Goal: Check status: Check status

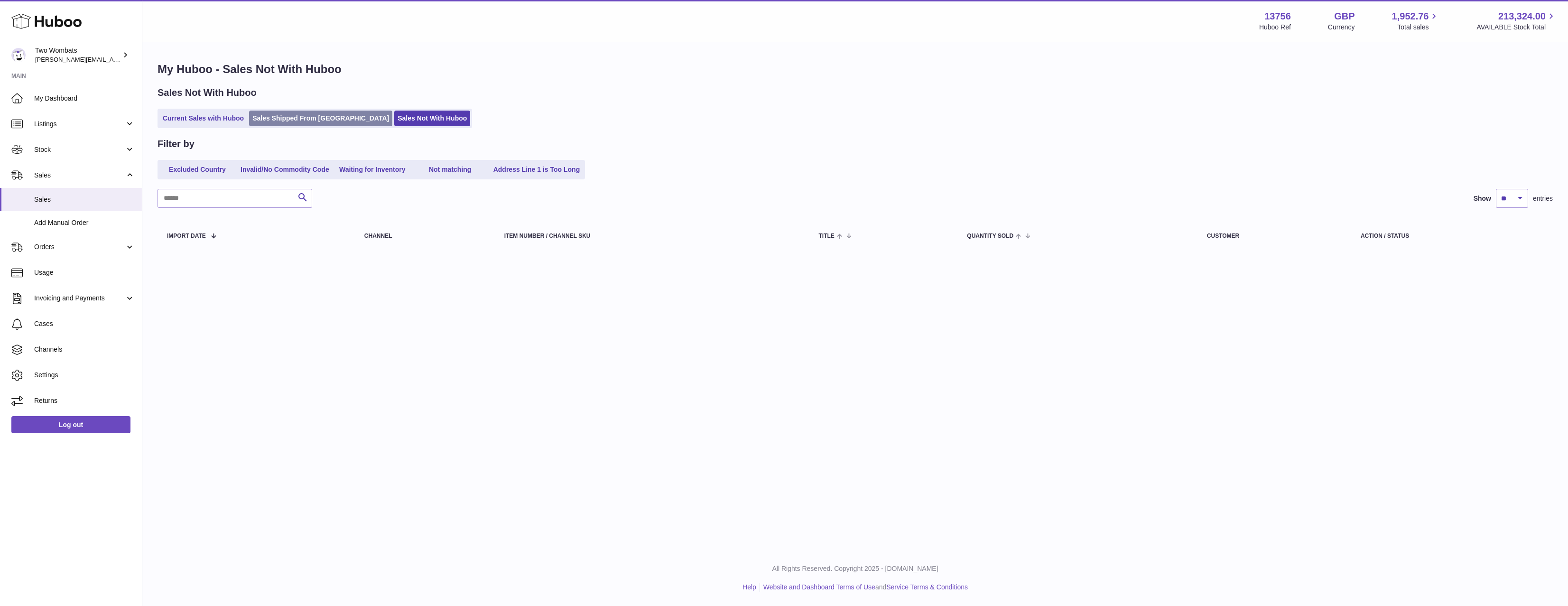
click at [268, 110] on link "Sales Shipped From Huboo" at bounding box center [320, 118] width 144 height 16
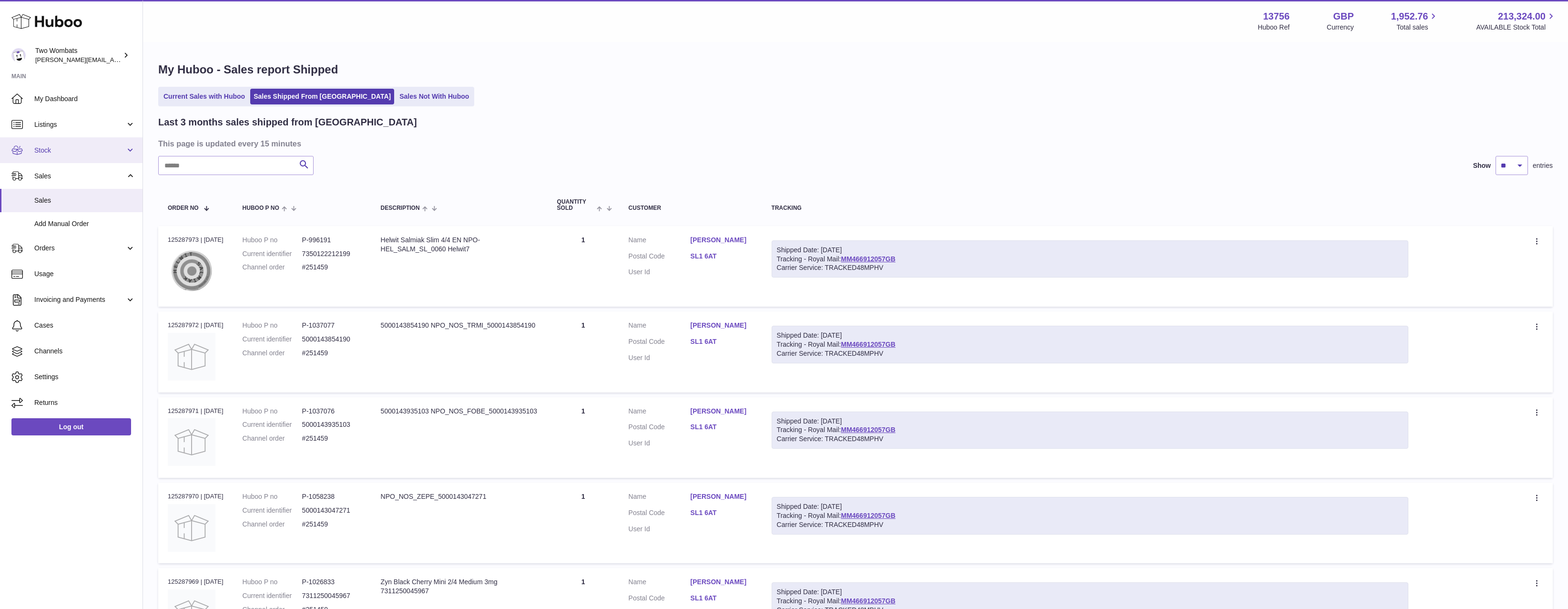
click at [86, 156] on link "Stock" at bounding box center [71, 150] width 143 height 26
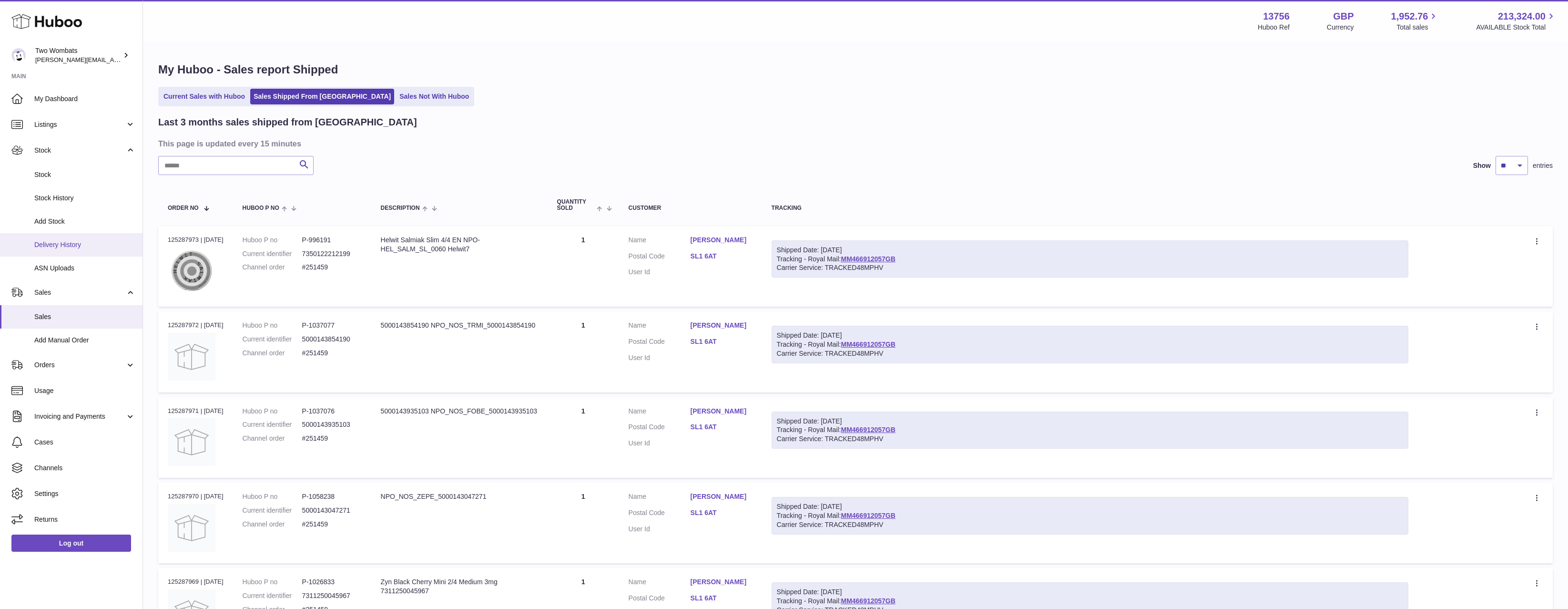
click at [98, 238] on link "Delivery History" at bounding box center [71, 245] width 143 height 23
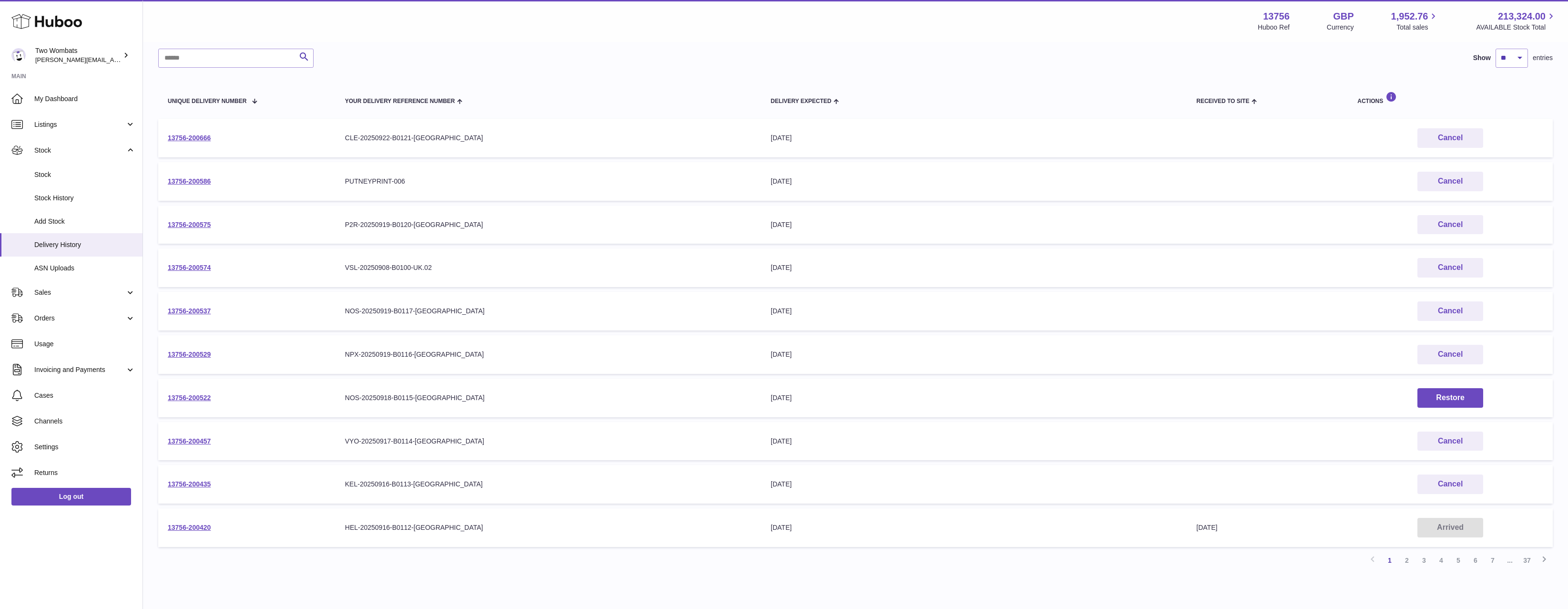
scroll to position [112, 0]
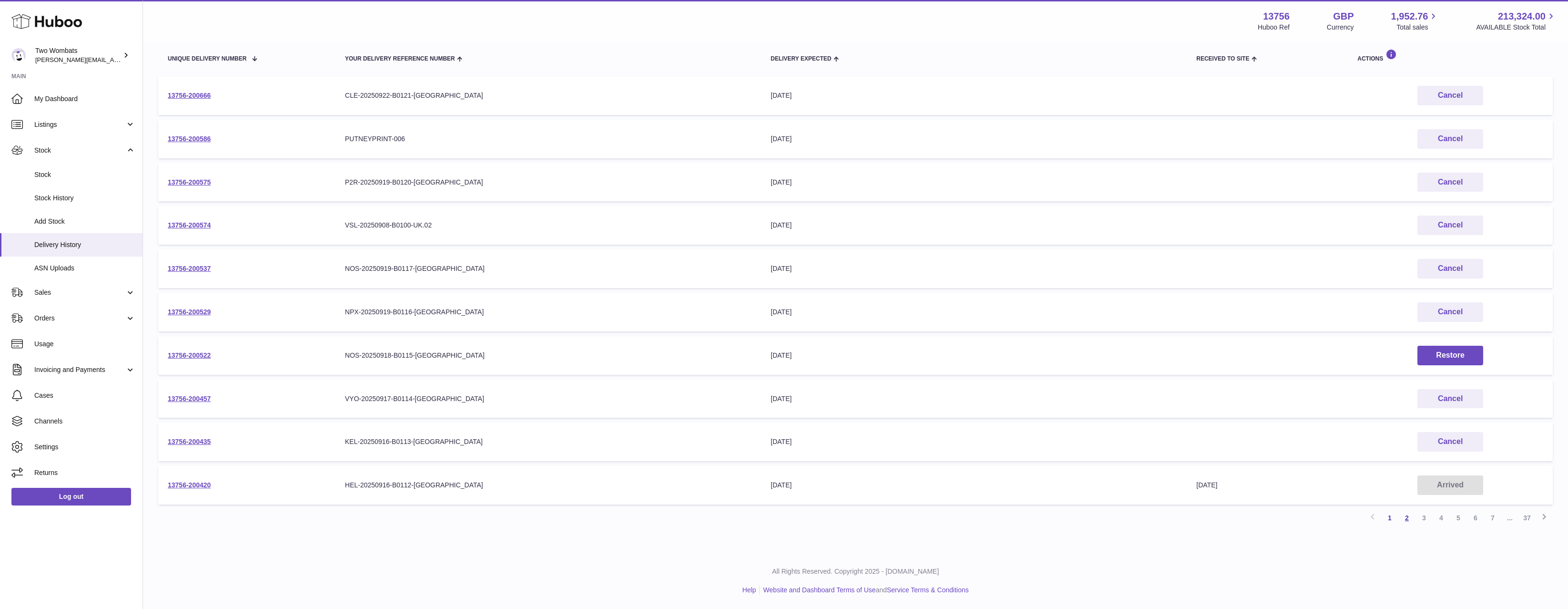
click at [1403, 518] on link "2" at bounding box center [1407, 518] width 17 height 17
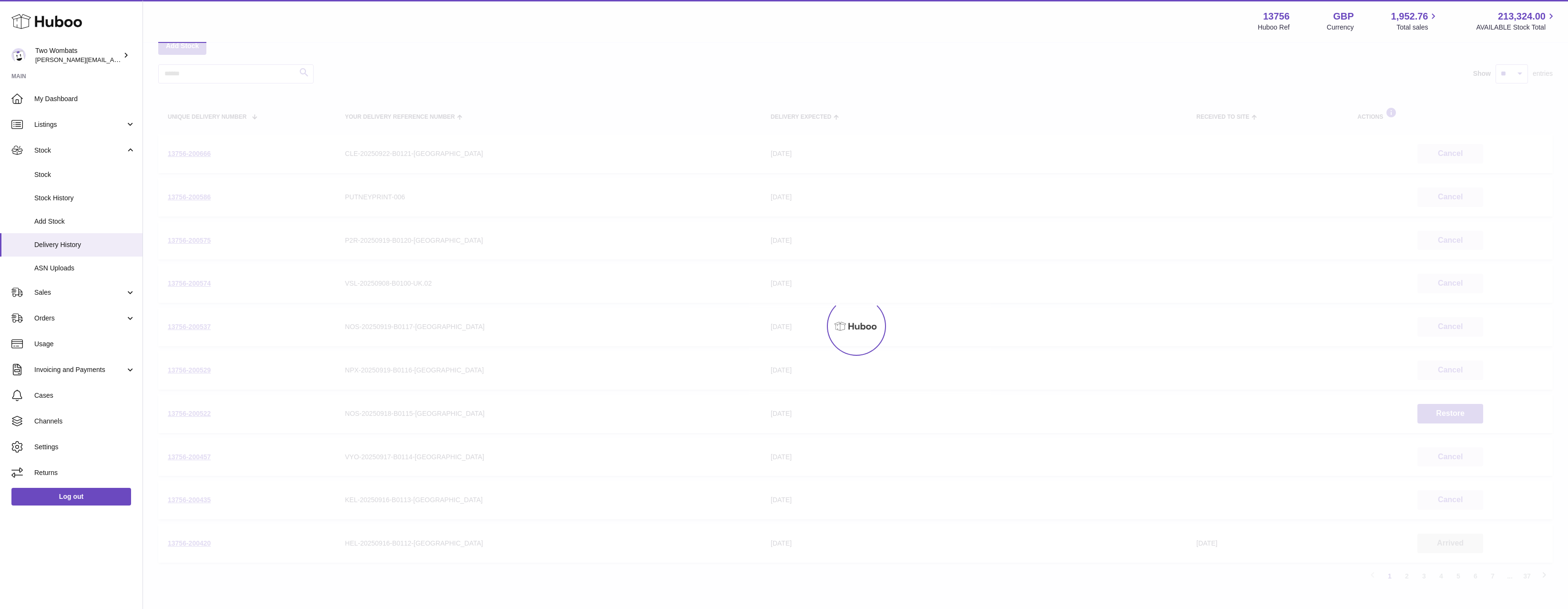
scroll to position [43, 0]
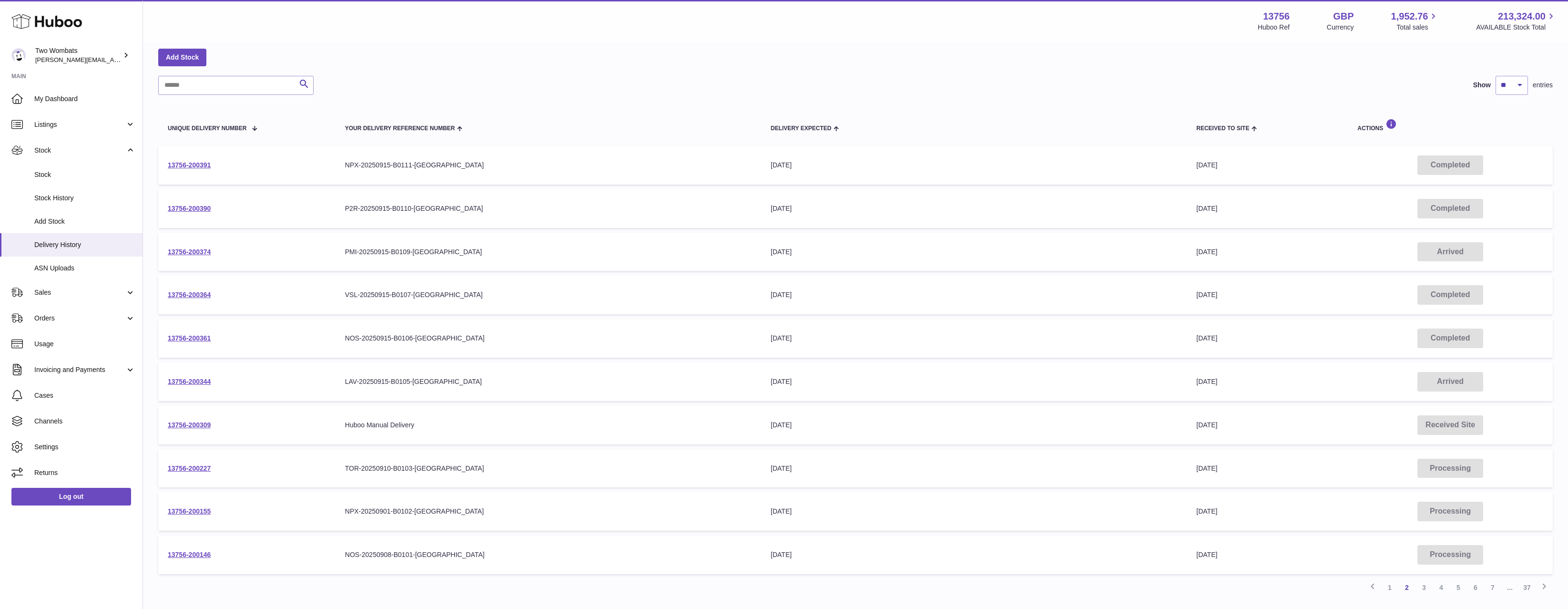
drag, startPoint x: 451, startPoint y: 245, endPoint x: 324, endPoint y: 256, distance: 127.5
click at [324, 256] on tr "13756-200374 Your Delivery Reference Number PMI-20250915-B0109-UK Delivery Expe…" at bounding box center [855, 252] width 1394 height 39
click at [324, 256] on td "13756-200374" at bounding box center [247, 252] width 177 height 39
drag, startPoint x: 326, startPoint y: 258, endPoint x: 476, endPoint y: 249, distance: 150.3
click at [476, 249] on tr "13756-200374 Your Delivery Reference Number PMI-20250915-B0109-UK Delivery Expe…" at bounding box center [855, 252] width 1394 height 39
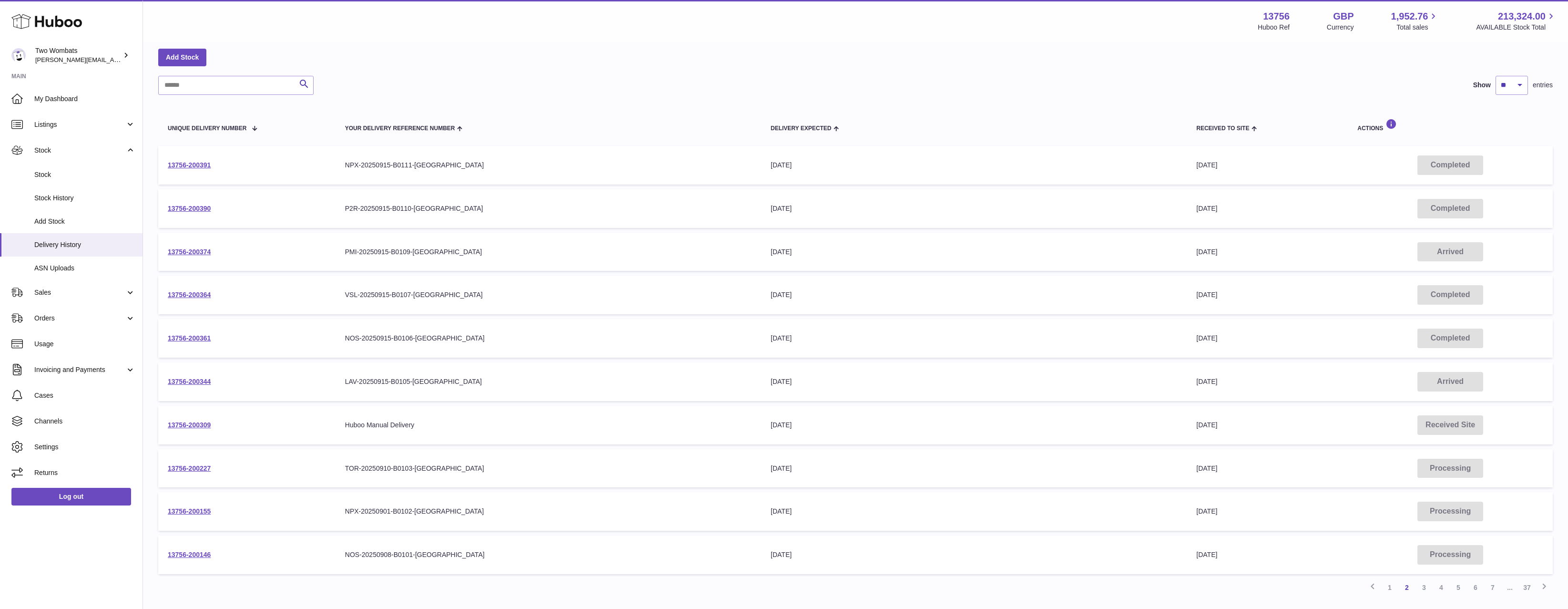
click at [476, 249] on div "PMI-20250915-B0109-UK" at bounding box center [548, 252] width 407 height 9
drag, startPoint x: 465, startPoint y: 396, endPoint x: 308, endPoint y: 393, distance: 157.0
click at [308, 393] on tr "13756-200344 Your Delivery Reference Number LAV-20250915-B0105-UK Delivery Expe…" at bounding box center [855, 382] width 1394 height 39
click at [325, 389] on td "13756-200344" at bounding box center [247, 382] width 177 height 39
click at [197, 215] on td "13756-200390" at bounding box center [247, 209] width 177 height 39
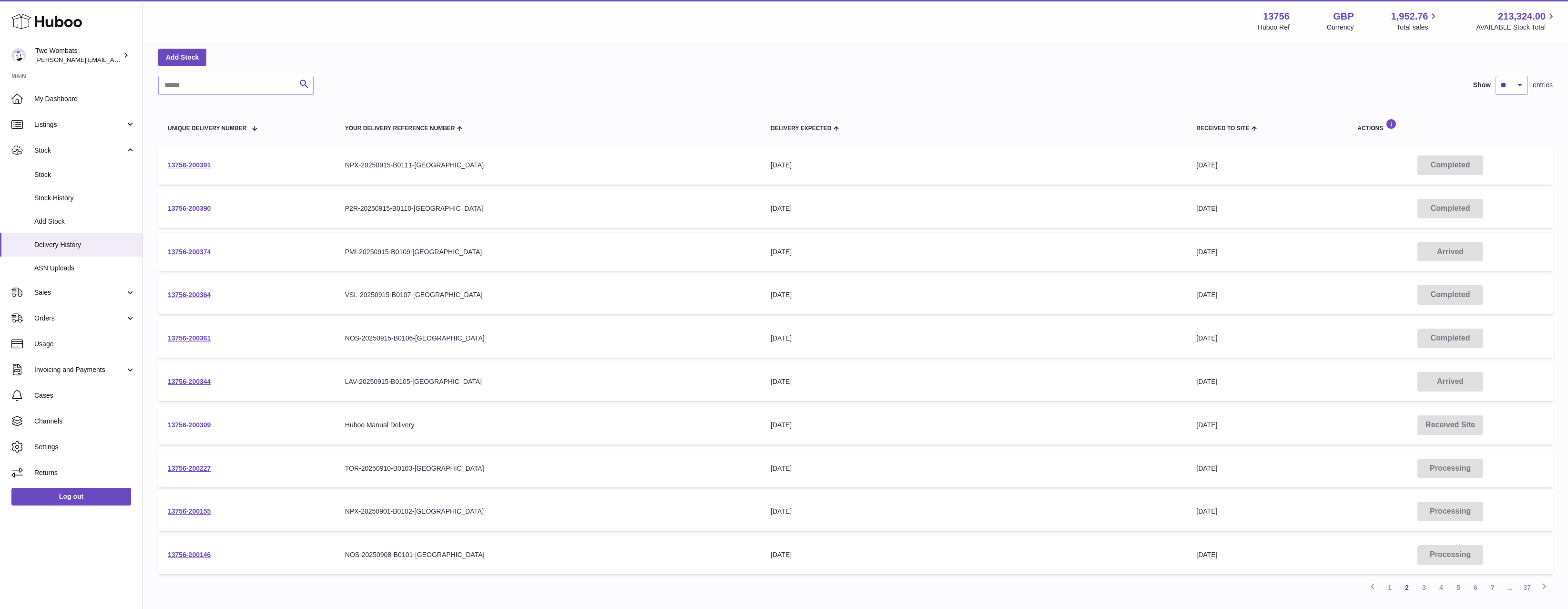
click at [197, 206] on link "13756-200390" at bounding box center [189, 208] width 43 height 8
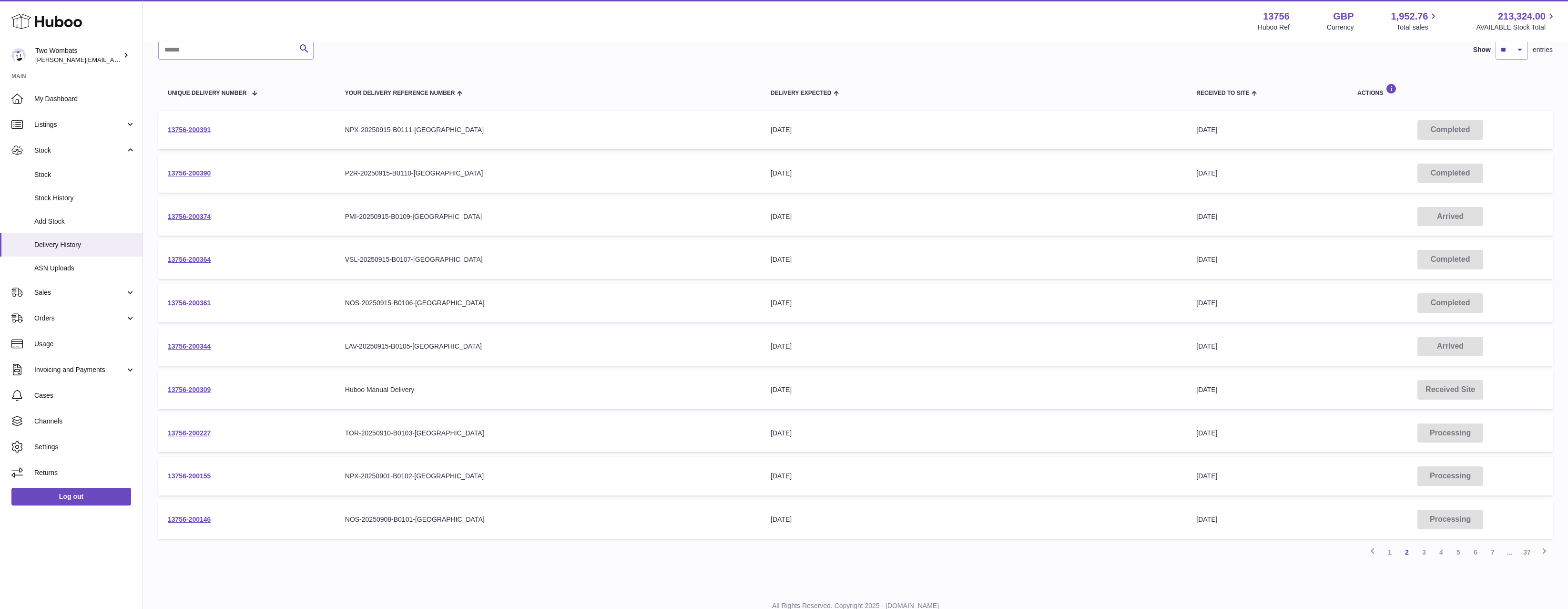
scroll to position [112, 0]
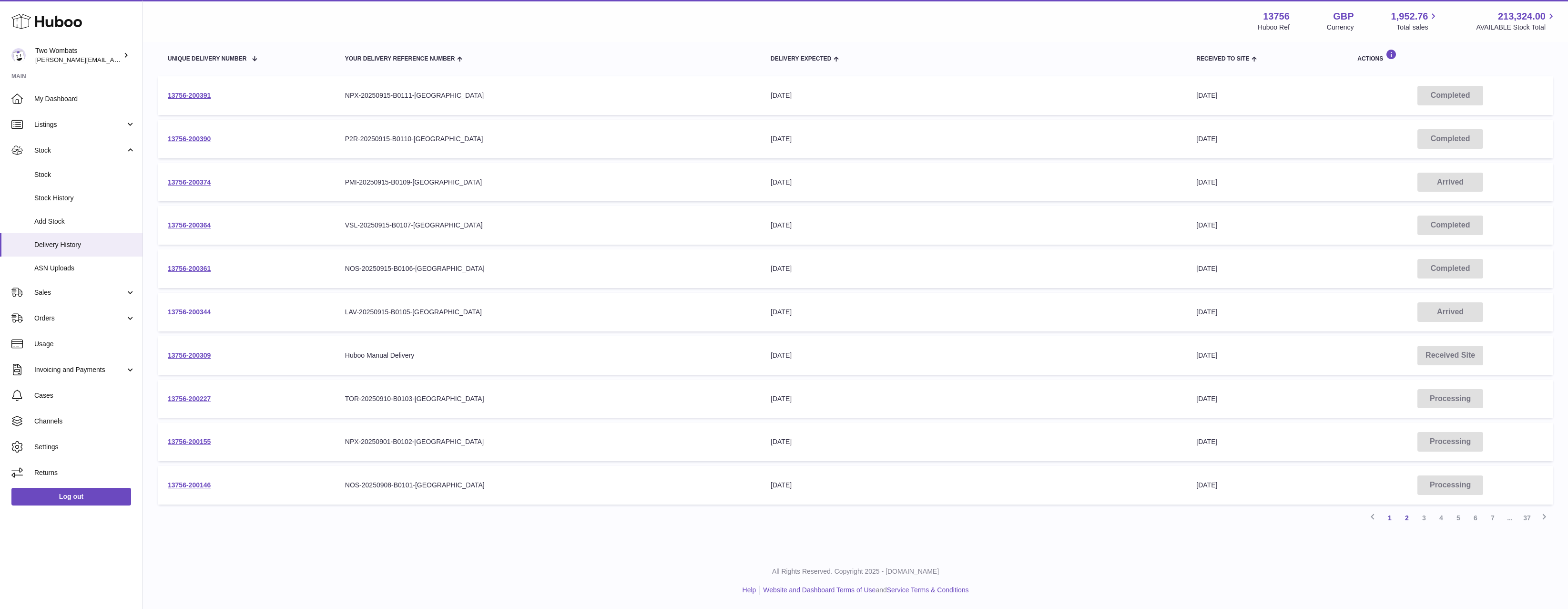
click at [1393, 518] on link "1" at bounding box center [1389, 518] width 17 height 17
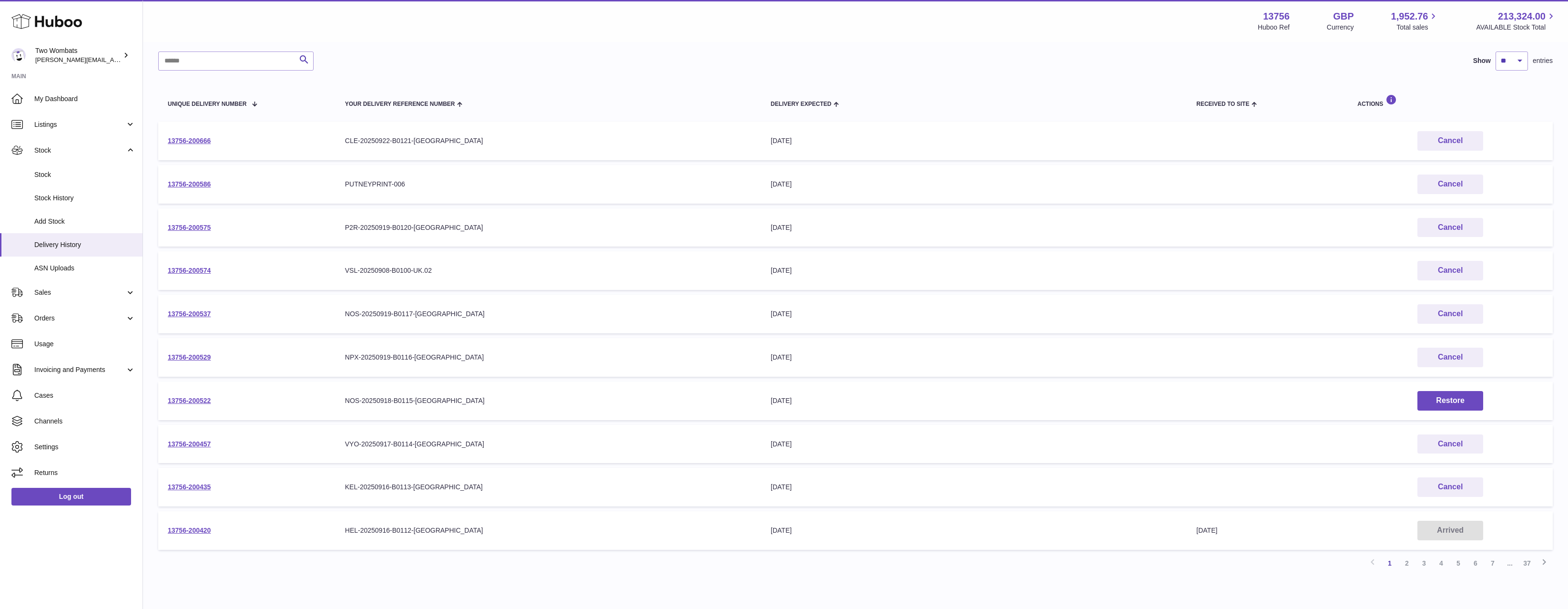
scroll to position [91, 0]
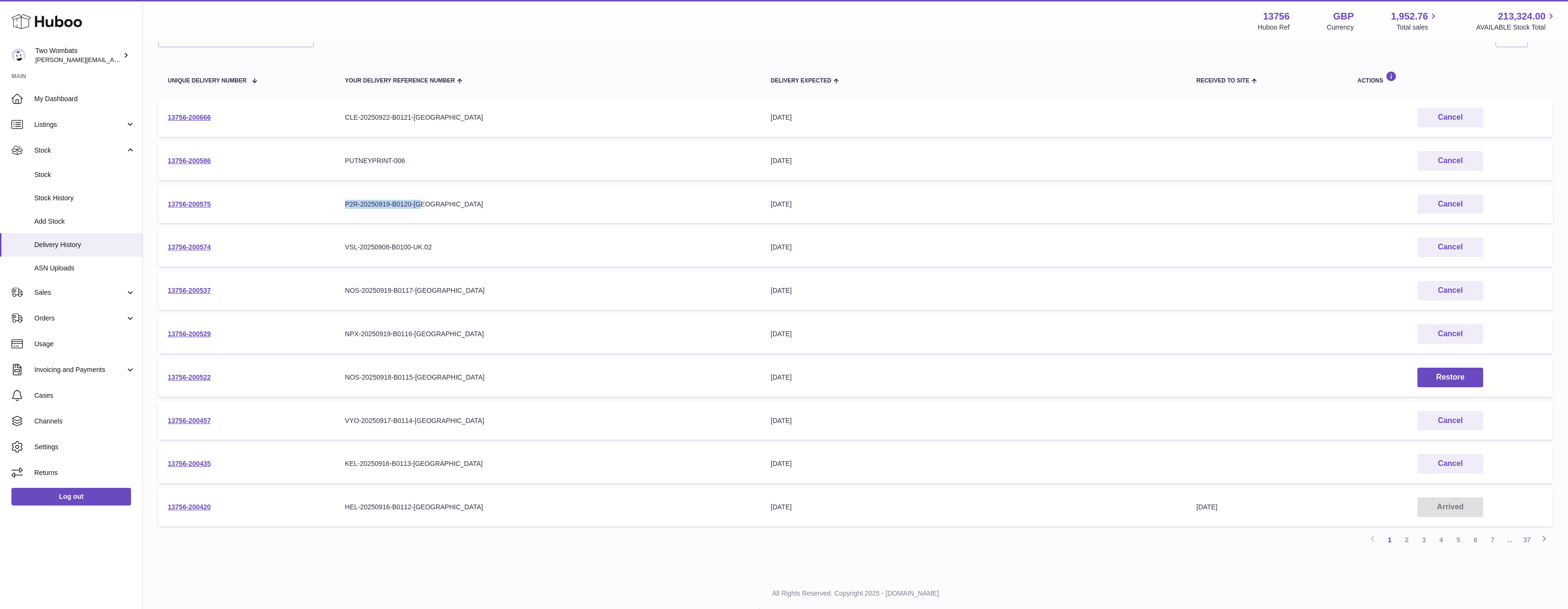
drag, startPoint x: 392, startPoint y: 209, endPoint x: 541, endPoint y: 211, distance: 149.0
click at [541, 211] on td "Your Delivery Reference Number P2R-20250919-B0120-UK" at bounding box center [548, 205] width 426 height 39
click at [197, 207] on link "13756-200575" at bounding box center [189, 204] width 43 height 8
click at [1406, 542] on link "2" at bounding box center [1407, 539] width 17 height 17
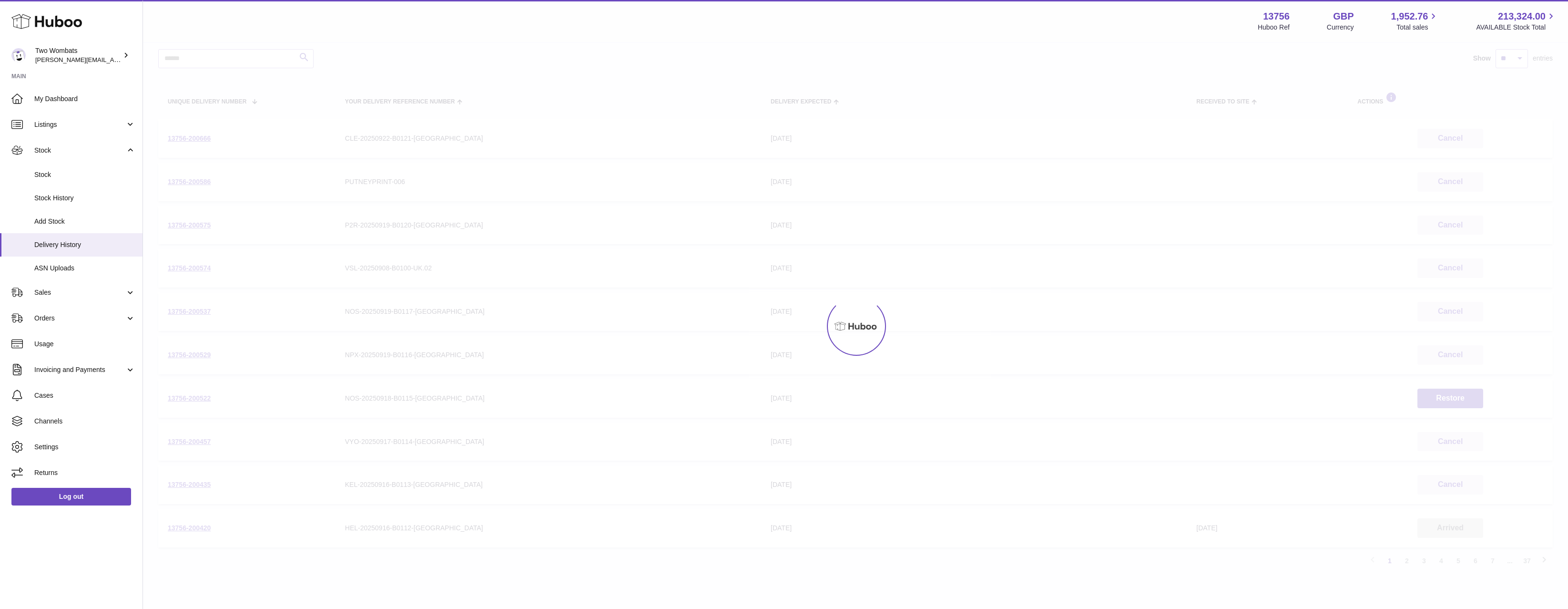
scroll to position [43, 0]
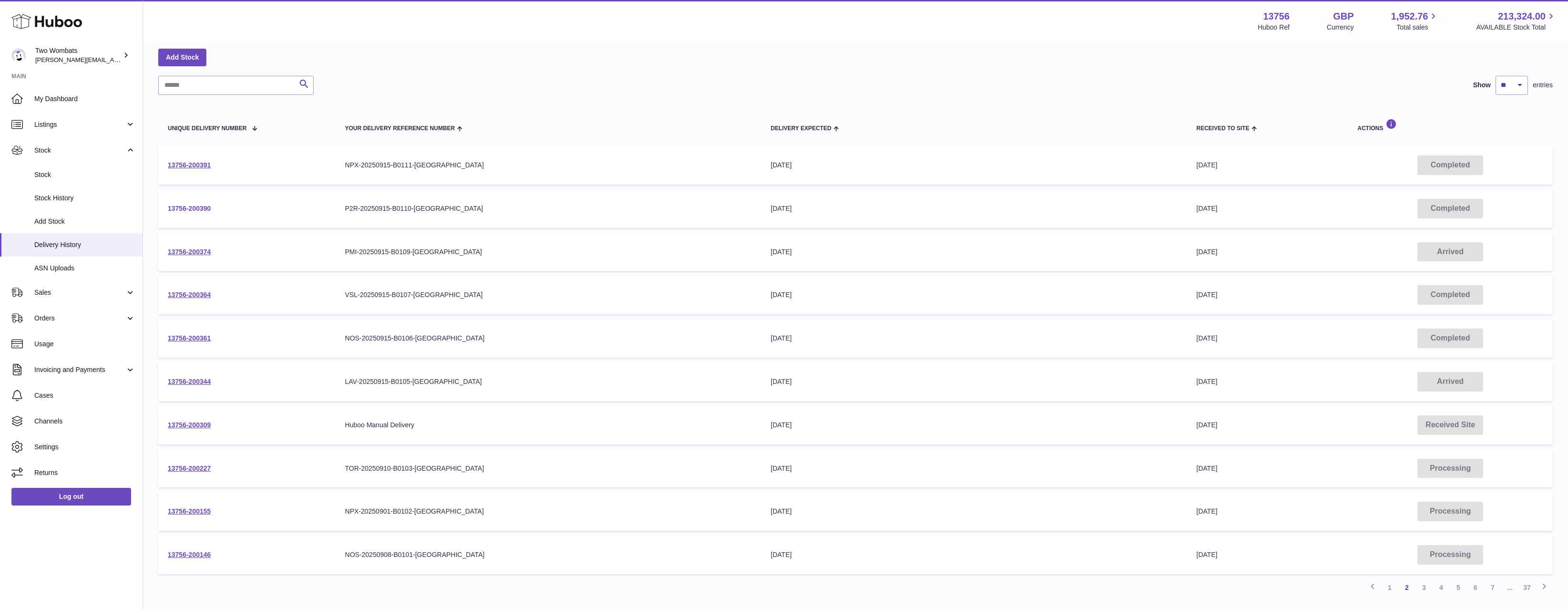
click at [195, 206] on link "13756-200390" at bounding box center [189, 208] width 43 height 8
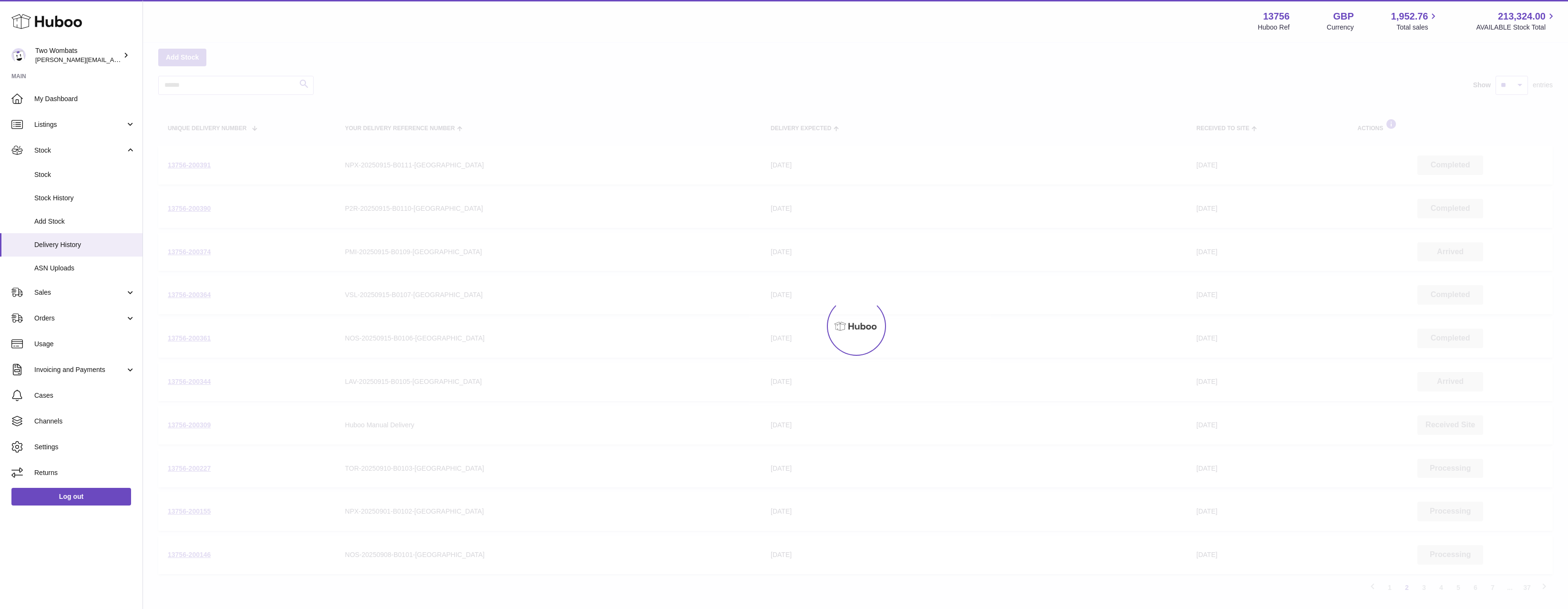
scroll to position [91, 0]
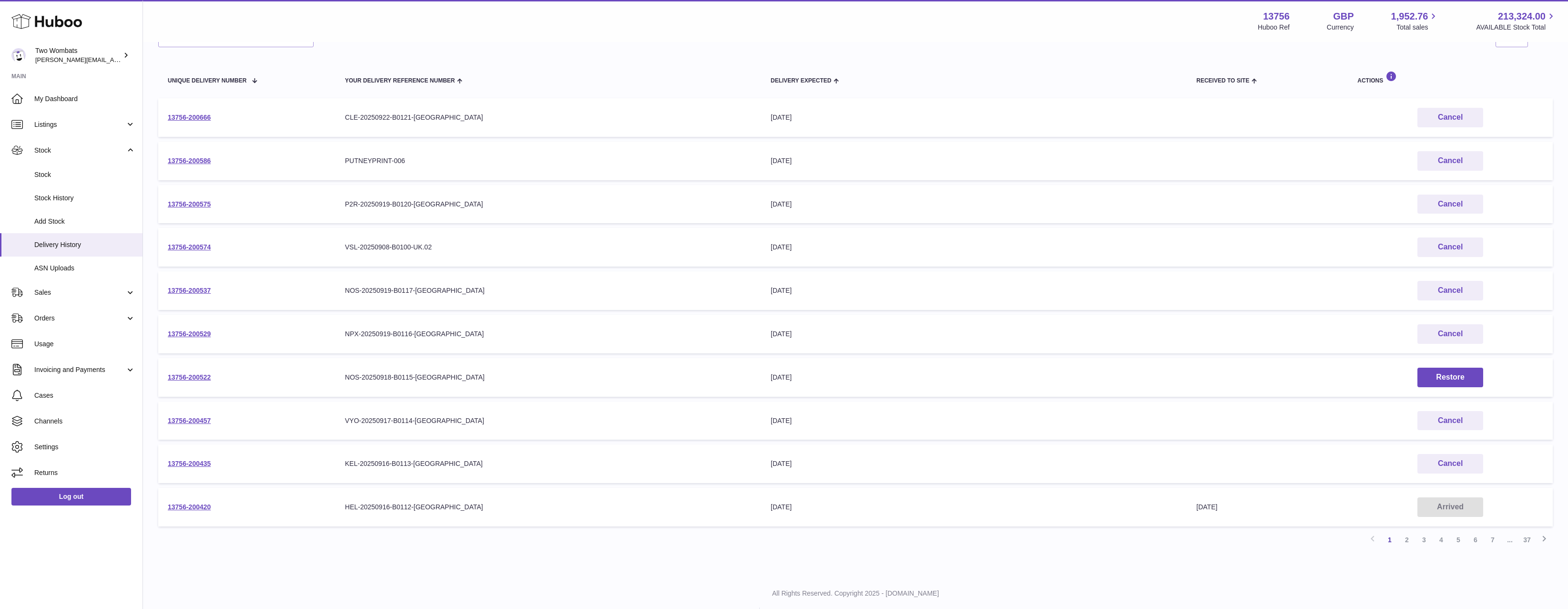
click at [185, 199] on td "13756-200575" at bounding box center [247, 205] width 177 height 39
click at [1410, 537] on link "2" at bounding box center [1407, 539] width 17 height 17
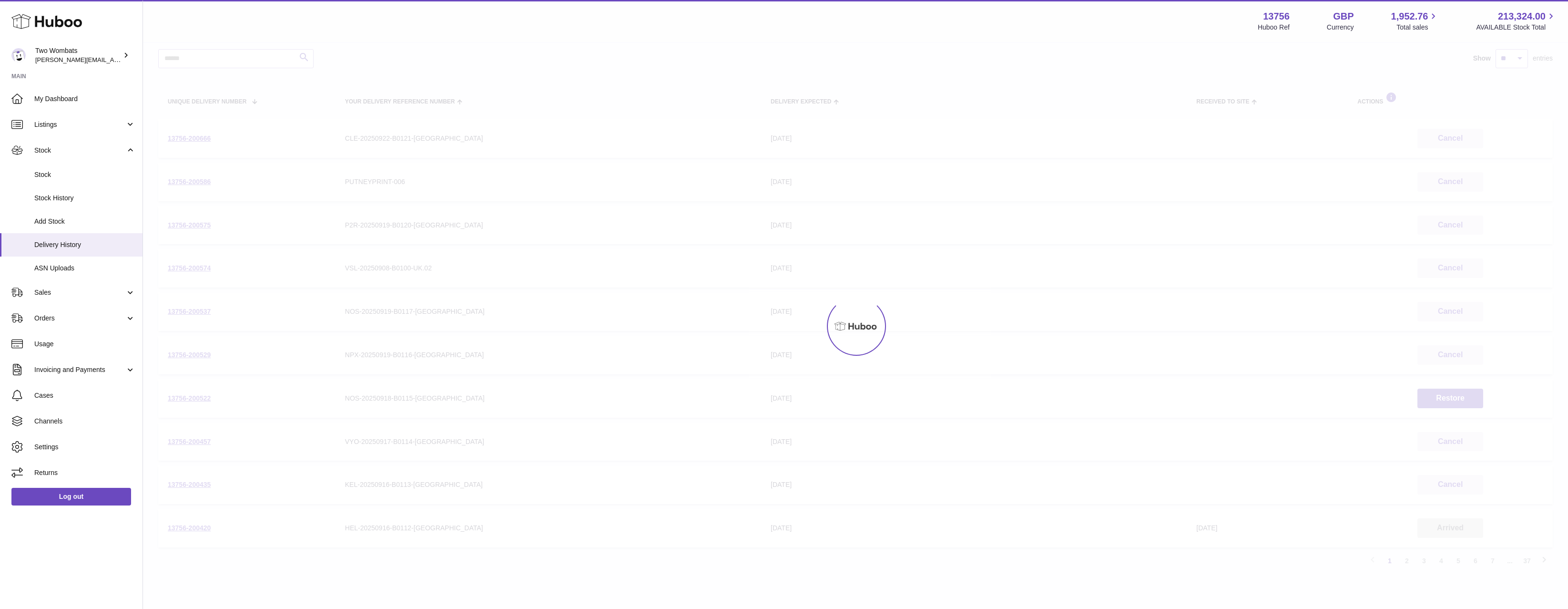
scroll to position [43, 0]
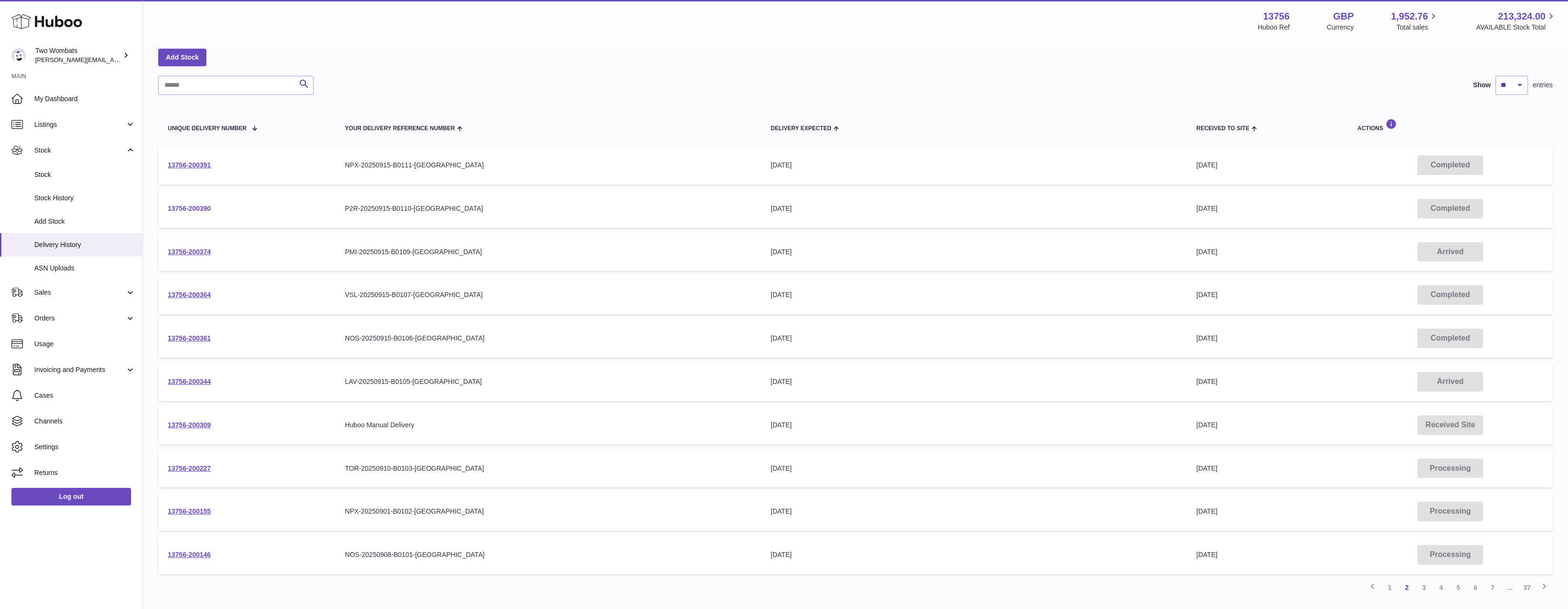
click at [186, 210] on link "13756-200390" at bounding box center [189, 208] width 43 height 8
click at [185, 209] on link "13756-200390" at bounding box center [189, 208] width 43 height 8
click at [189, 211] on link "13756-200390" at bounding box center [189, 208] width 43 height 8
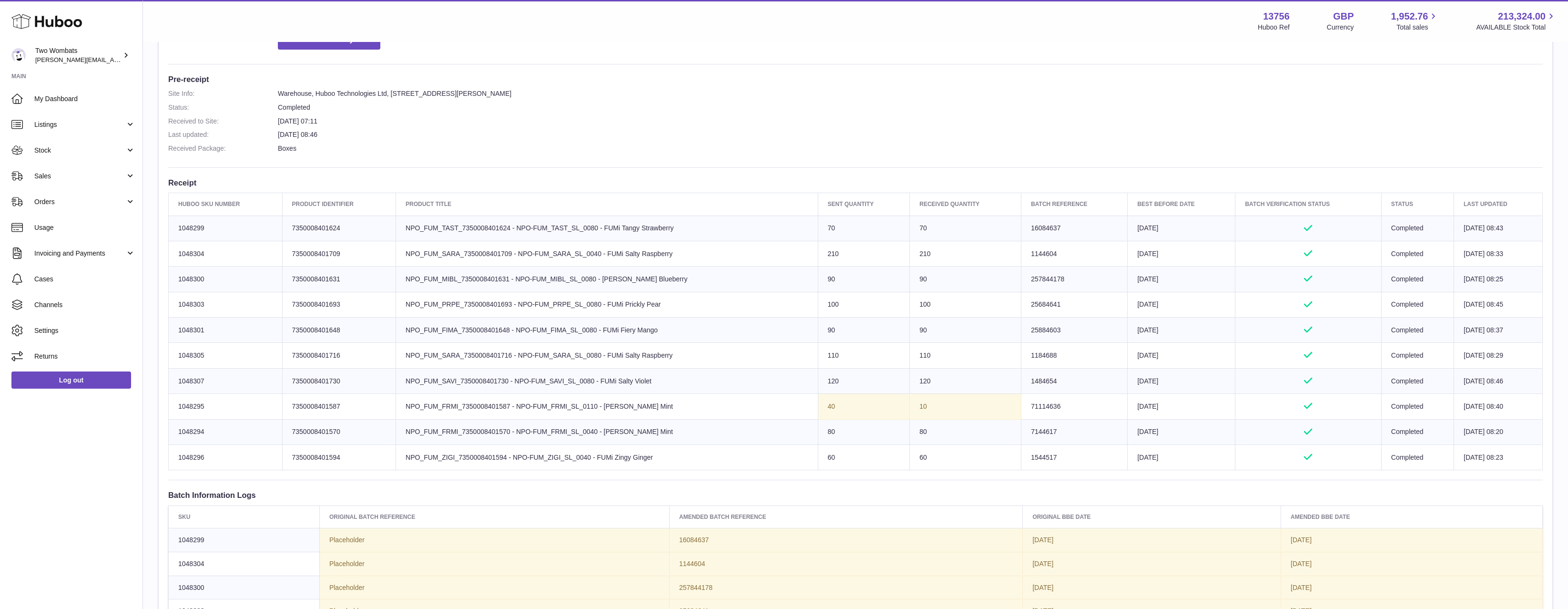
scroll to position [238, 0]
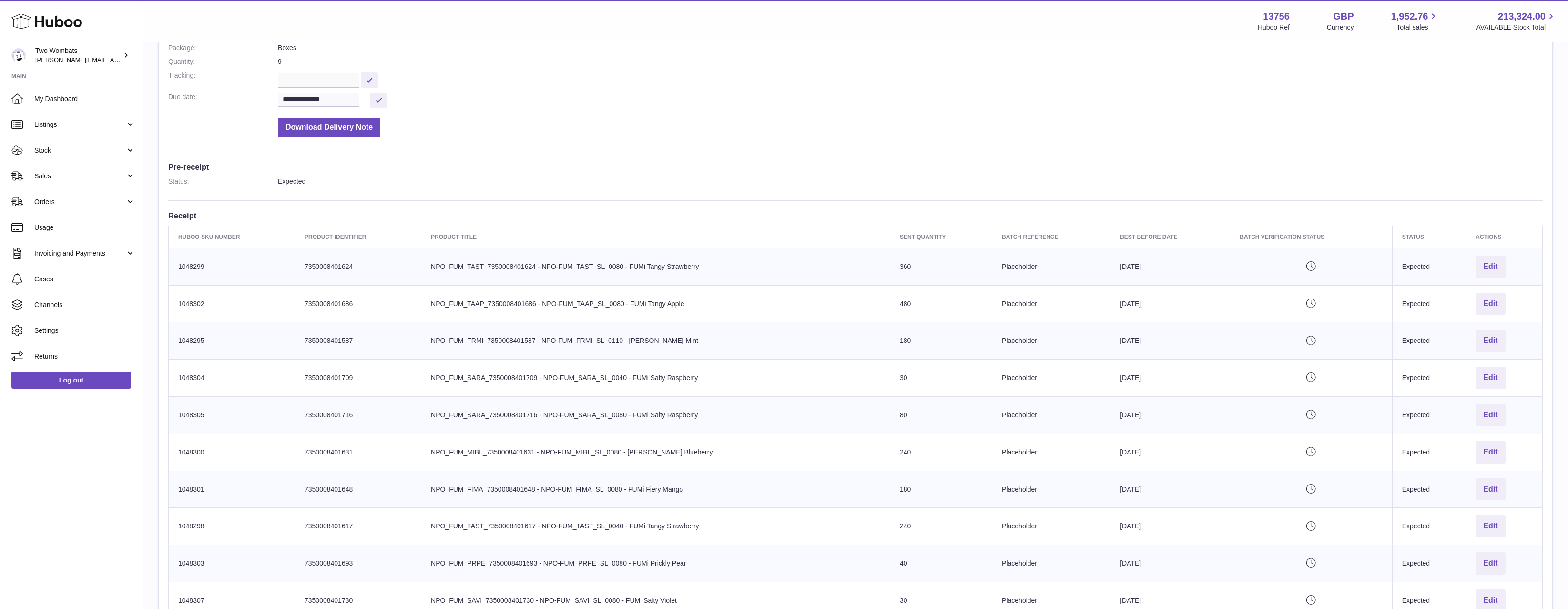
scroll to position [143, 0]
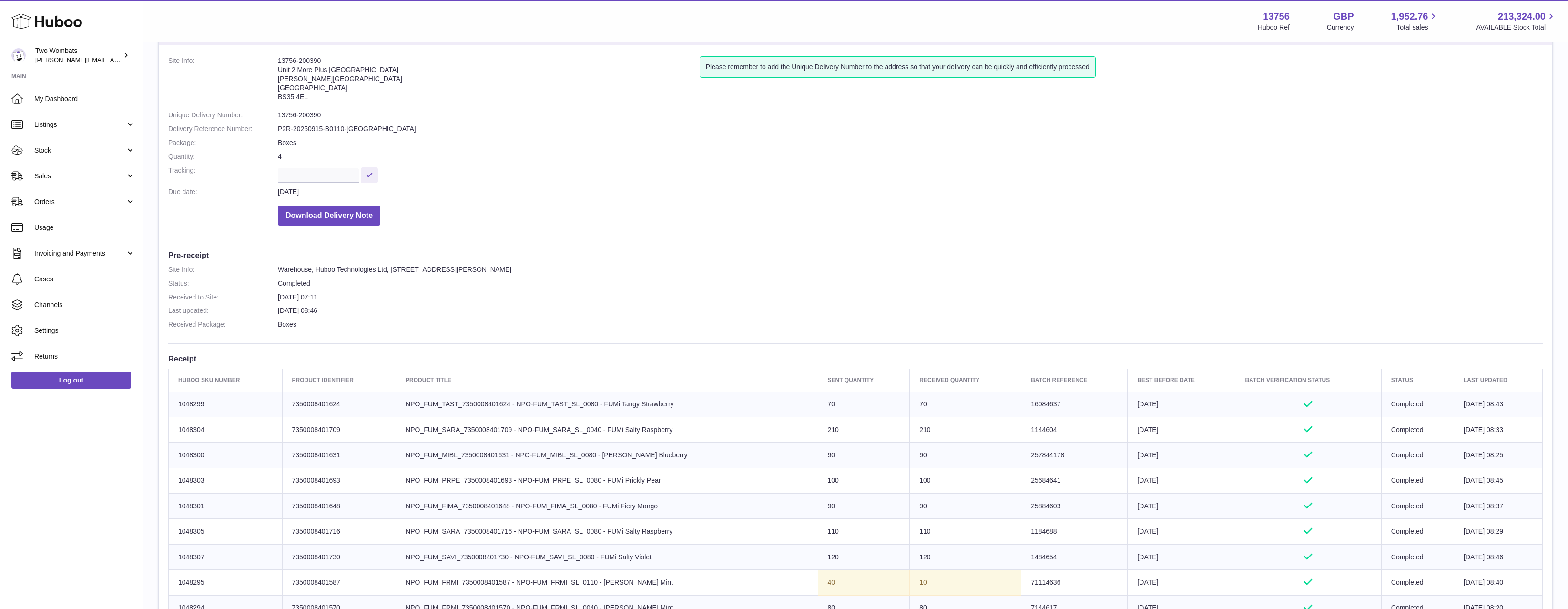
scroll to position [286, 0]
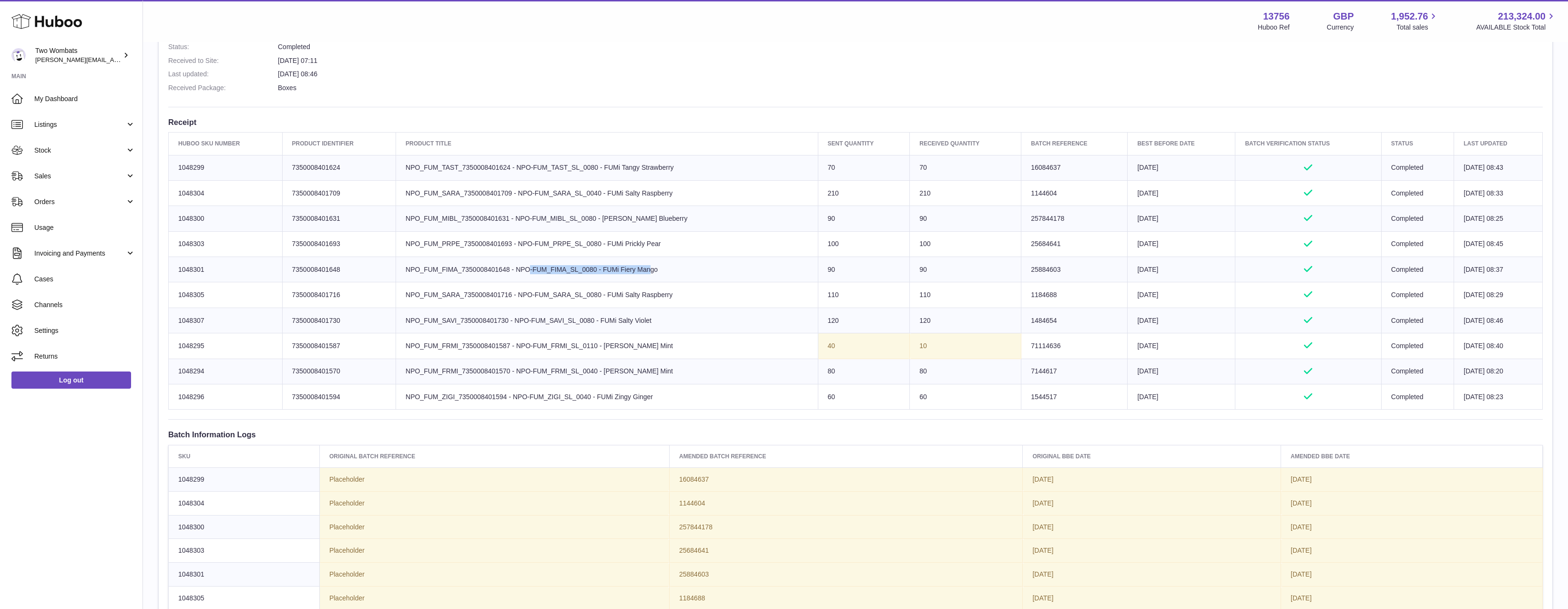
drag, startPoint x: 434, startPoint y: 273, endPoint x: 601, endPoint y: 272, distance: 167.0
click at [595, 273] on td "Product title NPO_FUM_FIMA_7350008401648 - NPO-FUM_FIMA_SL_0080 - FUMi Fiery Ma…" at bounding box center [606, 269] width 422 height 25
click at [601, 272] on td "Product title NPO_FUM_FIMA_7350008401648 - NPO-FUM_FIMA_SL_0080 - FUMi Fiery Ma…" at bounding box center [606, 269] width 422 height 25
drag, startPoint x: 815, startPoint y: 270, endPoint x: 717, endPoint y: 276, distance: 98.2
click at [717, 276] on tr "Huboo SKU Number 1048301 Client Identifier 7350008401648 Product title NPO_FUM_…" at bounding box center [855, 269] width 1374 height 25
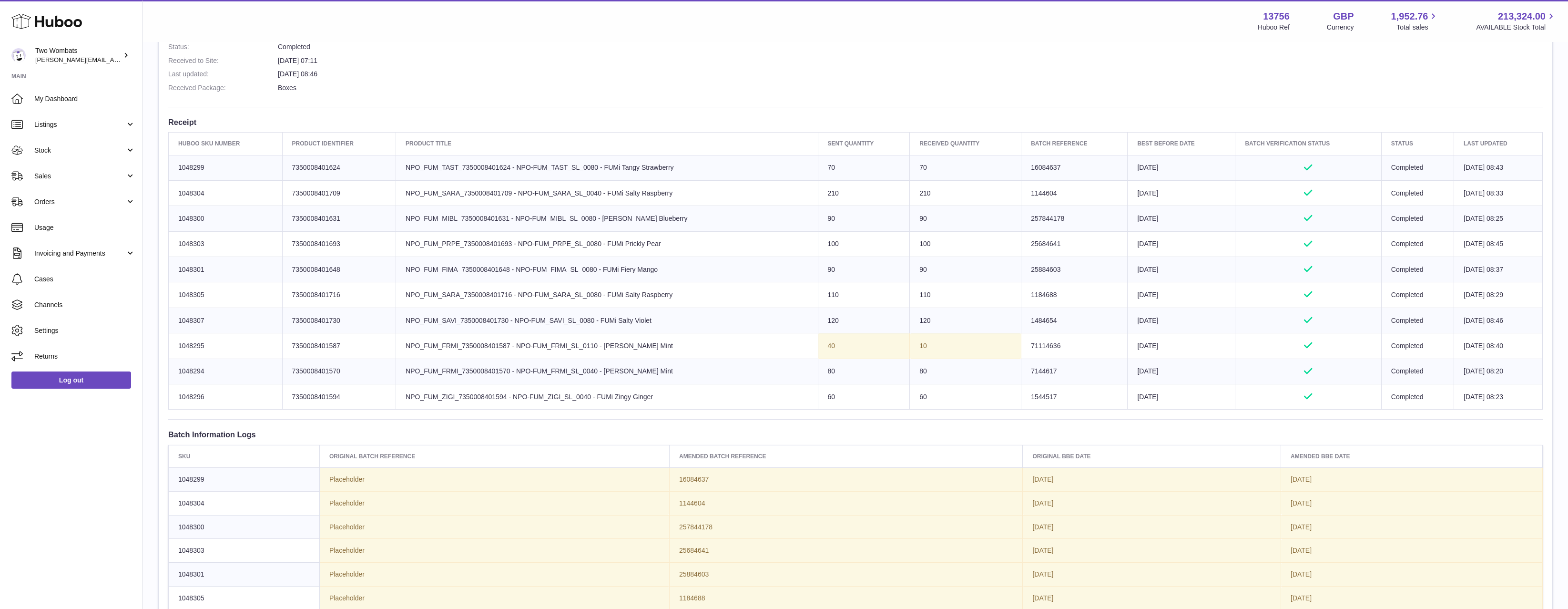
click at [717, 276] on td "Product title NPO_FUM_FIMA_7350008401648 - NPO-FUM_FIMA_SL_0080 - FUMi Fiery Ma…" at bounding box center [606, 269] width 422 height 25
drag, startPoint x: 717, startPoint y: 276, endPoint x: 574, endPoint y: 271, distance: 143.1
click at [574, 271] on td "Product title NPO_FUM_FIMA_7350008401648 - NPO-FUM_FIMA_SL_0080 - FUMi Fiery Ma…" at bounding box center [606, 269] width 422 height 25
click at [574, 271] on td "Product title NPO_FUM_FIMA_7350008401648 - NPO-FUM_FIMA_SL_0080 - FUMi Fiery Ma…" at bounding box center [606, 269] width 422 height 25
drag, startPoint x: 557, startPoint y: 273, endPoint x: 413, endPoint y: 277, distance: 144.1
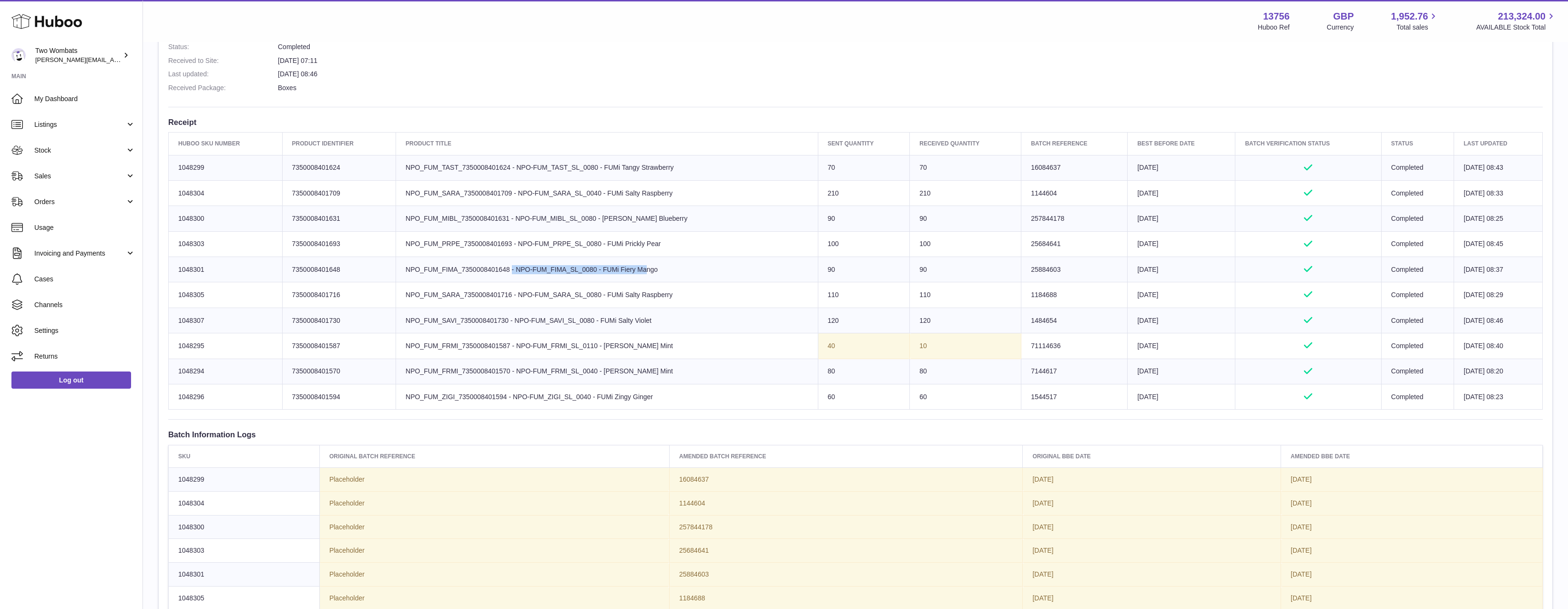
click at [413, 277] on td "Product title NPO_FUM_FIMA_7350008401648 - NPO-FUM_FIMA_SL_0080 - FUMi Fiery Ma…" at bounding box center [606, 269] width 422 height 25
click at [413, 277] on td "Product title NPO_FUM_FIMA_7350008401648 - NPO-FUM_FIMA_SL_0080 - FUMi Fiery Ma…" at bounding box center [606, 269] width 422 height 25
drag, startPoint x: 411, startPoint y: 277, endPoint x: 623, endPoint y: 276, distance: 212.0
click at [623, 276] on td "Product title NPO_FUM_FIMA_7350008401648 - NPO-FUM_FIMA_SL_0080 - FUMi Fiery Ma…" at bounding box center [606, 269] width 422 height 25
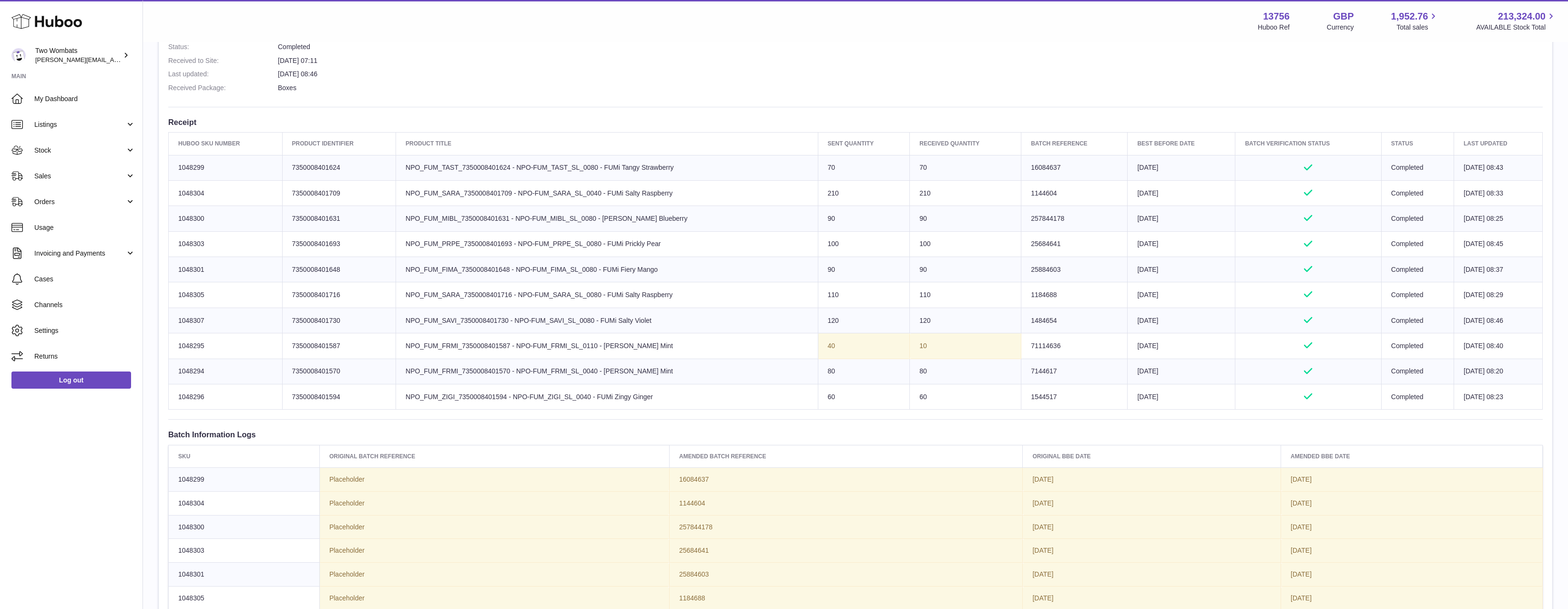
drag, startPoint x: 687, startPoint y: 268, endPoint x: 477, endPoint y: 272, distance: 210.0
click at [477, 272] on td "Product title NPO_FUM_FIMA_7350008401648 - NPO-FUM_FIMA_SL_0080 - FUMi Fiery Ma…" at bounding box center [606, 269] width 422 height 25
drag, startPoint x: 477, startPoint y: 272, endPoint x: 672, endPoint y: 269, distance: 195.0
click at [672, 269] on td "Product title NPO_FUM_FIMA_7350008401648 - NPO-FUM_FIMA_SL_0080 - FUMi Fiery Ma…" at bounding box center [606, 269] width 422 height 25
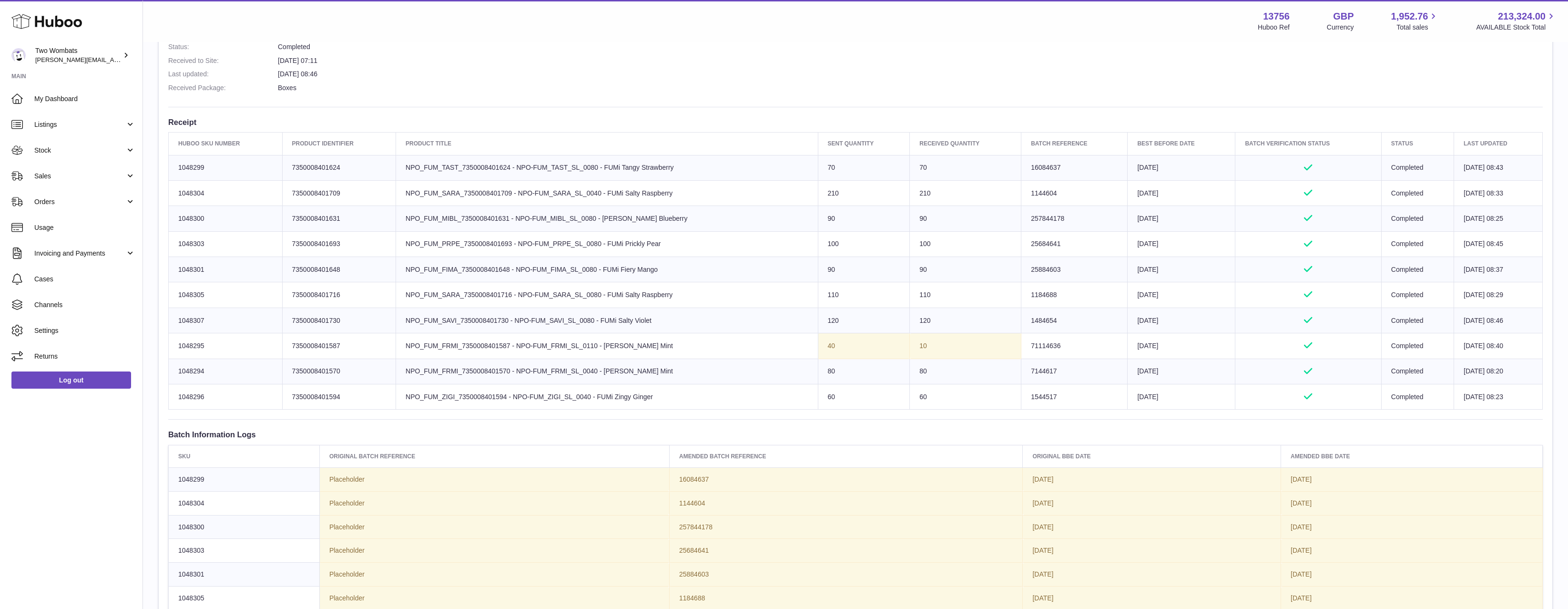
click at [672, 269] on td "Product title NPO_FUM_FIMA_7350008401648 - NPO-FUM_FIMA_SL_0080 - FUMi Fiery Ma…" at bounding box center [606, 269] width 422 height 25
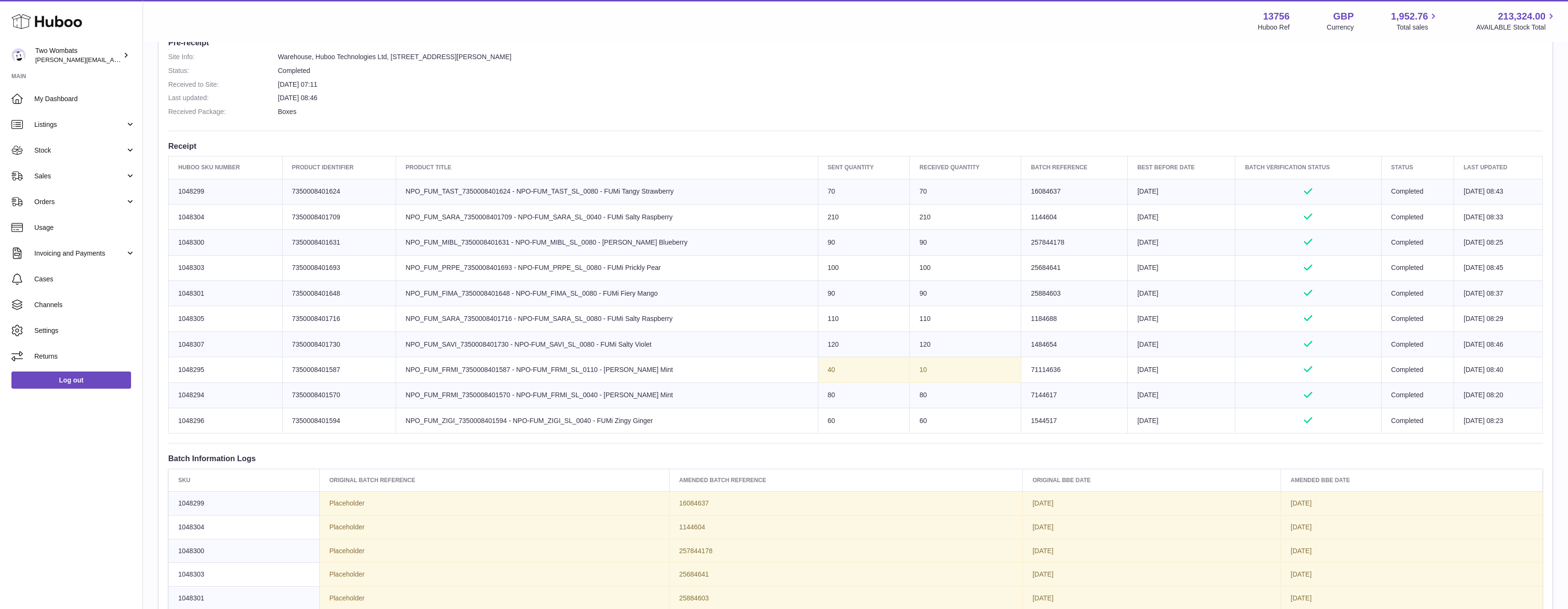
scroll to position [238, 0]
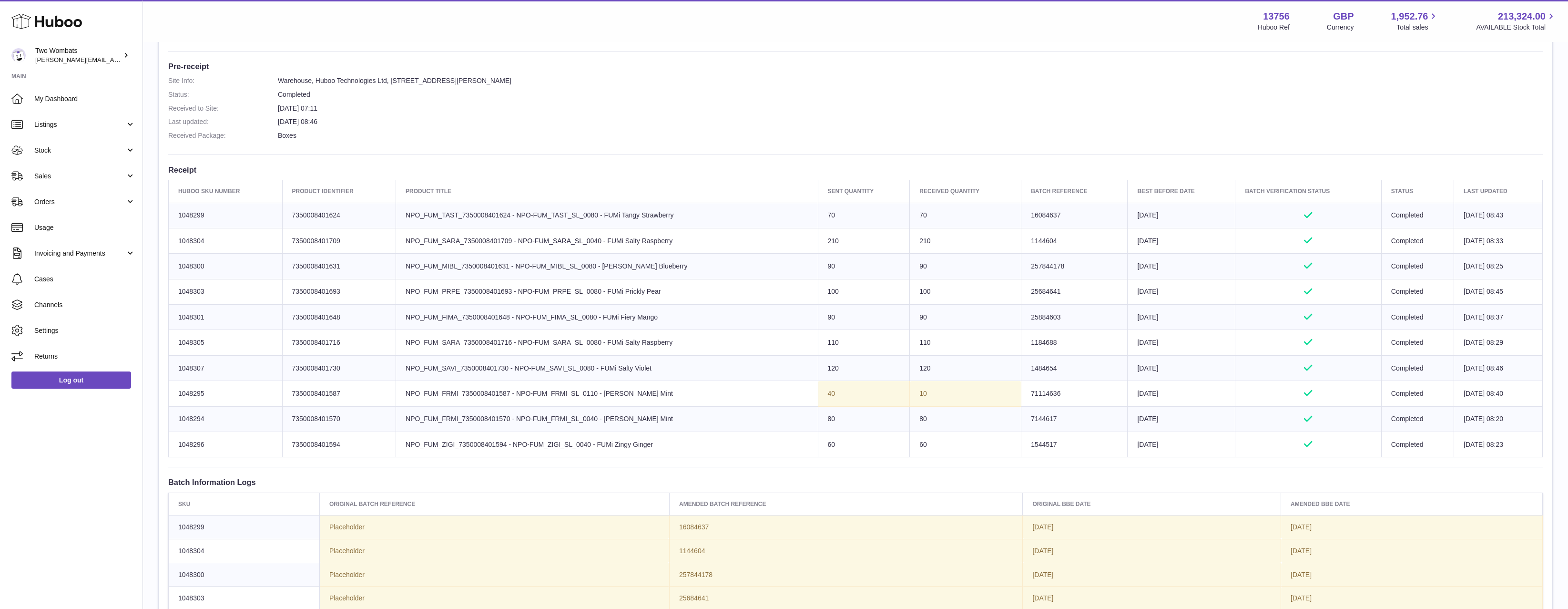
drag, startPoint x: 912, startPoint y: 310, endPoint x: 1099, endPoint y: 315, distance: 187.1
click at [1099, 315] on tr "Huboo SKU Number 1048301 Client Identifier 7350008401648 Product title NPO_FUM_…" at bounding box center [855, 317] width 1374 height 25
click at [1099, 315] on td "Batch Reference 25884603" at bounding box center [1074, 317] width 106 height 25
drag, startPoint x: 1281, startPoint y: 316, endPoint x: 183, endPoint y: 324, distance: 1098.0
click at [183, 324] on tr "Huboo SKU Number 1048301 Client Identifier 7350008401648 Product title NPO_FUM_…" at bounding box center [855, 317] width 1374 height 25
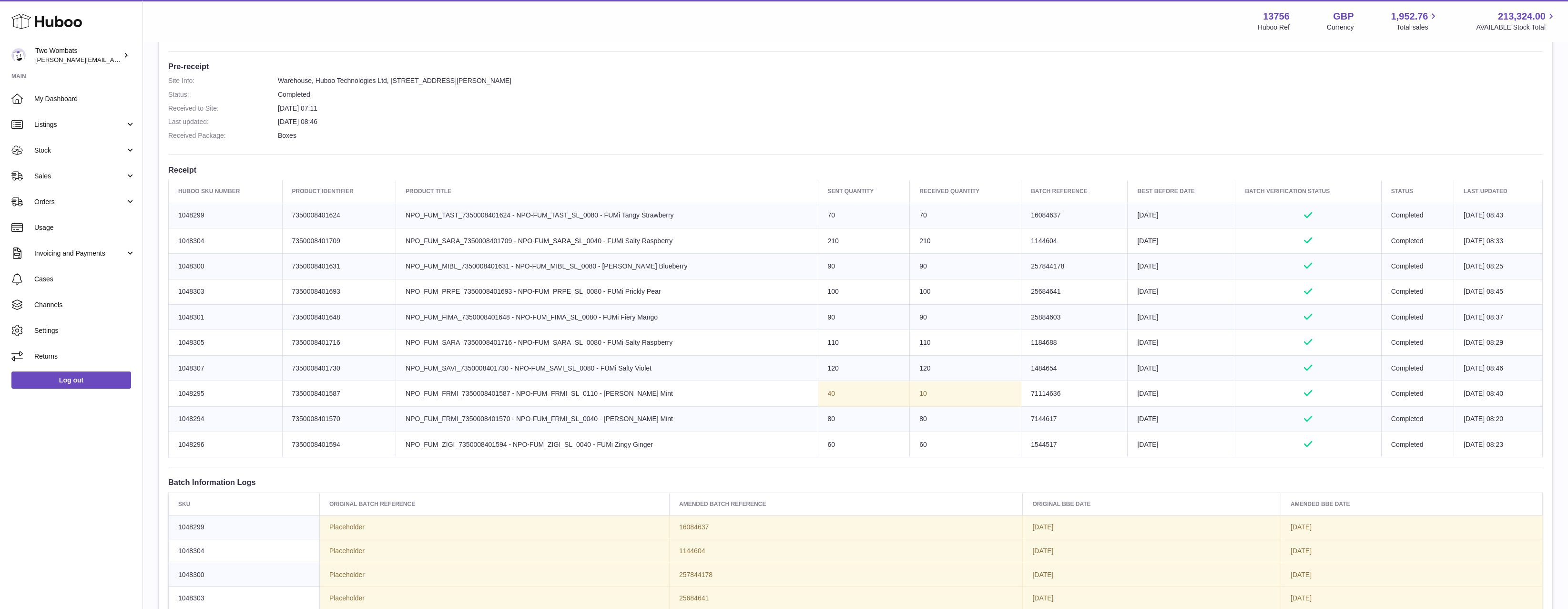
click at [183, 324] on td "Huboo SKU Number 1048301" at bounding box center [226, 317] width 114 height 25
drag, startPoint x: 221, startPoint y: 322, endPoint x: 170, endPoint y: 320, distance: 51.0
click at [170, 320] on td "Huboo SKU Number 1048301" at bounding box center [226, 317] width 114 height 25
copy td "1048301"
click at [86, 180] on link "Sales" at bounding box center [71, 175] width 143 height 26
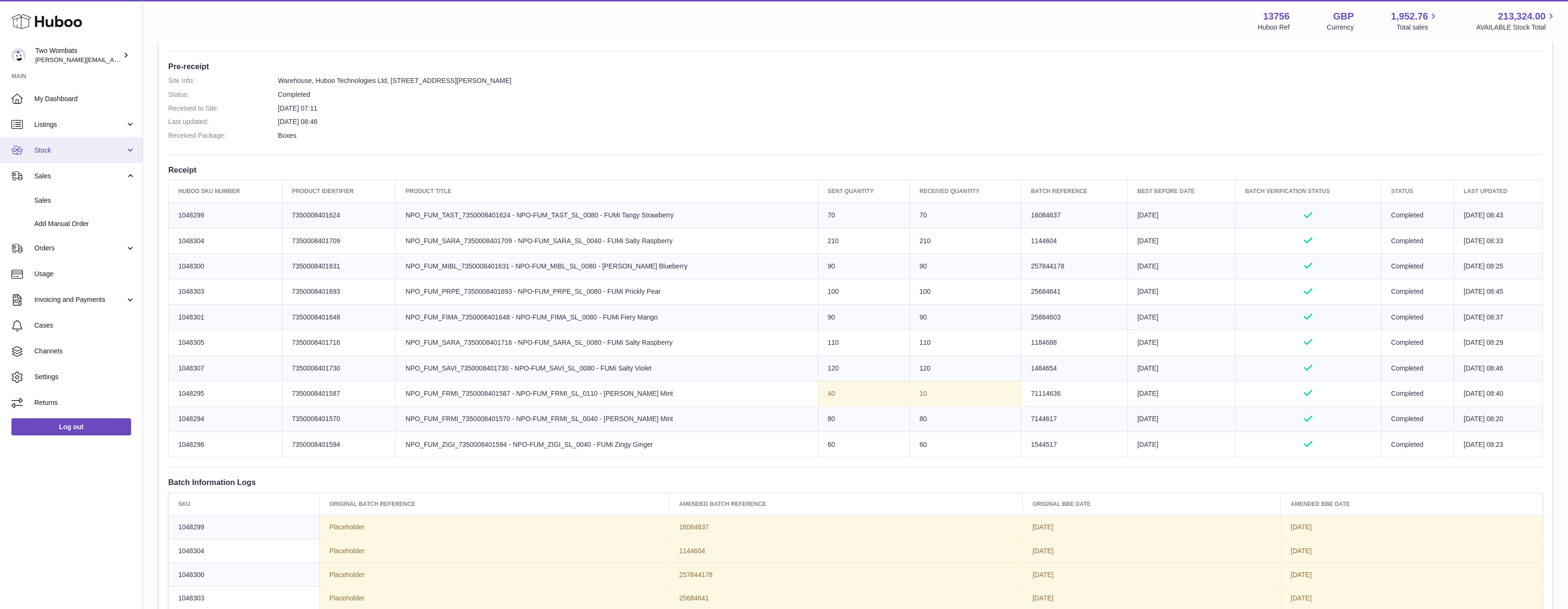
click at [51, 148] on span "Stock" at bounding box center [80, 150] width 91 height 9
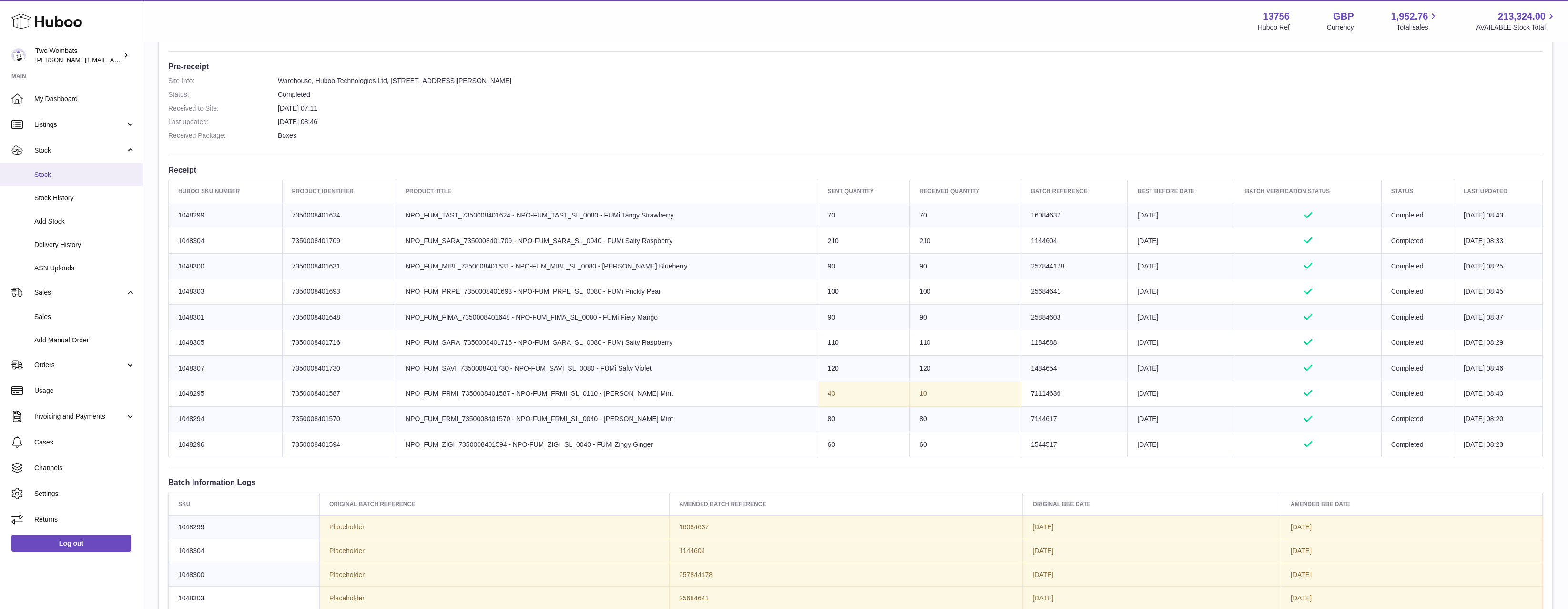
click at [75, 175] on span "Stock" at bounding box center [85, 174] width 101 height 9
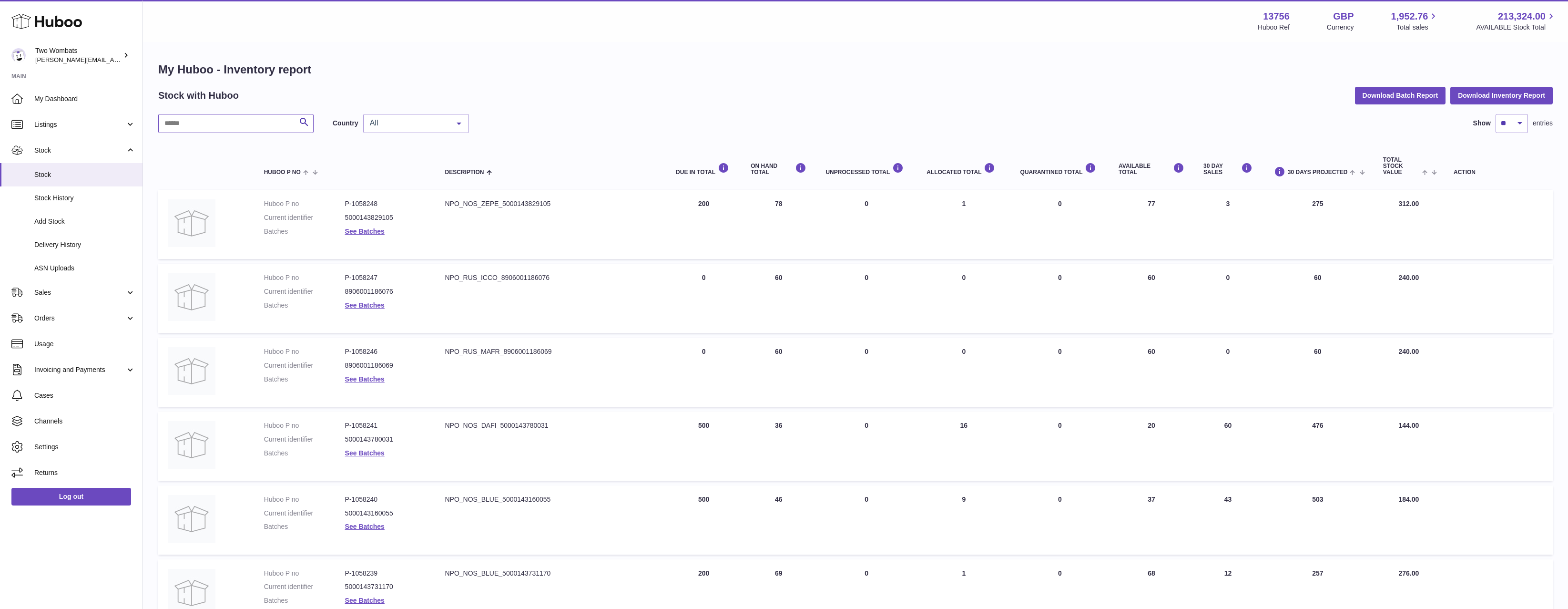
click at [221, 119] on input "text" at bounding box center [236, 123] width 155 height 19
paste input "*******"
type input "*******"
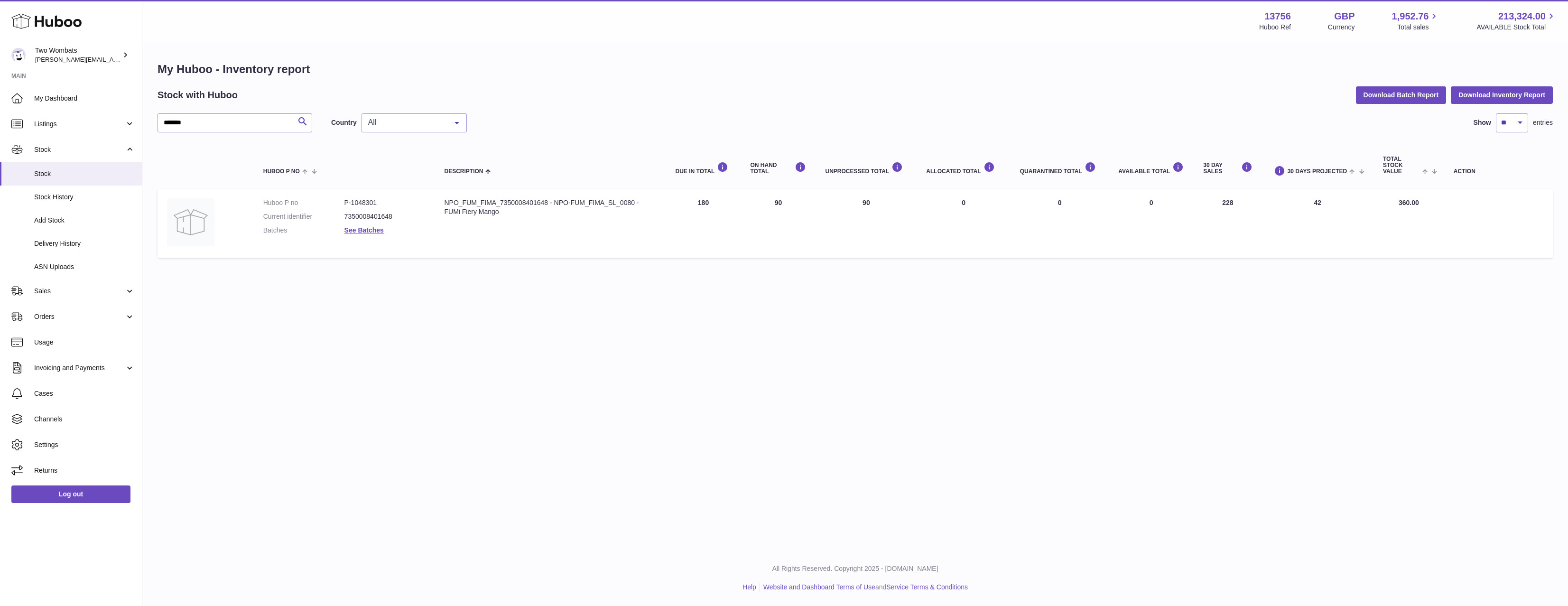
drag, startPoint x: 863, startPoint y: 199, endPoint x: 745, endPoint y: 207, distance: 118.3
click at [743, 207] on tr "Huboo P no P-1048301 Current identifier 7350008401648 Batches See Batches Descr…" at bounding box center [855, 223] width 1395 height 68
click at [758, 207] on td "ON HAND Total 90" at bounding box center [779, 223] width 75 height 68
drag, startPoint x: 949, startPoint y: 200, endPoint x: 940, endPoint y: 178, distance: 23.8
click at [977, 200] on tr "Huboo P no P-1048301 Current identifier 7350008401648 Batches See Batches Descr…" at bounding box center [855, 223] width 1395 height 68
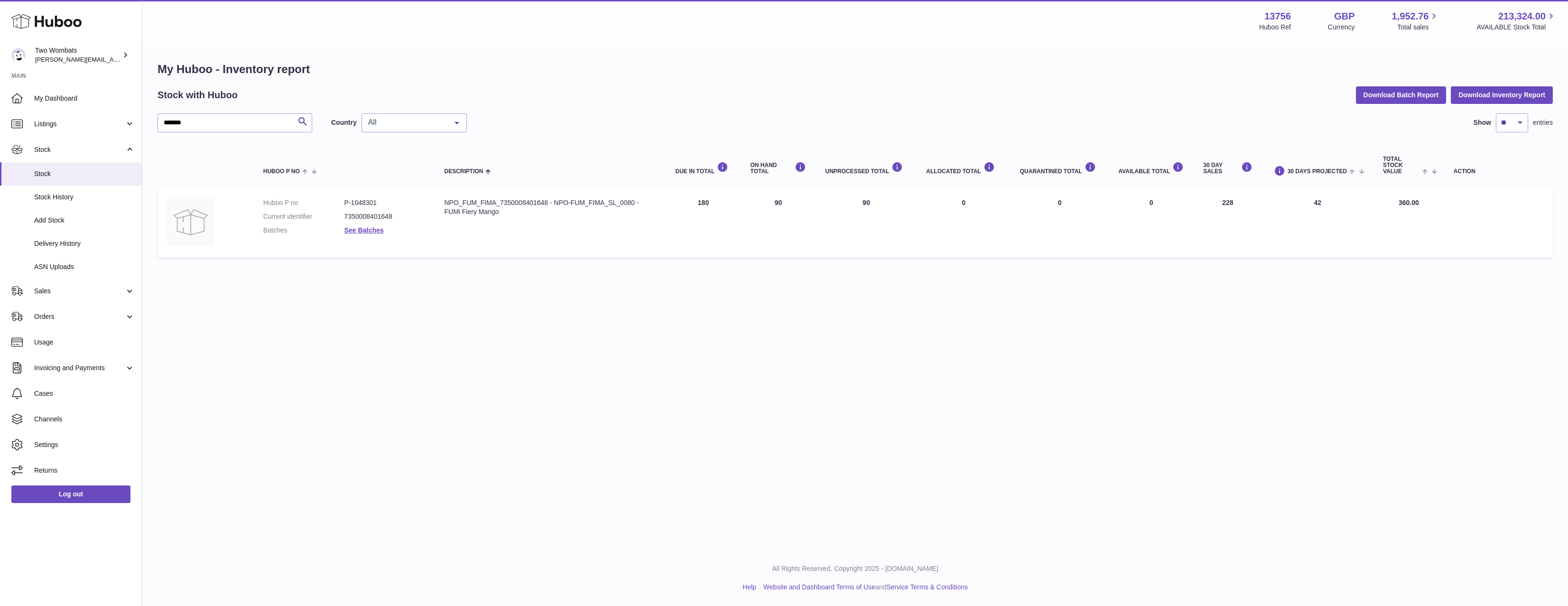
click at [883, 207] on td "UNPROCESSED Total 90" at bounding box center [865, 223] width 101 height 68
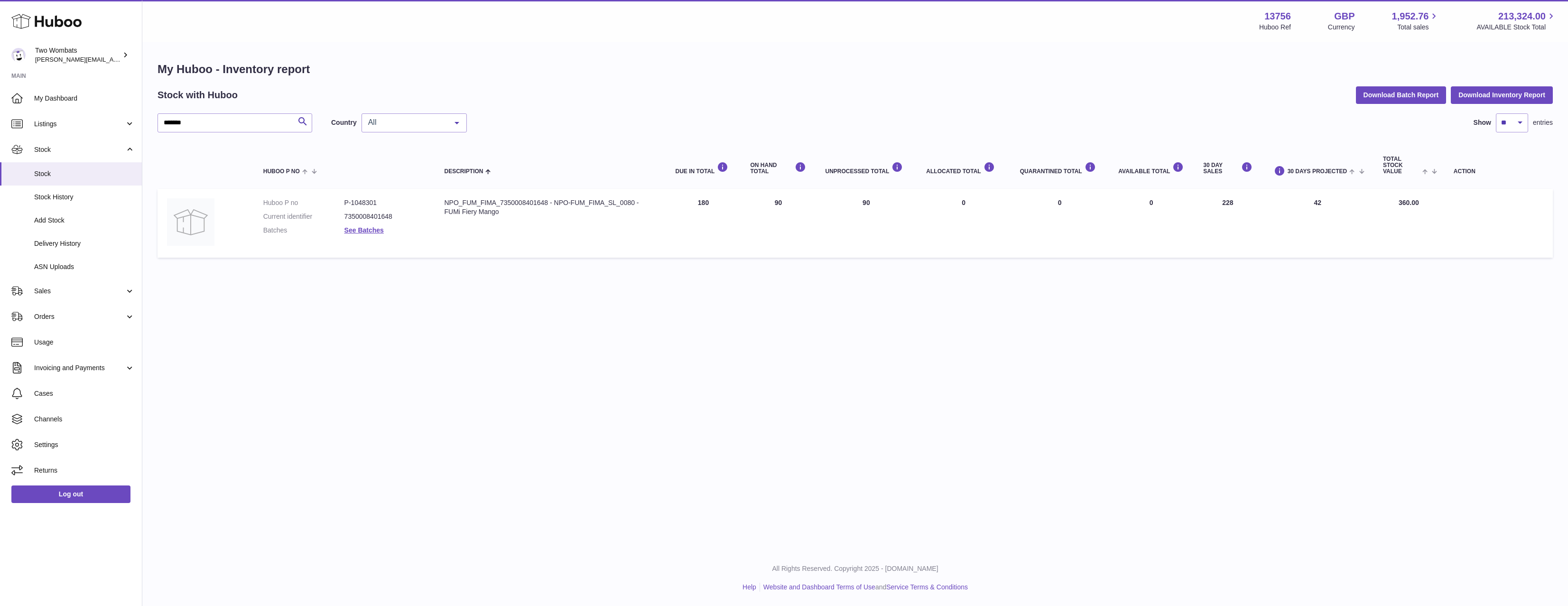
click at [883, 207] on td "UNPROCESSED Total 90" at bounding box center [865, 223] width 101 height 68
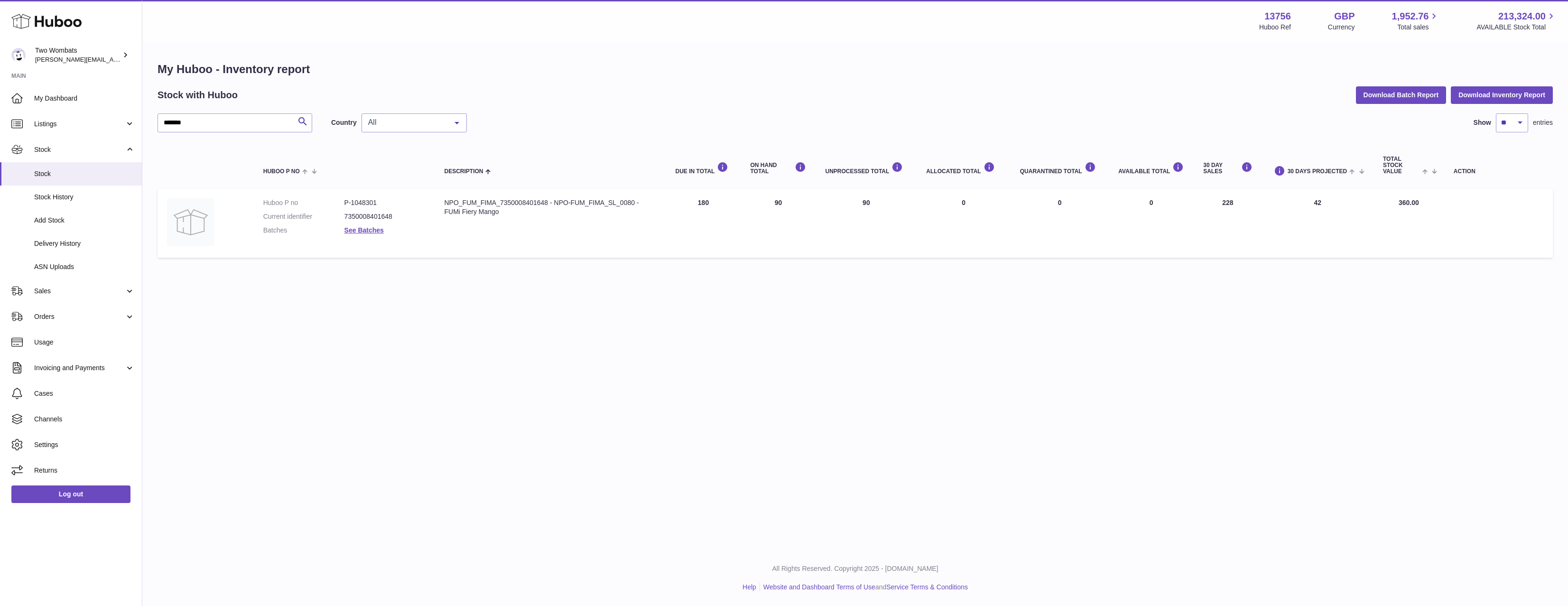
drag, startPoint x: 883, startPoint y: 207, endPoint x: 860, endPoint y: 207, distance: 23.0
click at [860, 207] on td "UNPROCESSED Total 90" at bounding box center [865, 223] width 101 height 68
drag, startPoint x: 701, startPoint y: 199, endPoint x: 871, endPoint y: 199, distance: 170.0
click at [871, 199] on tr "Huboo P no P-1048301 Current identifier 7350008401648 Batches See Batches Descr…" at bounding box center [855, 223] width 1395 height 68
click at [871, 199] on td "UNPROCESSED Total 90" at bounding box center [865, 223] width 101 height 68
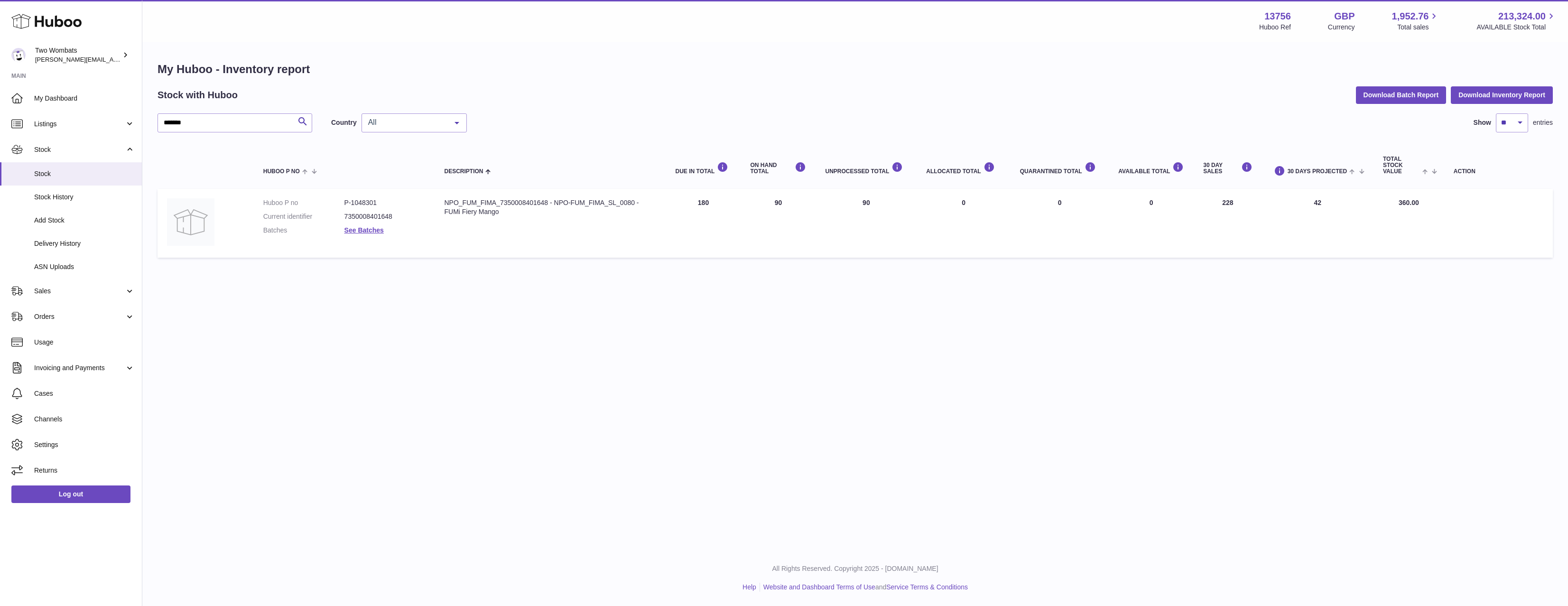
drag, startPoint x: 871, startPoint y: 199, endPoint x: 672, endPoint y: 209, distance: 199.3
click at [672, 209] on tr "Huboo P no P-1048301 Current identifier 7350008401648 Batches See Batches Descr…" at bounding box center [855, 223] width 1395 height 68
click at [672, 209] on td "DUE IN Total 180" at bounding box center [703, 223] width 75 height 68
drag, startPoint x: 751, startPoint y: 205, endPoint x: 893, endPoint y: 205, distance: 142.0
click at [893, 205] on tr "Huboo P no P-1048301 Current identifier 7350008401648 Batches See Batches Descr…" at bounding box center [855, 223] width 1395 height 68
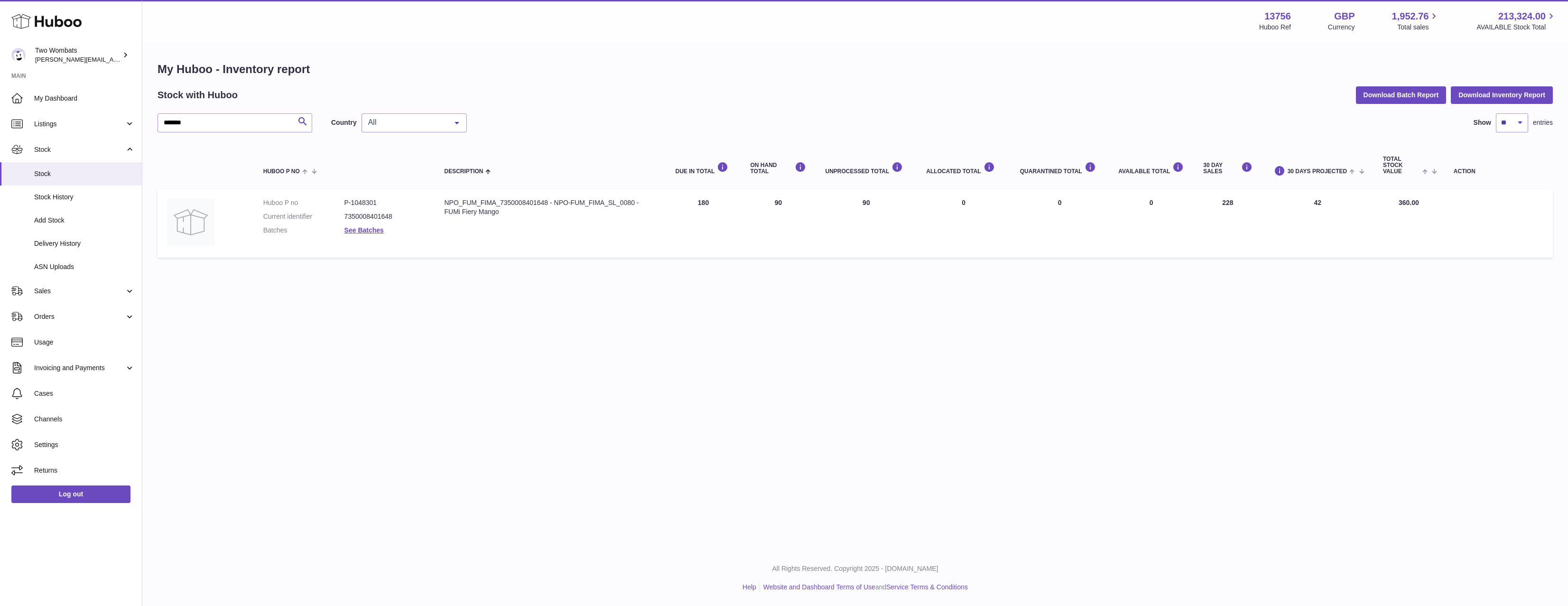
click at [893, 205] on td "UNPROCESSED Total 90" at bounding box center [865, 223] width 101 height 68
drag, startPoint x: 893, startPoint y: 205, endPoint x: 805, endPoint y: 206, distance: 88.0
click at [805, 206] on tr "Huboo P no P-1048301 Current identifier 7350008401648 Batches See Batches Descr…" at bounding box center [855, 223] width 1395 height 68
click at [805, 206] on td "ON HAND Total 90" at bounding box center [779, 223] width 75 height 68
drag, startPoint x: 809, startPoint y: 206, endPoint x: 881, endPoint y: 205, distance: 72.0
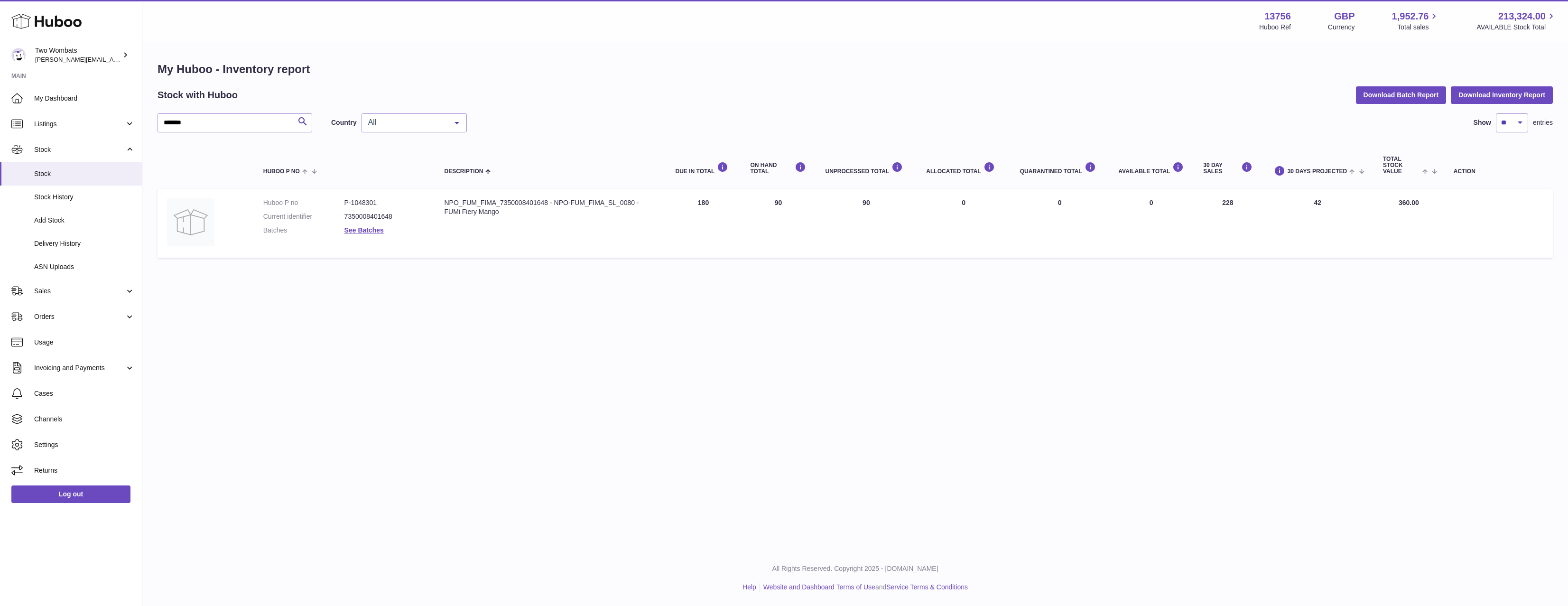
click at [881, 205] on tr "Huboo P no P-1048301 Current identifier 7350008401648 Batches See Batches Descr…" at bounding box center [855, 223] width 1395 height 68
click at [881, 205] on td "UNPROCESSED Total 90" at bounding box center [865, 223] width 101 height 68
drag, startPoint x: 848, startPoint y: 199, endPoint x: 841, endPoint y: 199, distance: 7.0
click at [841, 199] on td "UNPROCESSED Total 90" at bounding box center [865, 223] width 101 height 68
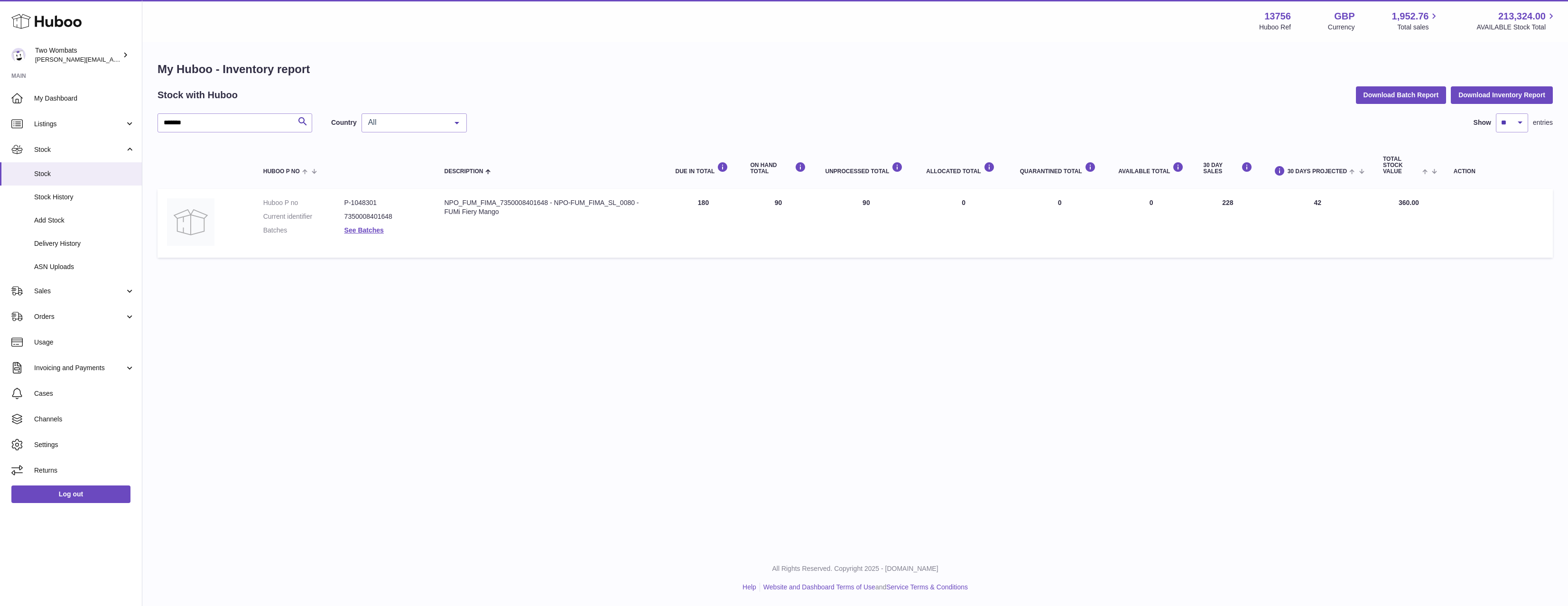
click at [841, 199] on td "UNPROCESSED Total 90" at bounding box center [865, 223] width 101 height 68
click at [371, 222] on dl "Huboo P no P-1048301 Current identifier 7350008401648 Batches See Batches" at bounding box center [344, 219] width 162 height 41
click at [371, 225] on dl "Huboo P no P-1048301 Current identifier 7350008401648 Batches See Batches" at bounding box center [344, 219] width 162 height 41
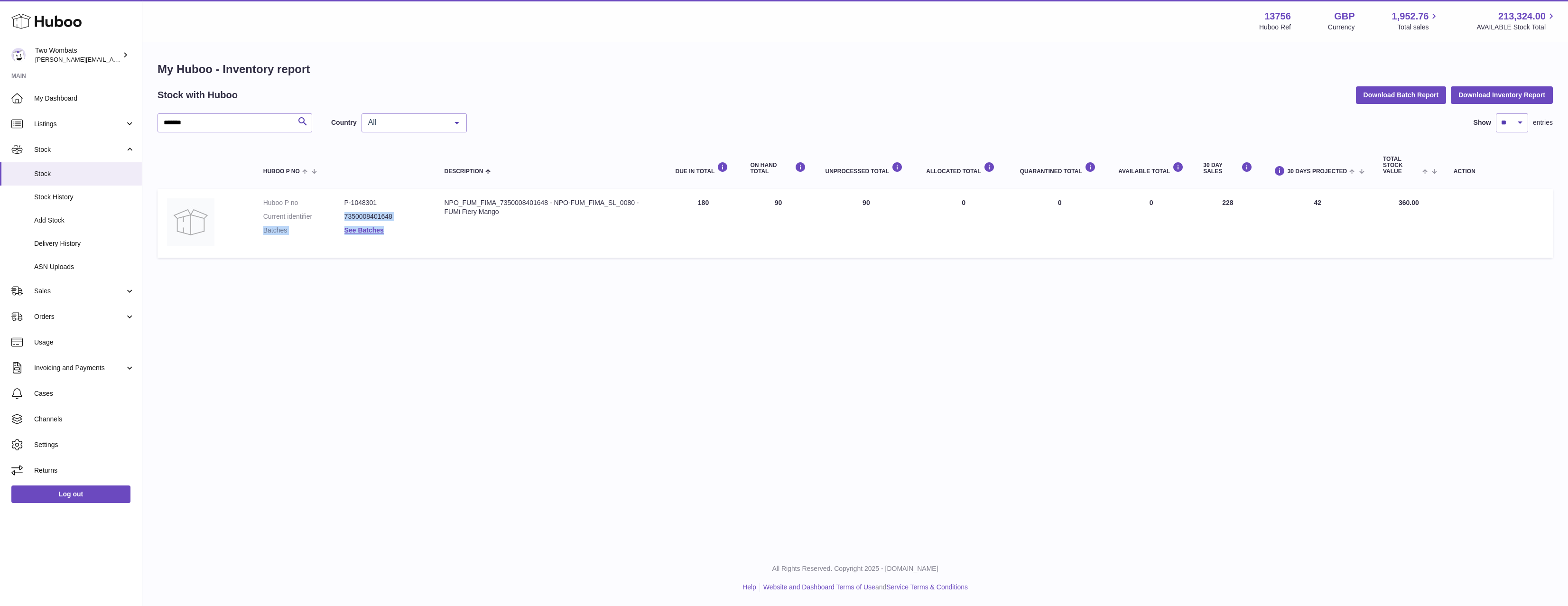
click at [370, 238] on dl "Huboo P no P-1048301 Current identifier 7350008401648 Batches See Batches" at bounding box center [344, 219] width 162 height 41
click at [371, 234] on link "See Batches" at bounding box center [364, 230] width 39 height 8
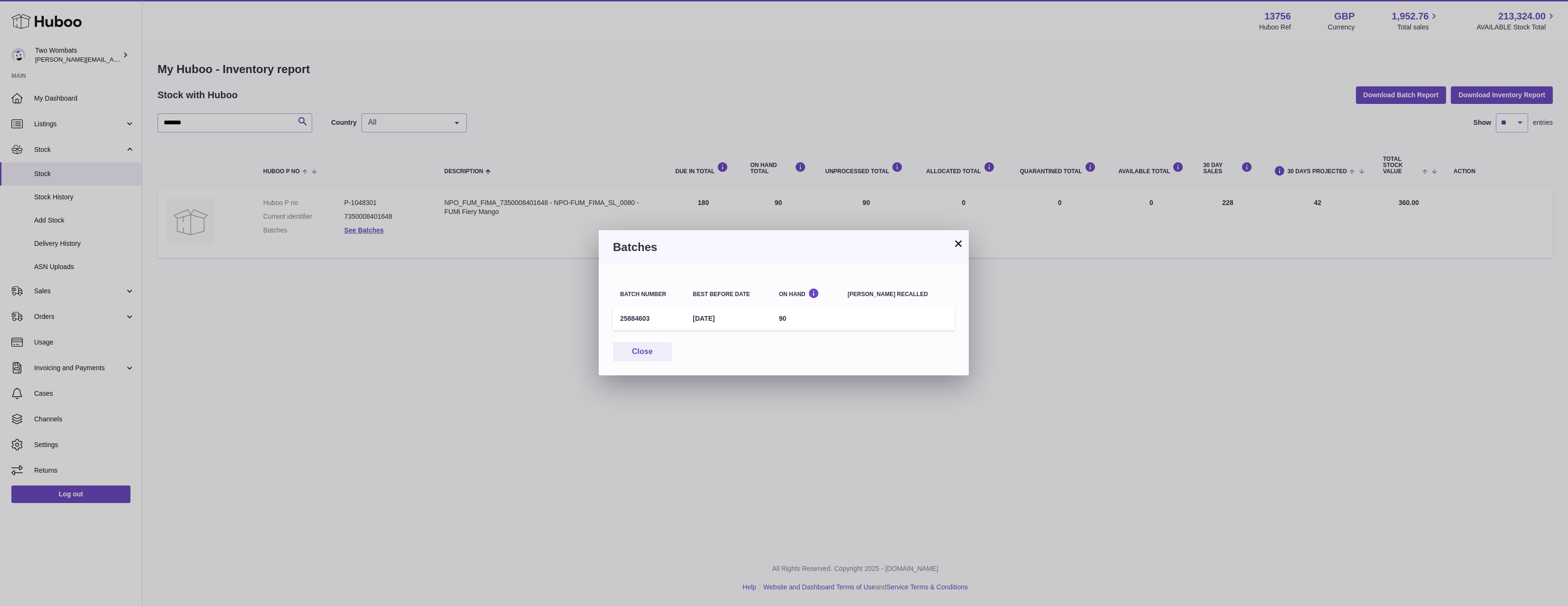
drag, startPoint x: 813, startPoint y: 315, endPoint x: 662, endPoint y: 322, distance: 151.2
click at [663, 322] on tr "25884603 20th Nov 2026 90" at bounding box center [783, 319] width 341 height 23
click at [662, 322] on td "25884603" at bounding box center [648, 319] width 73 height 23
drag, startPoint x: 634, startPoint y: 319, endPoint x: 598, endPoint y: 318, distance: 36.0
click at [598, 318] on div "Batch number Best before date On Hand Batch recalled 25884603 20th Nov 2026 90 …" at bounding box center [783, 320] width 370 height 111
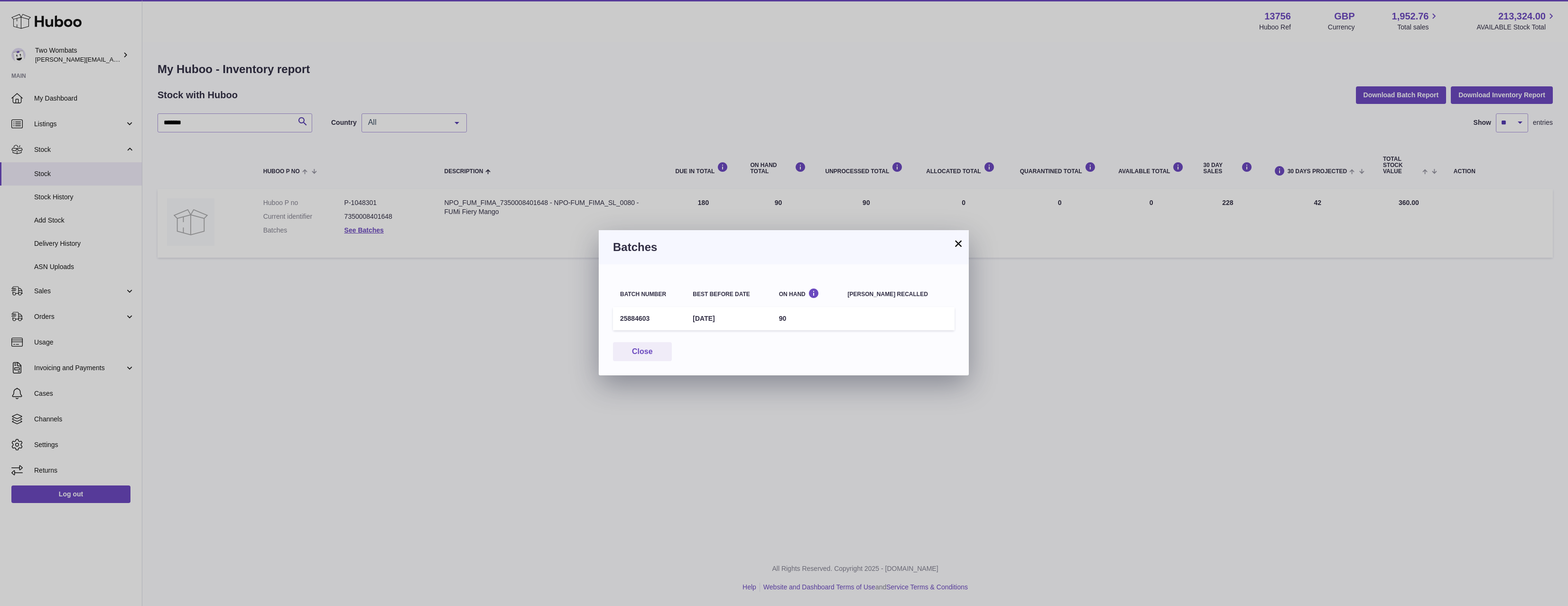
click at [664, 310] on td "25884603" at bounding box center [648, 319] width 73 height 23
drag, startPoint x: 664, startPoint y: 310, endPoint x: 548, endPoint y: 321, distance: 116.5
click at [548, 321] on div "× Batches Batch number Best before date On Hand Batch recalled 25884603 20th No…" at bounding box center [784, 303] width 1568 height 606
click at [644, 316] on td "25884603" at bounding box center [648, 319] width 73 height 23
click at [639, 356] on button "Close" at bounding box center [642, 351] width 58 height 19
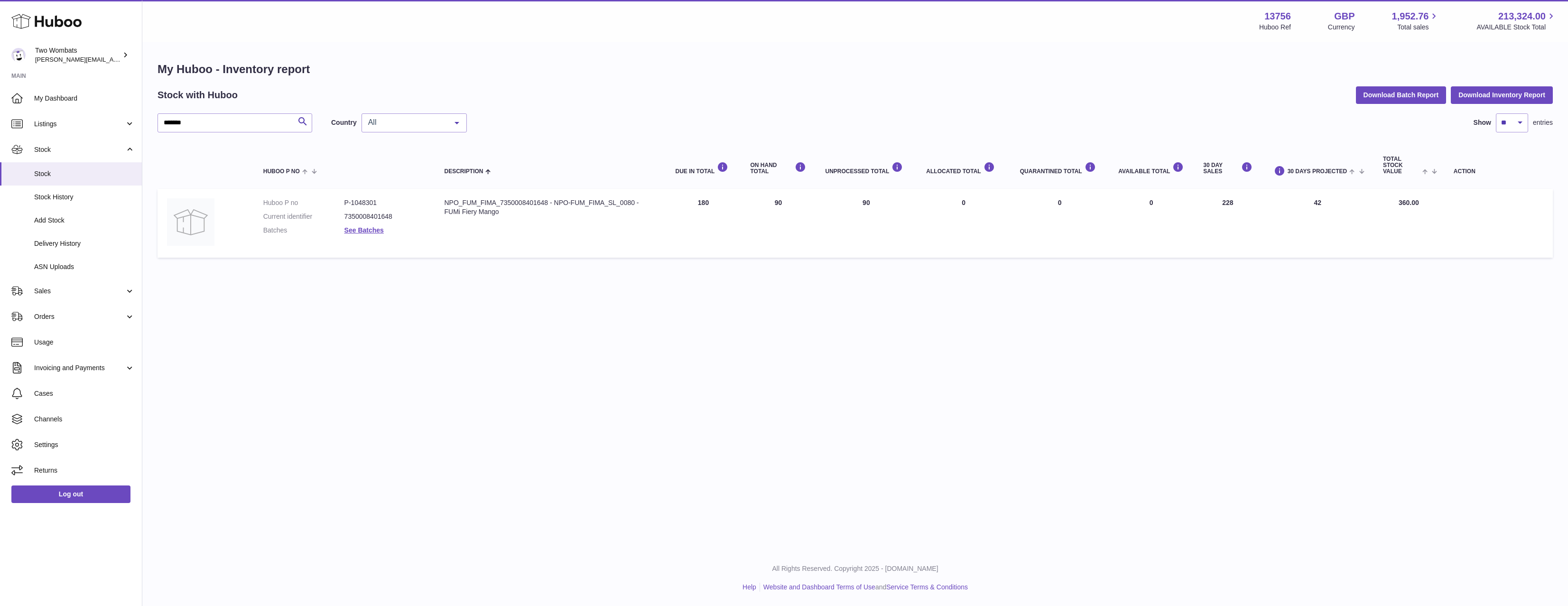
drag, startPoint x: 1237, startPoint y: 202, endPoint x: 1202, endPoint y: 209, distance: 35.7
click at [1202, 209] on tr "Huboo P no P-1048301 Current identifier 7350008401648 Batches See Batches Descr…" at bounding box center [855, 223] width 1395 height 68
click at [1202, 209] on td "30 DAY SALES 228" at bounding box center [1227, 223] width 68 height 68
drag, startPoint x: 1202, startPoint y: 209, endPoint x: 1313, endPoint y: 202, distance: 111.2
click at [1313, 202] on tr "Huboo P no P-1048301 Current identifier 7350008401648 Batches See Batches Descr…" at bounding box center [855, 223] width 1395 height 68
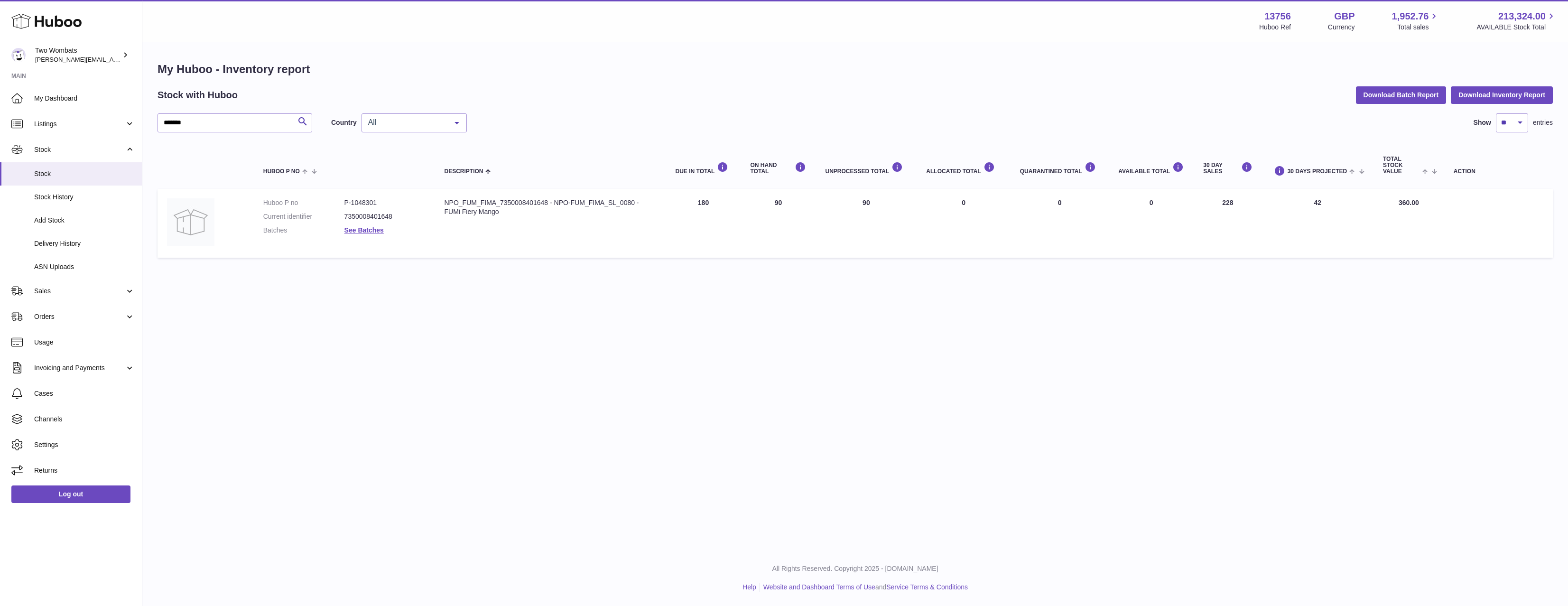
click at [1318, 202] on td "30 DAYS PROJECTED 42" at bounding box center [1318, 223] width 112 height 68
click at [1257, 203] on td "30 DAY SALES 228" at bounding box center [1227, 223] width 68 height 68
drag, startPoint x: 1256, startPoint y: 196, endPoint x: 827, endPoint y: 197, distance: 429.0
click at [827, 197] on tr "Huboo P no P-1048301 Current identifier 7350008401648 Batches See Batches Descr…" at bounding box center [855, 223] width 1395 height 68
click at [827, 197] on td "UNPROCESSED Total 90" at bounding box center [865, 223] width 101 height 68
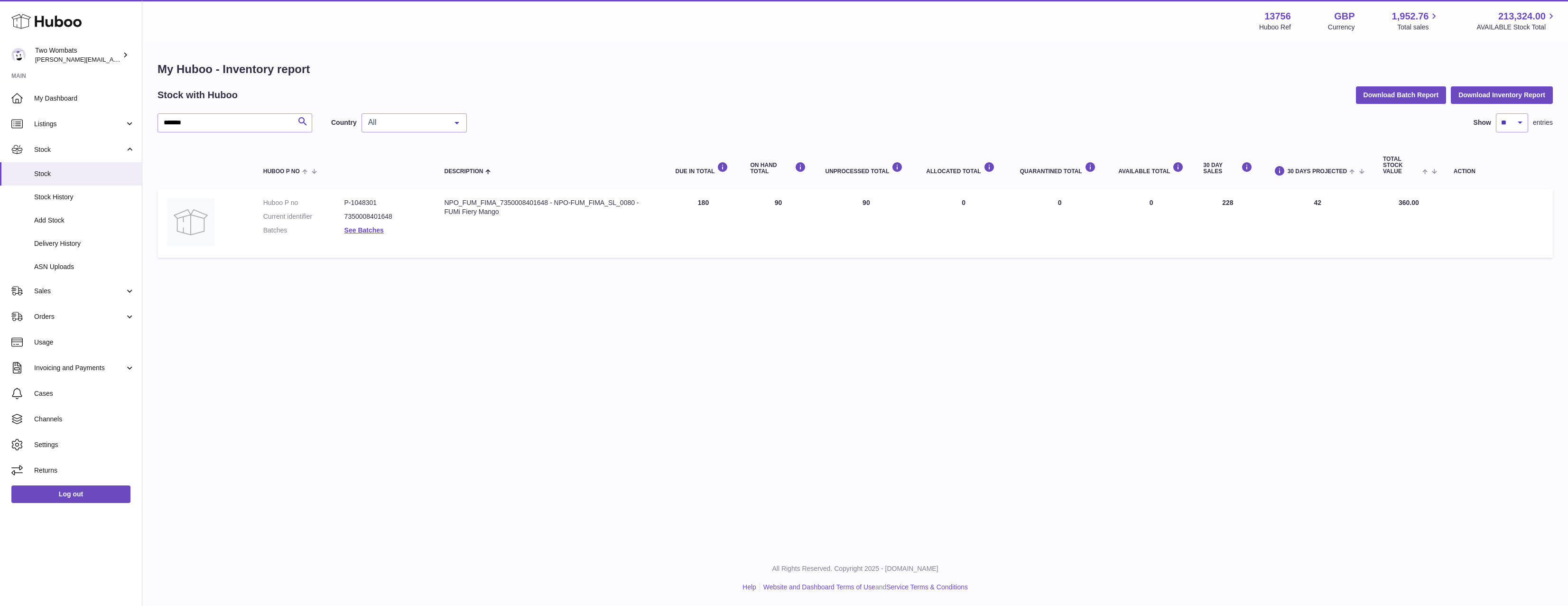
drag, startPoint x: 851, startPoint y: 202, endPoint x: 1017, endPoint y: 203, distance: 166.0
click at [1020, 203] on tr "Huboo P no P-1048301 Current identifier 7350008401648 Batches See Batches Descr…" at bounding box center [855, 223] width 1395 height 68
click at [1017, 203] on td "QUARANTINED Total 0" at bounding box center [1060, 223] width 98 height 68
click at [868, 209] on td "UNPROCESSED Total 90" at bounding box center [865, 223] width 101 height 68
click at [871, 206] on td "UNPROCESSED Total 90" at bounding box center [865, 223] width 101 height 68
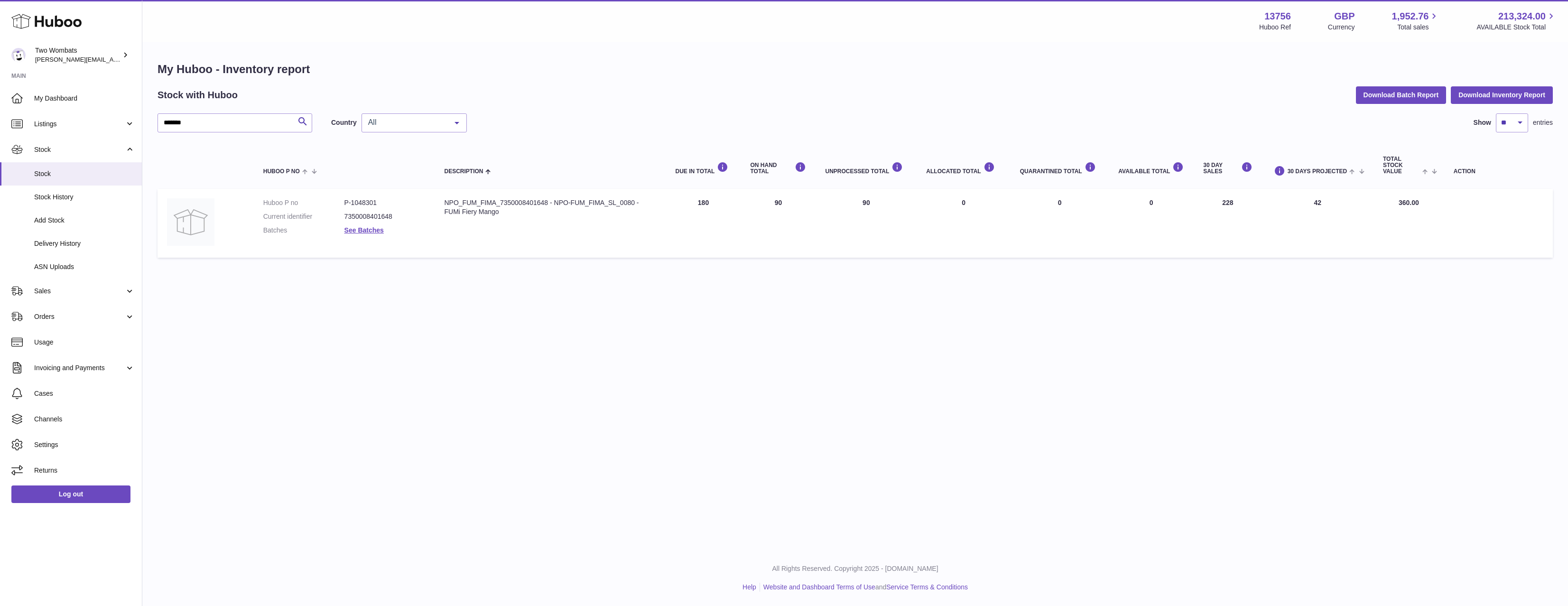
drag, startPoint x: 871, startPoint y: 205, endPoint x: 849, endPoint y: 202, distance: 22.2
click at [849, 202] on td "UNPROCESSED Total 90" at bounding box center [865, 223] width 101 height 68
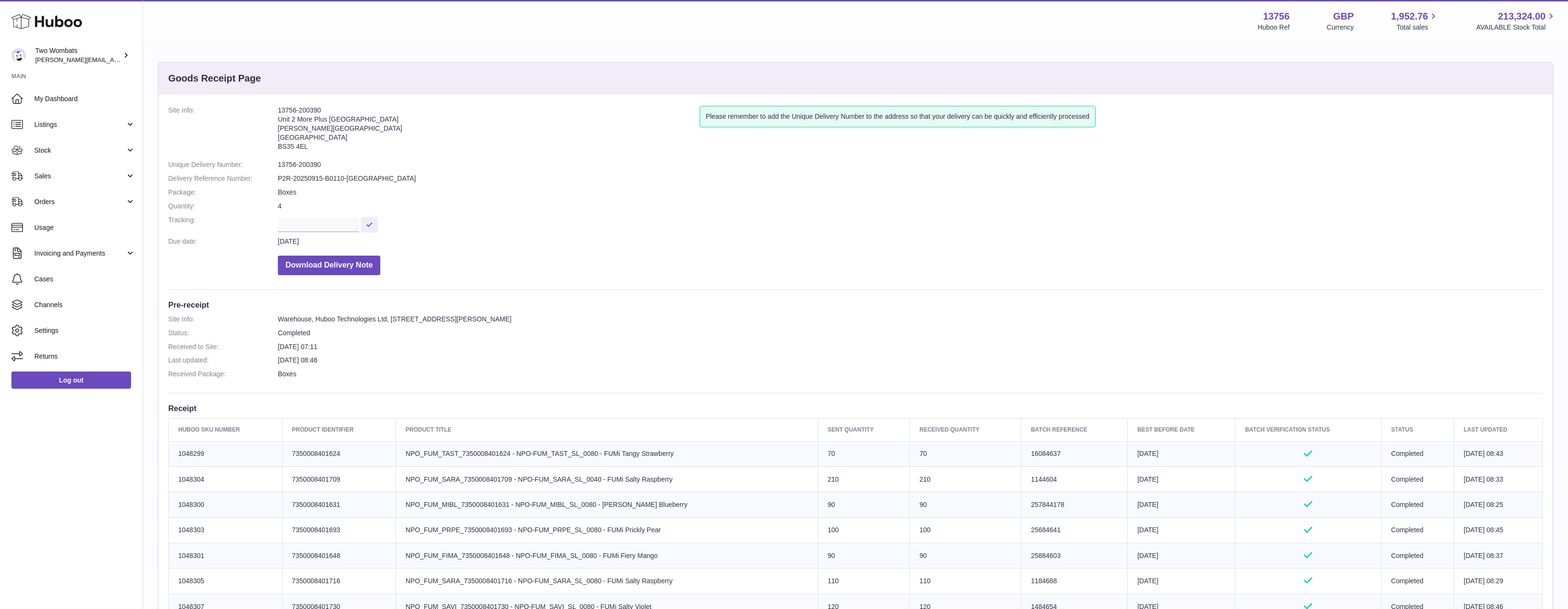
drag, startPoint x: 323, startPoint y: 112, endPoint x: 240, endPoint y: 113, distance: 83.0
click at [240, 113] on dl "Site Info: 13756-200390 Unit 2 More Plus Central Park Hudson Ave Severn Beach B…" at bounding box center [855, 192] width 1374 height 174
copy dl "13756-200390"
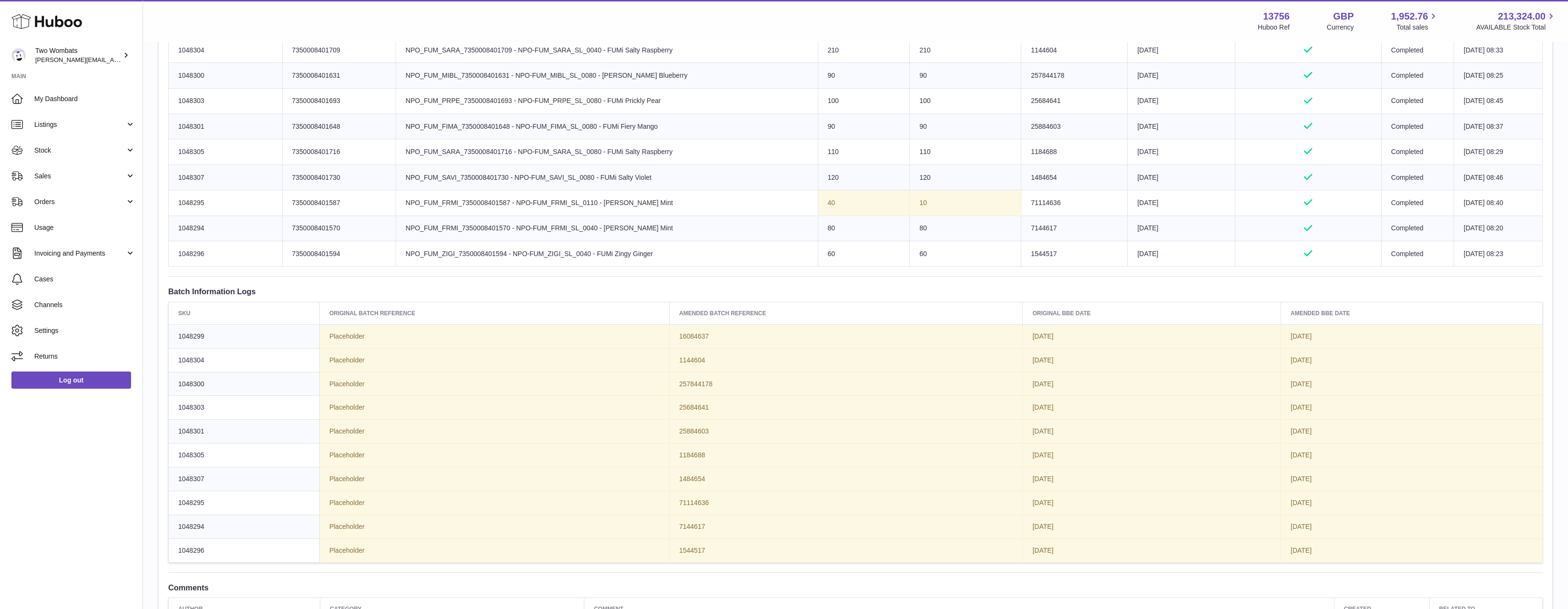
scroll to position [585, 0]
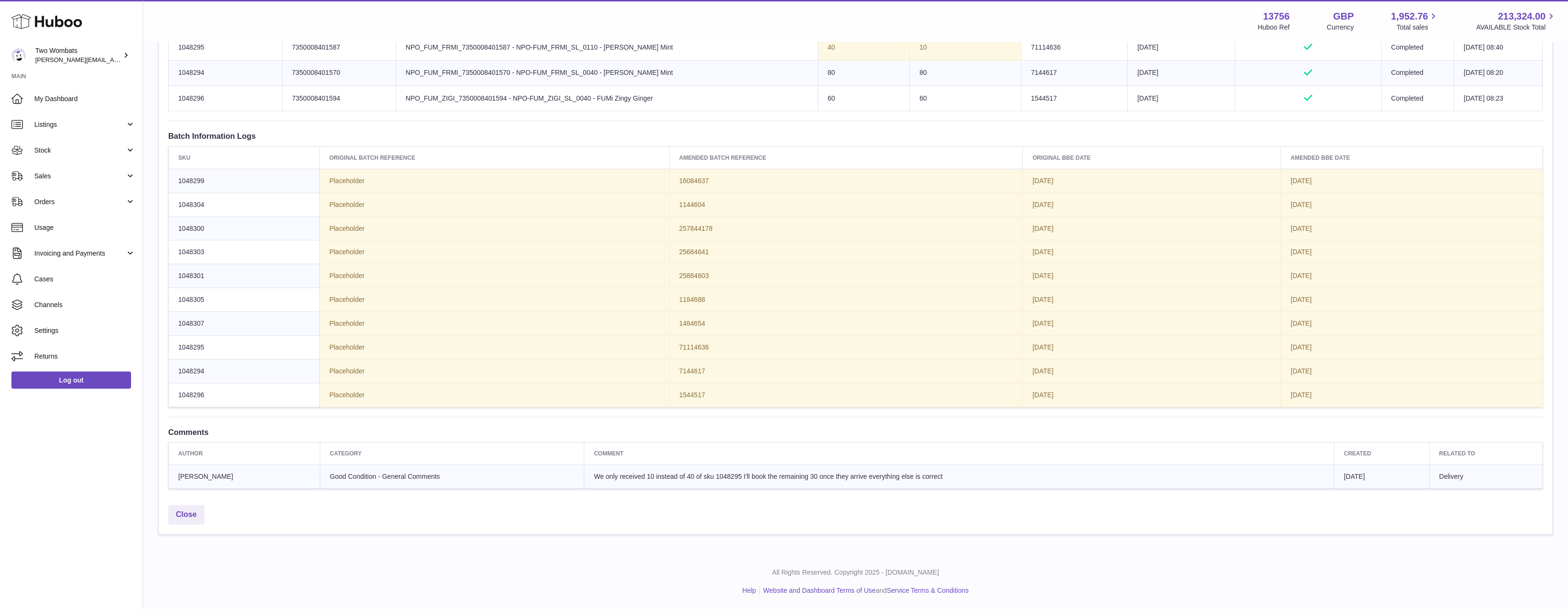
drag, startPoint x: 713, startPoint y: 476, endPoint x: 963, endPoint y: 466, distance: 250.2
click at [963, 466] on td "We only received 10 instead of 40 of sku 1048295 I'll book the remaining 30 onc…" at bounding box center [959, 476] width 750 height 23
drag, startPoint x: 906, startPoint y: 475, endPoint x: 734, endPoint y: 480, distance: 172.1
click at [734, 480] on td "We only received 10 instead of 40 of sku 1048295 I'll book the remaining 30 onc…" at bounding box center [959, 476] width 750 height 23
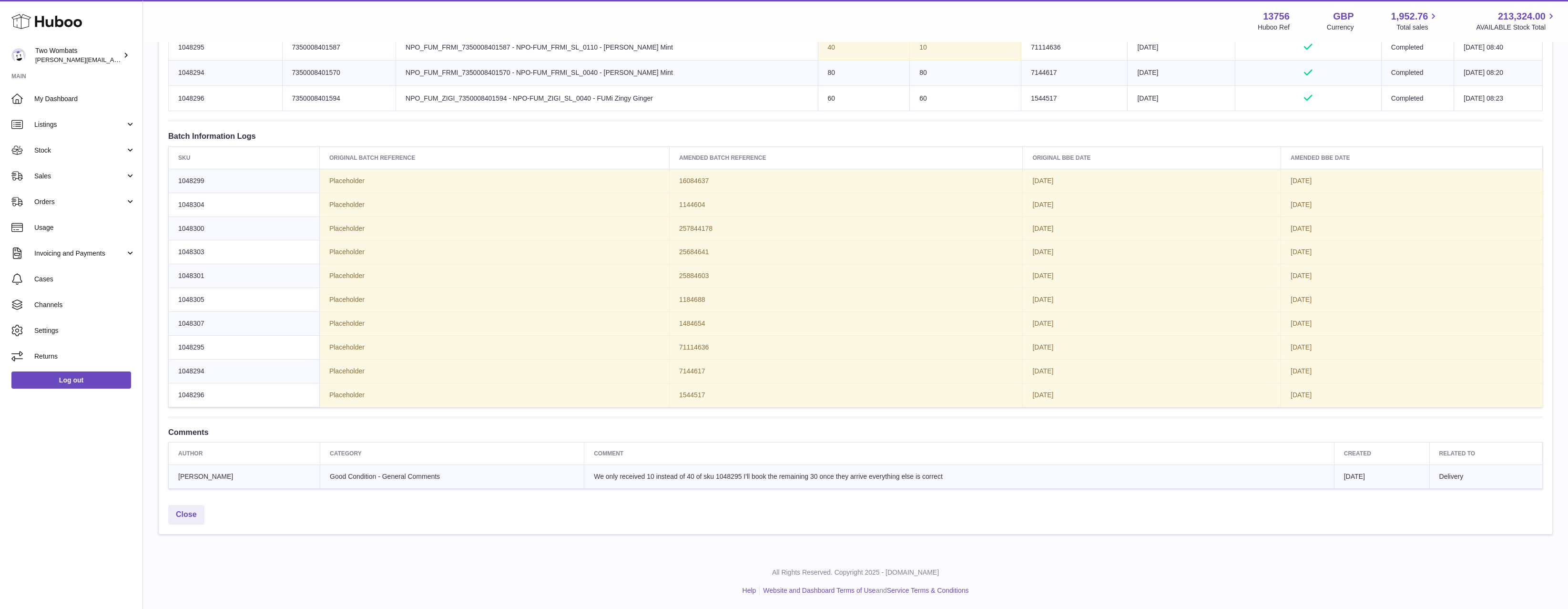
click at [734, 480] on td "We only received 10 instead of 40 of sku 1048295 I'll book the remaining 30 onc…" at bounding box center [959, 476] width 750 height 23
drag, startPoint x: 769, startPoint y: 483, endPoint x: 933, endPoint y: 471, distance: 164.4
click at [933, 471] on td "We only received 10 instead of 40 of sku 1048295 I'll book the remaining 30 onc…" at bounding box center [959, 476] width 750 height 23
click at [942, 470] on td "We only received 10 instead of 40 of sku 1048295 I'll book the remaining 30 onc…" at bounding box center [959, 476] width 750 height 23
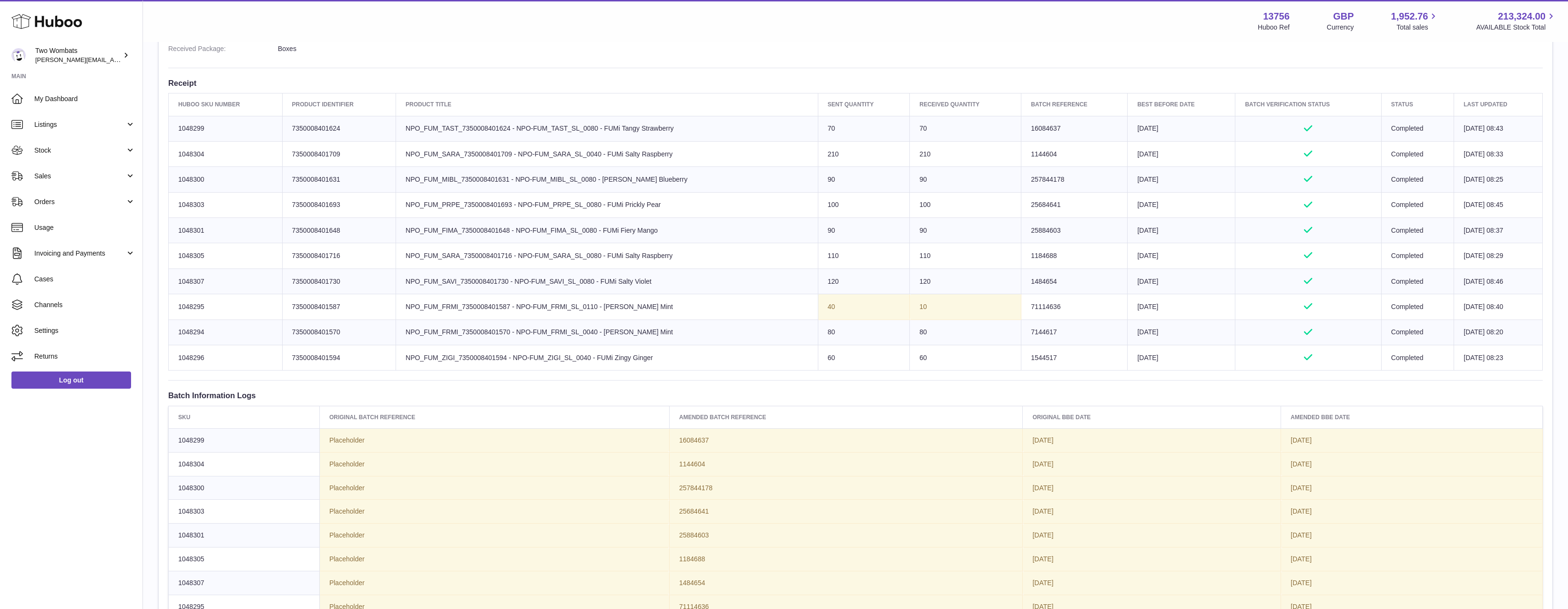
scroll to position [299, 0]
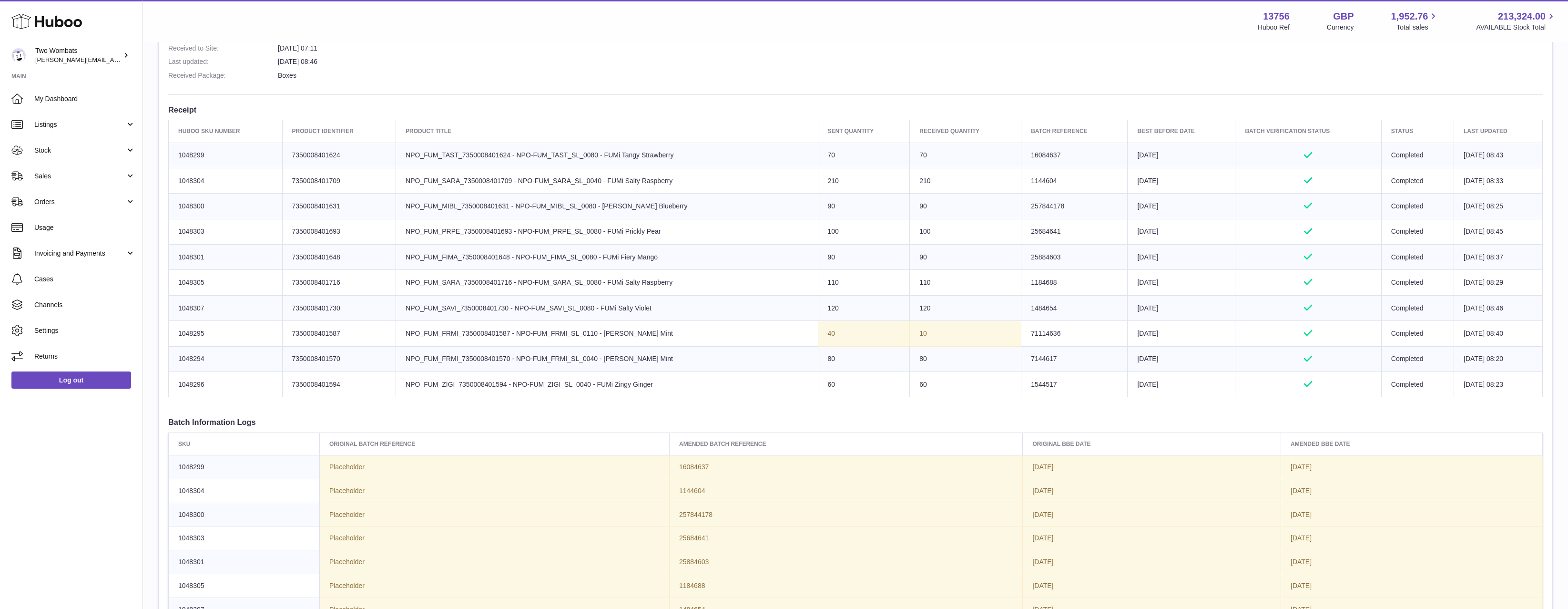
drag, startPoint x: 653, startPoint y: 336, endPoint x: 392, endPoint y: 337, distance: 261.0
click at [392, 337] on tr "Huboo SKU Number 1048295 Client Identifier 7350008401587 Product title NPO_FUM_…" at bounding box center [855, 334] width 1374 height 25
click at [391, 337] on td "Client Identifier 7350008401587" at bounding box center [339, 334] width 114 height 25
drag, startPoint x: 407, startPoint y: 346, endPoint x: 822, endPoint y: 330, distance: 415.3
click at [822, 330] on tbody "Huboo SKU Number 1048299 Client Identifier 7350008401624 Product title NPO_FUM_…" at bounding box center [855, 270] width 1374 height 255
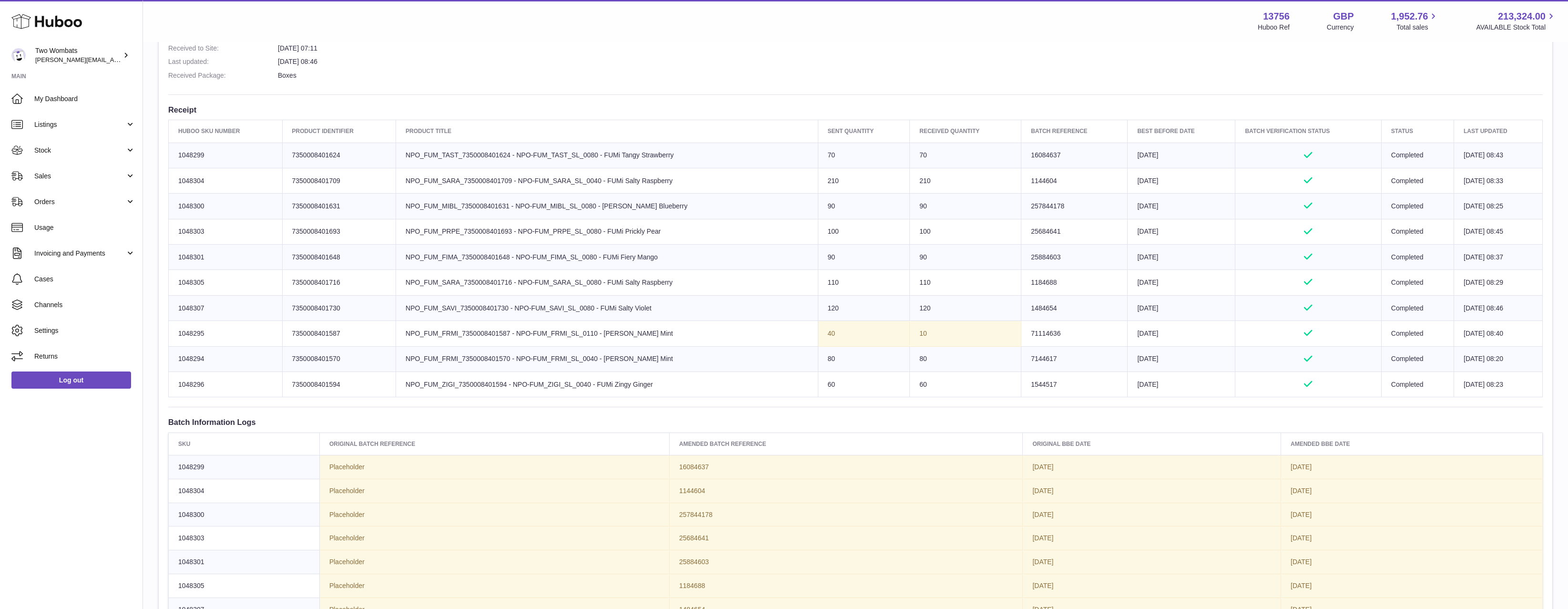
click at [822, 330] on td "Sent Quantity 40" at bounding box center [864, 334] width 92 height 25
drag, startPoint x: 939, startPoint y: 325, endPoint x: 521, endPoint y: 331, distance: 418.0
click at [521, 331] on tr "Huboo SKU Number 1048295 Client Identifier 7350008401587 Product title NPO_FUM_…" at bounding box center [855, 334] width 1374 height 25
click at [519, 333] on td "Product title NPO_FUM_FRMI_7350008401587 - NPO-FUM_FRMI_SL_0110 - FUMi Freezy M…" at bounding box center [606, 334] width 422 height 25
drag, startPoint x: 525, startPoint y: 334, endPoint x: 751, endPoint y: 320, distance: 226.4
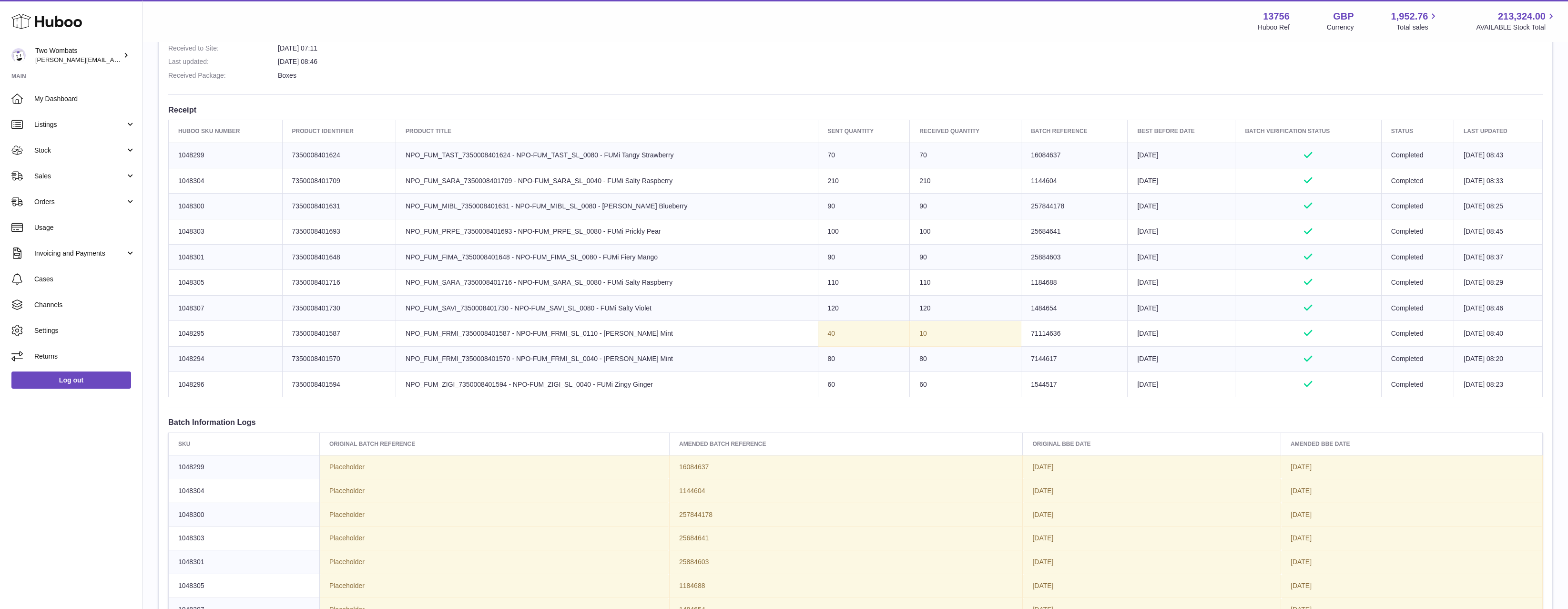
click at [751, 321] on td "Product title NPO_FUM_FRMI_7350008401587 - NPO-FUM_FRMI_SL_0110 - FUMi Freezy M…" at bounding box center [606, 334] width 422 height 25
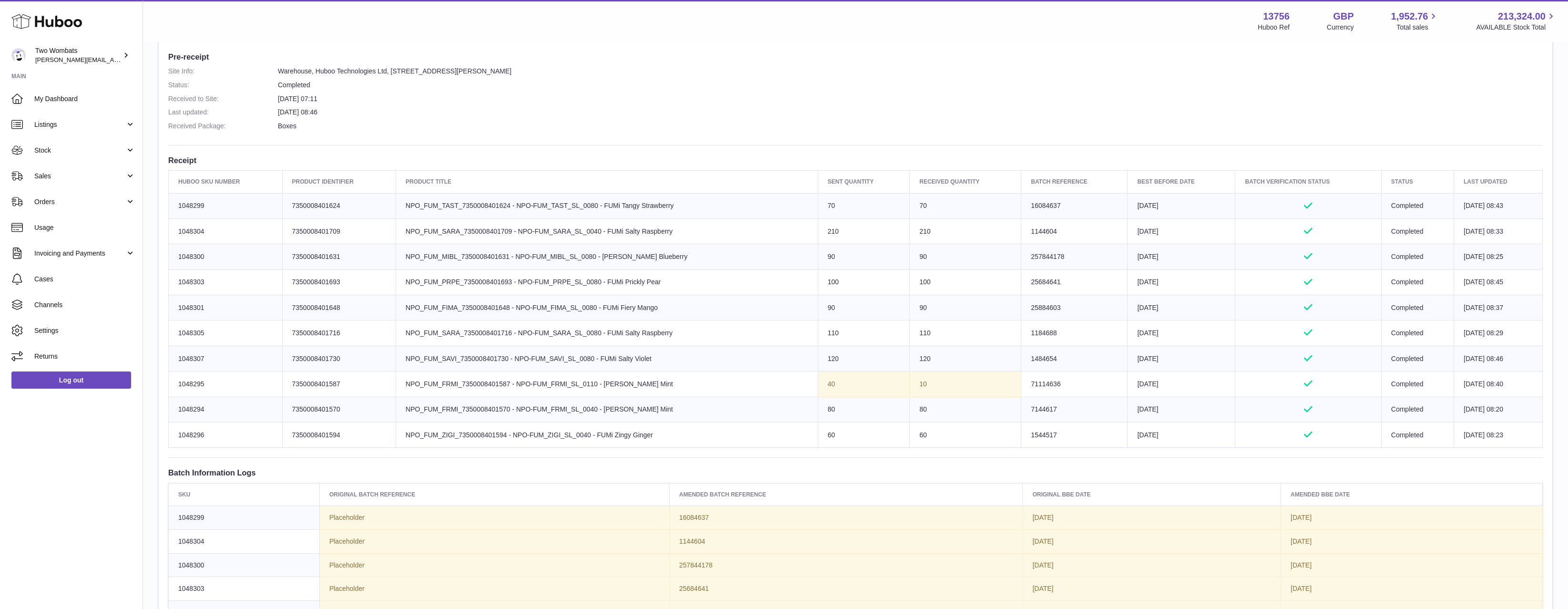
scroll to position [251, 0]
drag, startPoint x: 858, startPoint y: 378, endPoint x: 315, endPoint y: 400, distance: 543.4
click at [315, 400] on tbody "Huboo SKU Number 1048299 Client Identifier 7350008401624 Product title NPO_FUM_…" at bounding box center [855, 318] width 1374 height 255
click at [520, 390] on td "Product title NPO_FUM_FRMI_7350008401587 - NPO-FUM_FRMI_SL_0110 - FUMi Freezy M…" at bounding box center [606, 381] width 422 height 25
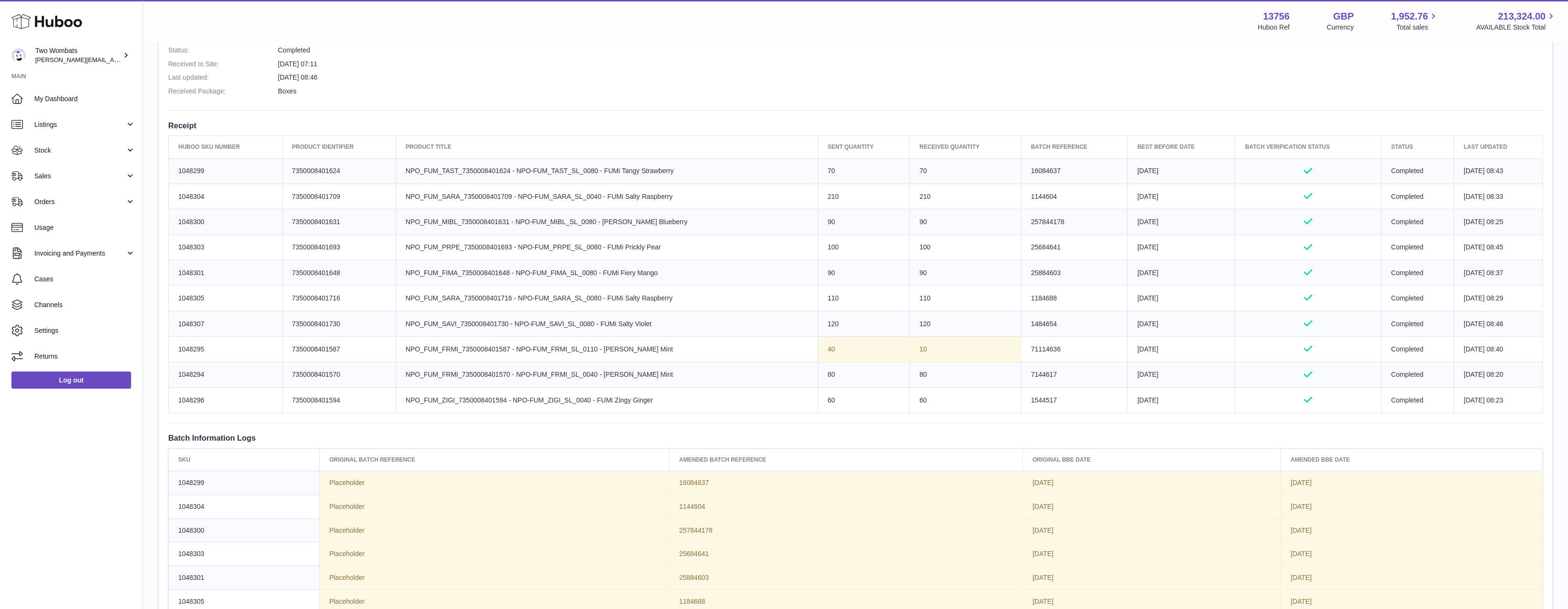
scroll to position [299, 0]
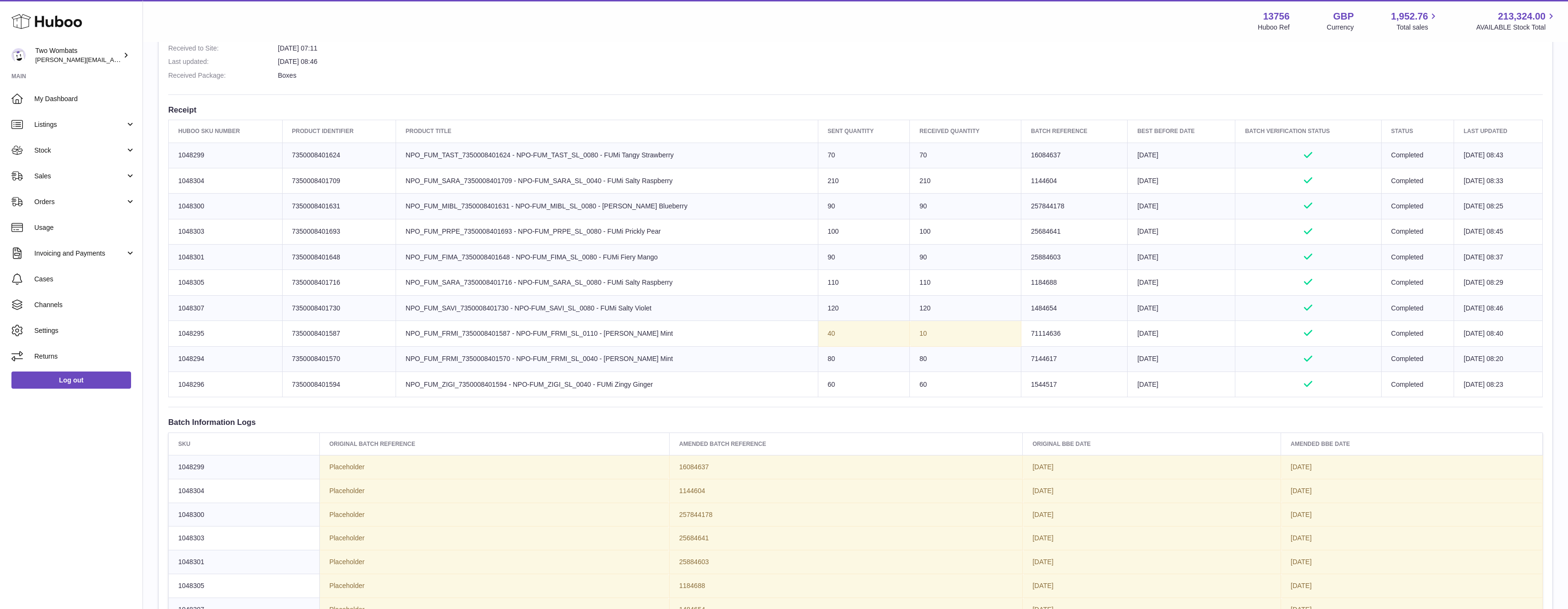
drag, startPoint x: 942, startPoint y: 335, endPoint x: 798, endPoint y: 336, distance: 144.0
click at [798, 336] on tr "Huboo SKU Number 1048295 Client Identifier 7350008401587 Product title NPO_FUM_…" at bounding box center [855, 334] width 1374 height 25
click at [818, 336] on td "Sent Quantity 40" at bounding box center [864, 334] width 92 height 25
drag, startPoint x: 1360, startPoint y: 140, endPoint x: 1472, endPoint y: 393, distance: 276.7
click at [1472, 393] on table "Huboo SKU Number Product Identifier Product title Sent Quantity Received Quanti…" at bounding box center [855, 258] width 1374 height 278
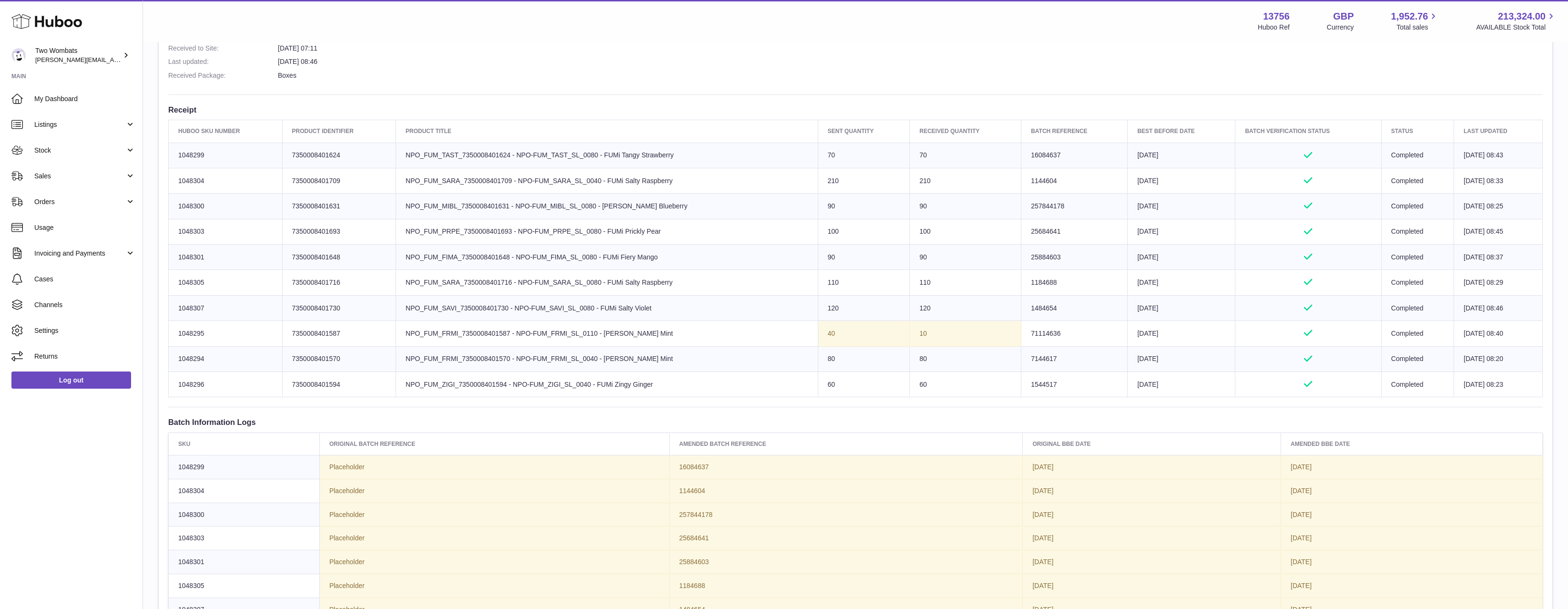
click at [1472, 393] on td "23rd Sep 2025 08:23" at bounding box center [1498, 384] width 89 height 25
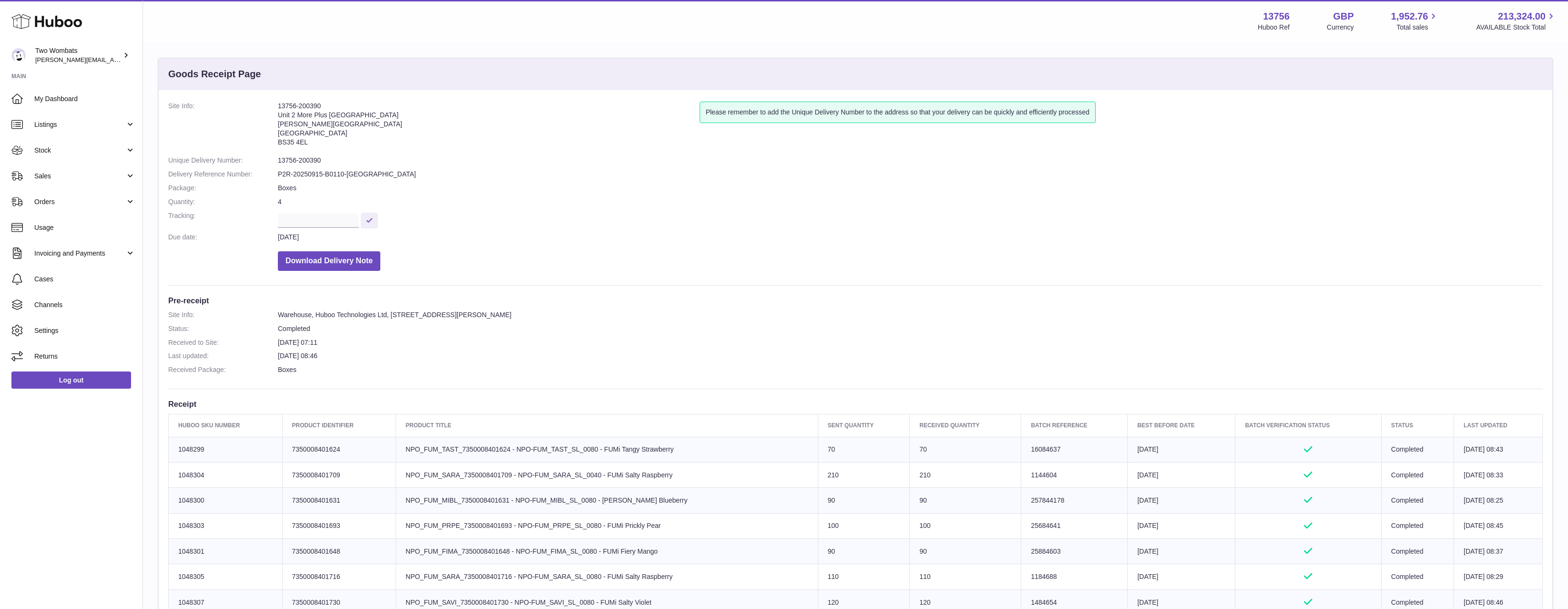
scroll to position [0, 0]
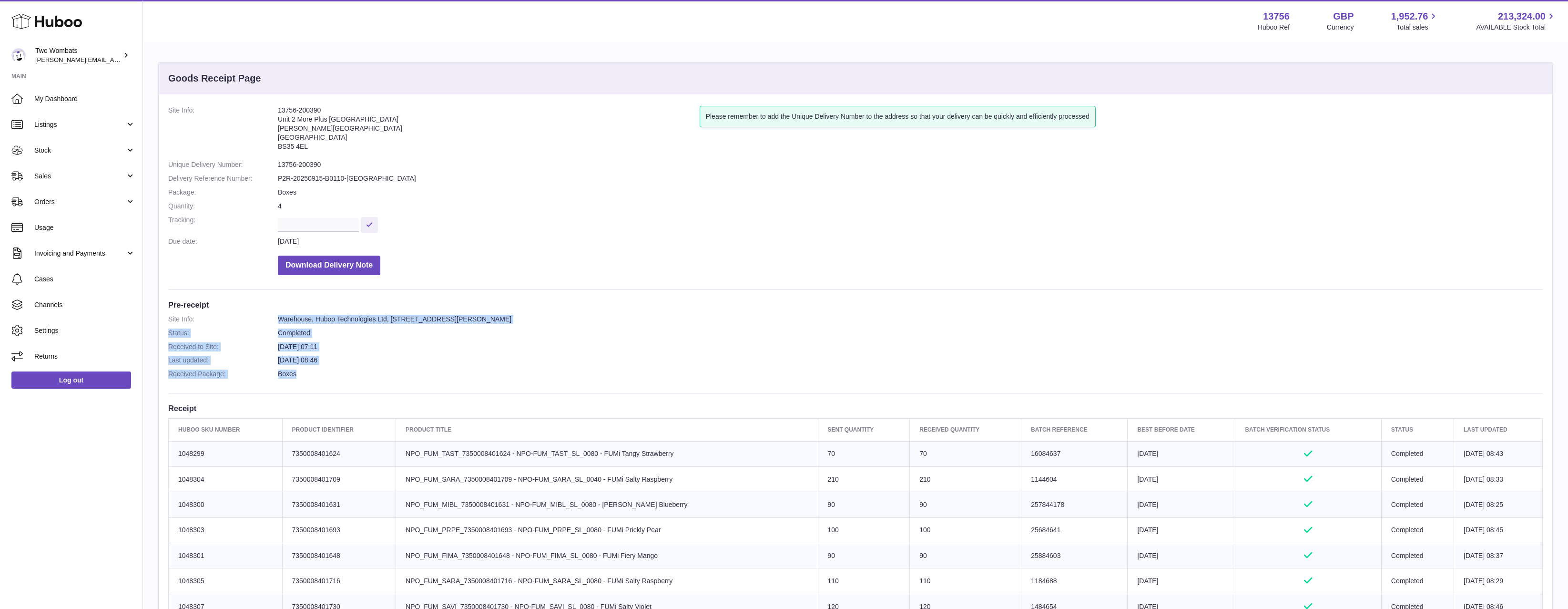
drag, startPoint x: 350, startPoint y: 372, endPoint x: 261, endPoint y: 325, distance: 100.6
click at [261, 325] on dl "Site Info: Warehouse, Huboo Technologies Ltd, Unit 2, More Plus Central Park, H…" at bounding box center [855, 349] width 1374 height 69
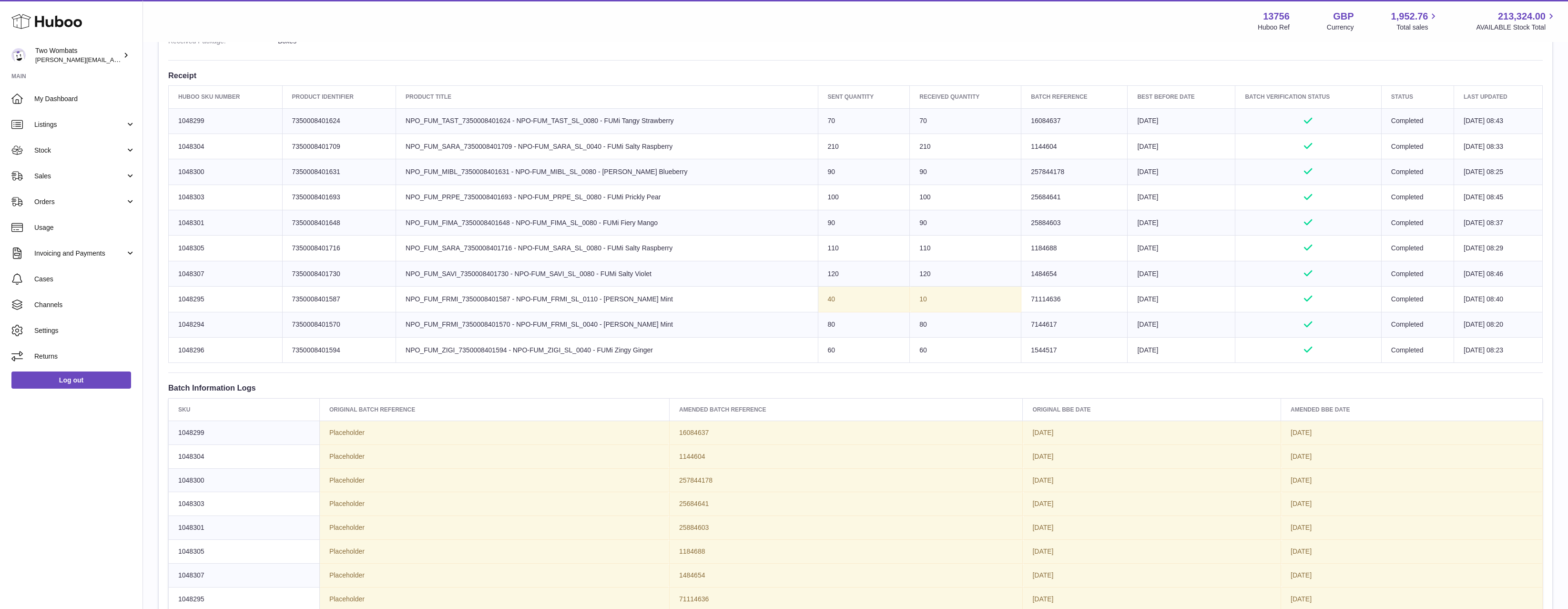
scroll to position [286, 0]
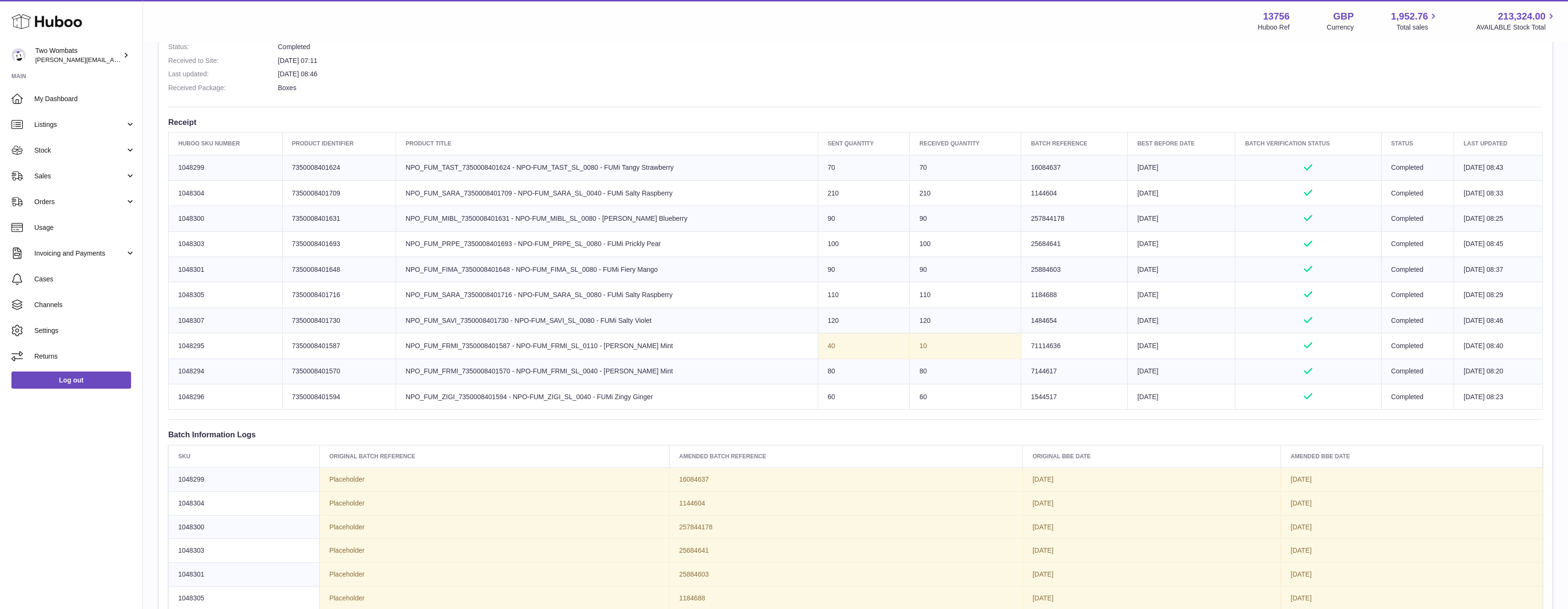
click at [186, 268] on td "Huboo SKU Number 1048301" at bounding box center [226, 269] width 114 height 25
copy td "1048301"
click at [49, 144] on link "Stock" at bounding box center [71, 150] width 143 height 26
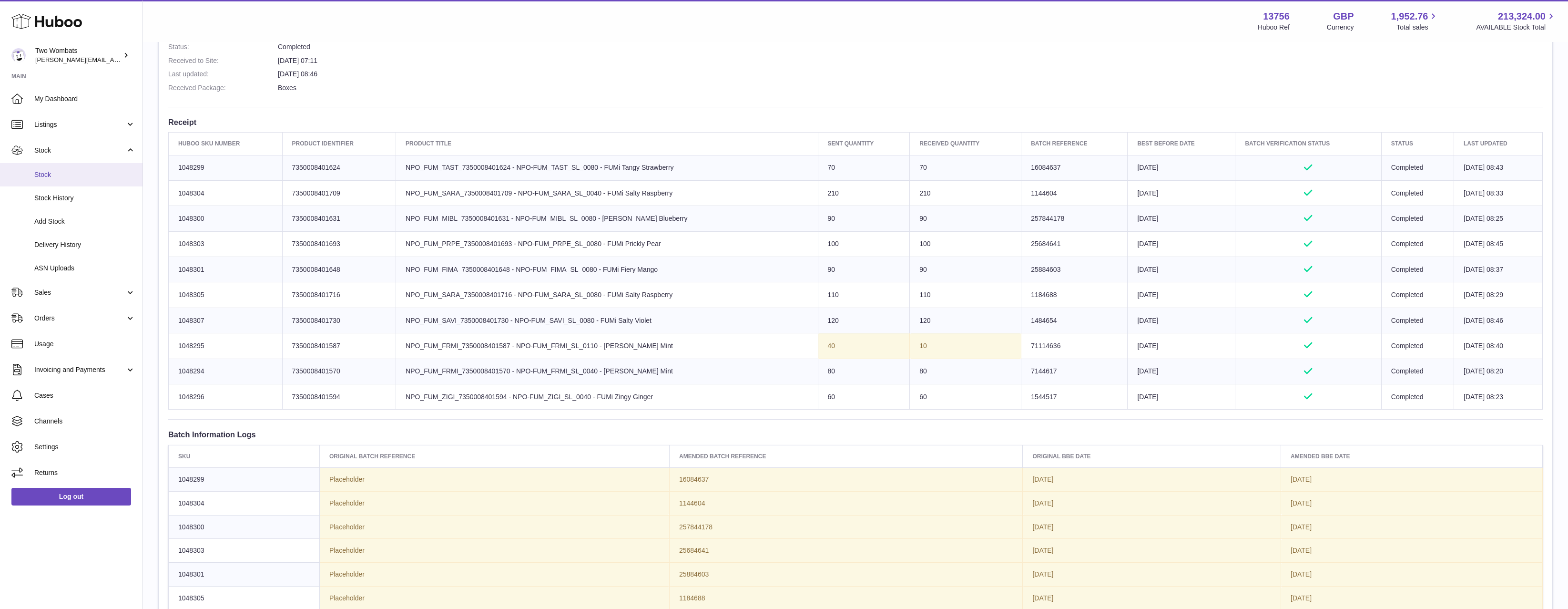
click at [65, 182] on link "Stock" at bounding box center [71, 174] width 143 height 23
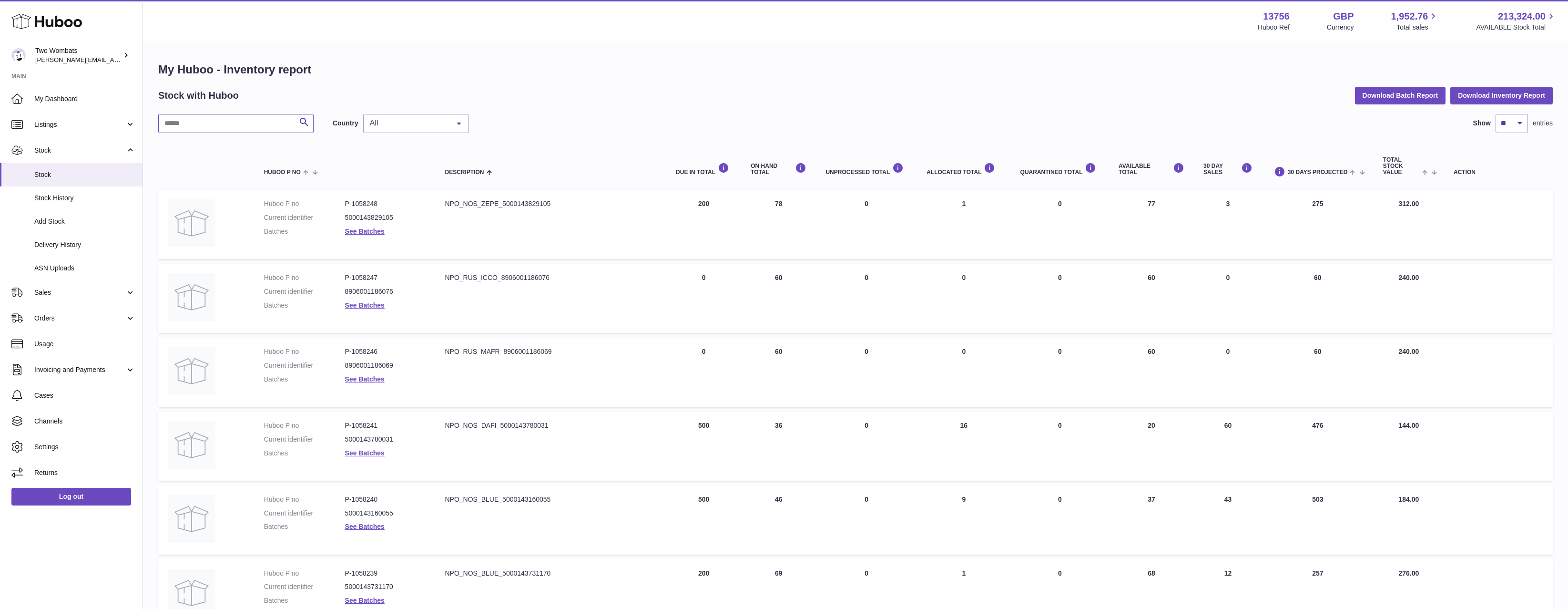
click at [219, 133] on input "text" at bounding box center [236, 123] width 155 height 19
paste input "*******"
type input "*******"
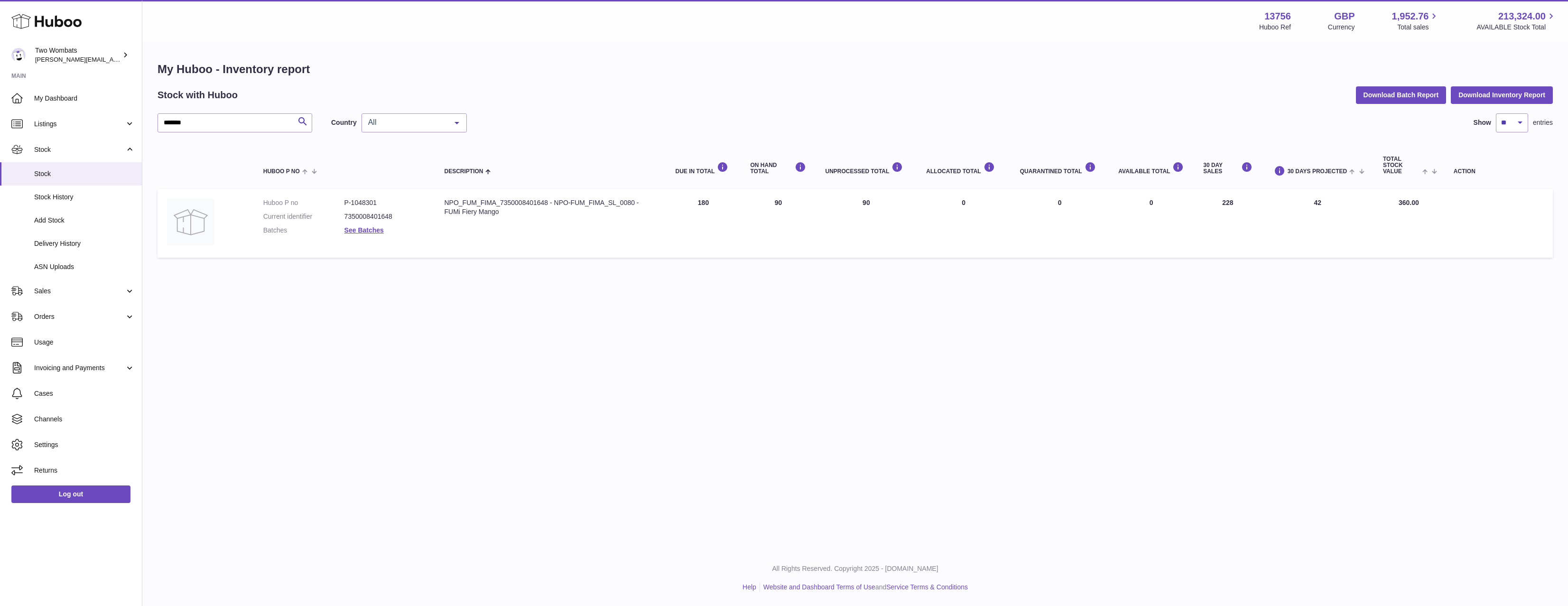
drag, startPoint x: 793, startPoint y: 207, endPoint x: 764, endPoint y: 205, distance: 29.1
click at [764, 205] on td "ON HAND Total 90" at bounding box center [779, 223] width 75 height 68
drag, startPoint x: 764, startPoint y: 205, endPoint x: 843, endPoint y: 204, distance: 79.0
click at [840, 204] on tr "Huboo P no P-1048301 Current identifier 7350008401648 Batches See Batches Descr…" at bounding box center [855, 223] width 1395 height 68
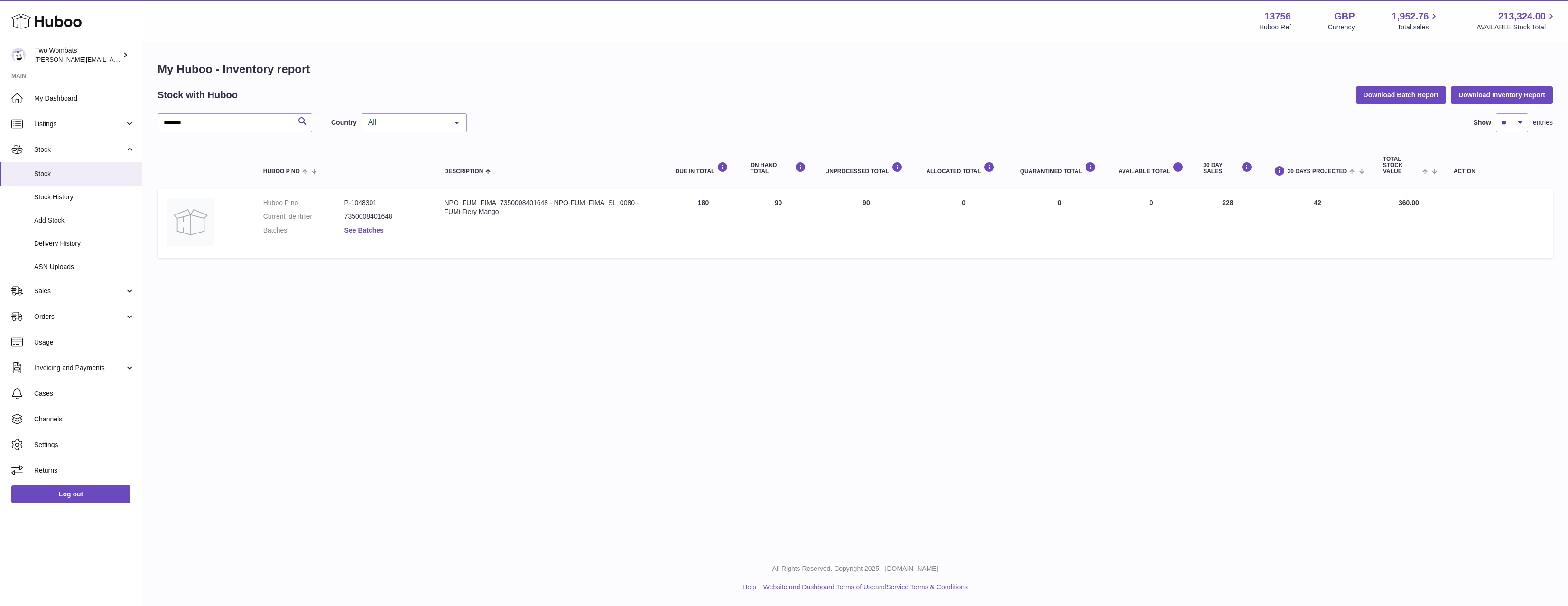
click at [853, 203] on td "UNPROCESSED Total 90" at bounding box center [865, 223] width 101 height 68
drag, startPoint x: 855, startPoint y: 203, endPoint x: 497, endPoint y: 174, distance: 359.2
click at [849, 204] on td "UNPROCESSED Total 90" at bounding box center [865, 223] width 101 height 68
